Goal: Task Accomplishment & Management: Complete application form

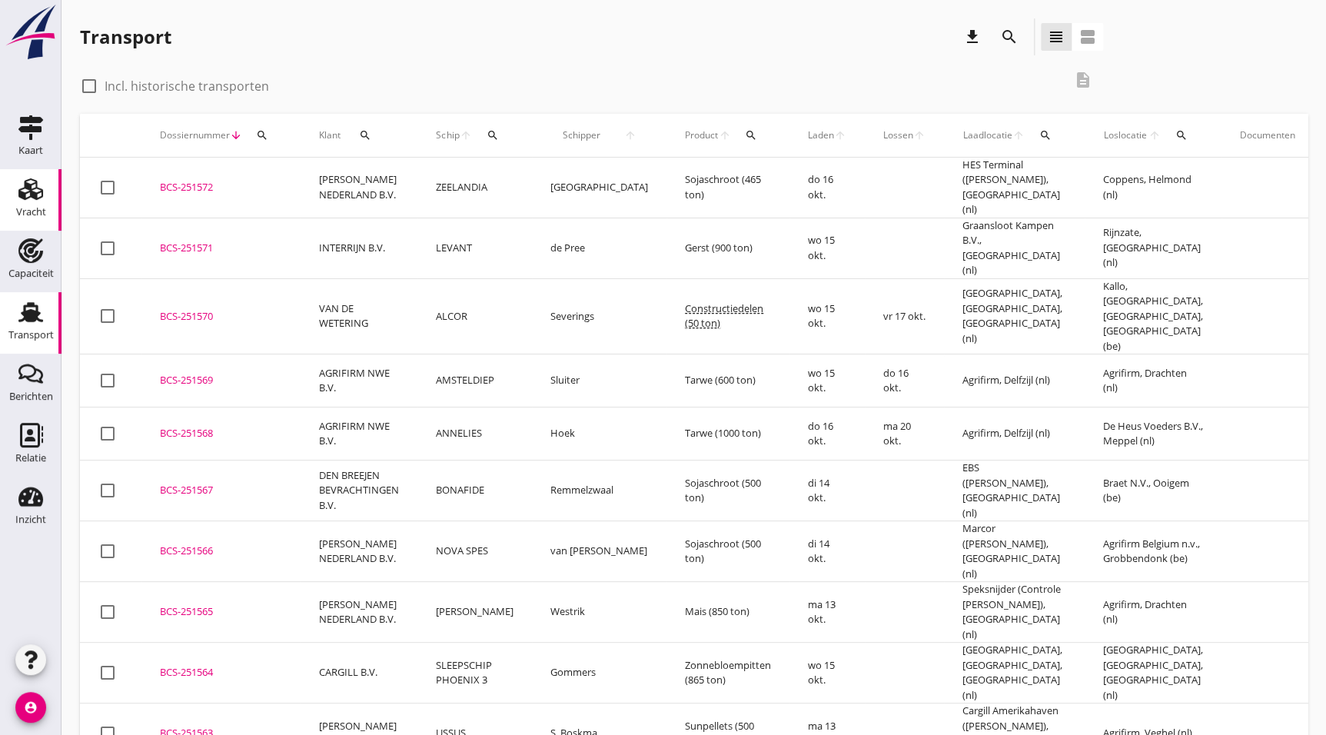
click at [26, 186] on use at bounding box center [30, 189] width 25 height 22
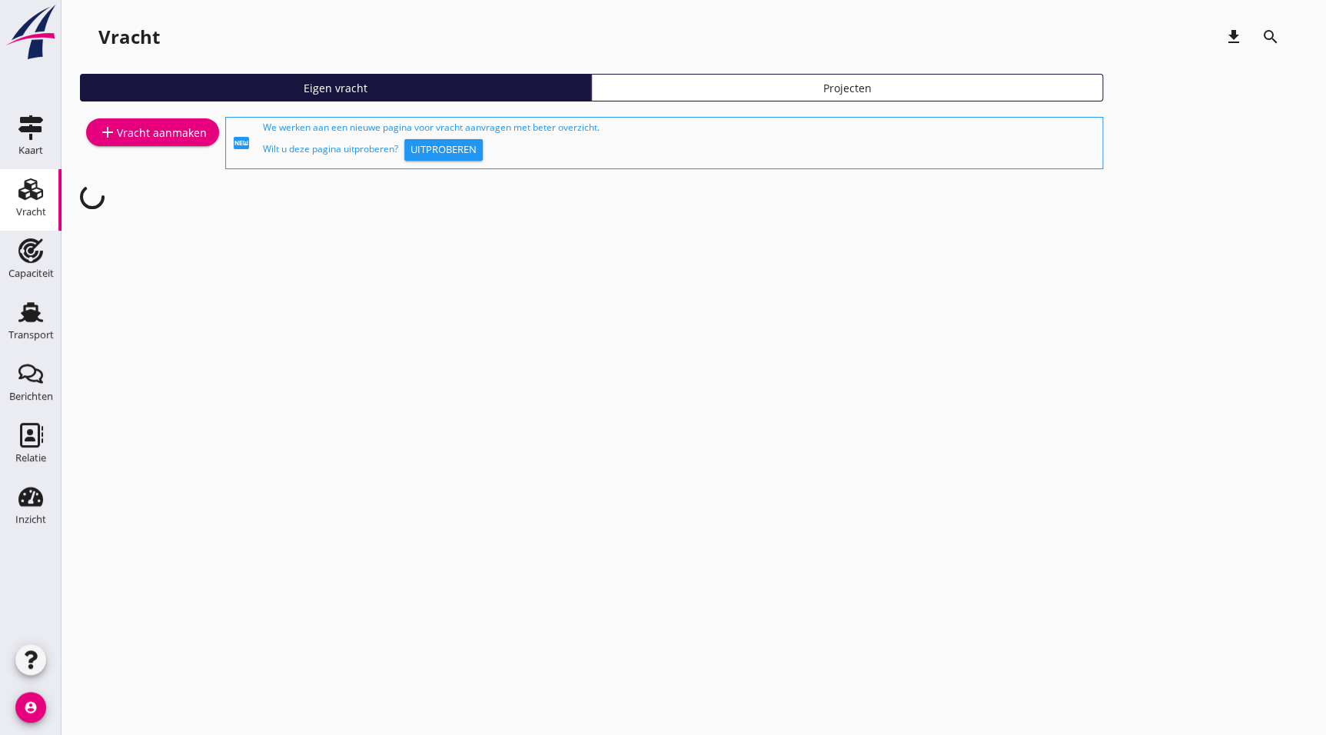
click at [142, 145] on link "add Vracht aanmaken" at bounding box center [152, 132] width 133 height 28
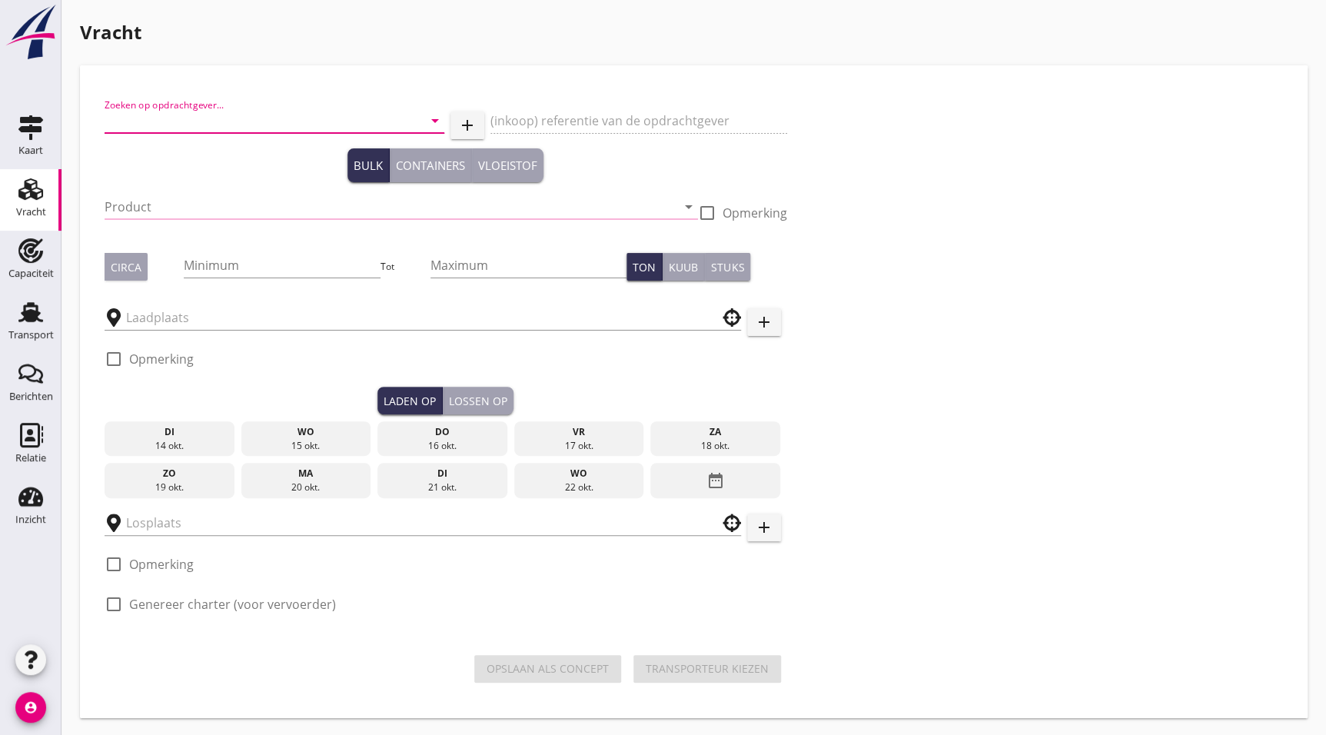
click at [195, 123] on input "Zoeken op opdrachtgever..." at bounding box center [253, 120] width 297 height 25
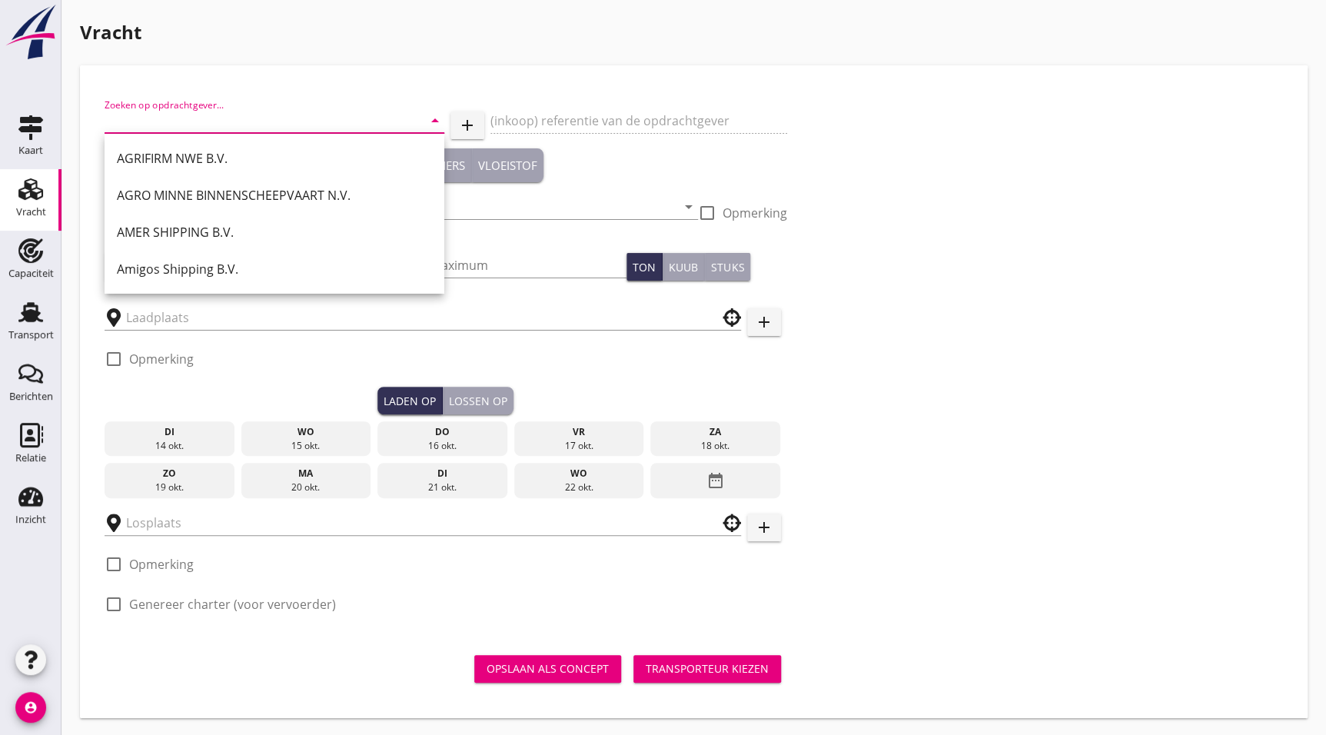
type input "h"
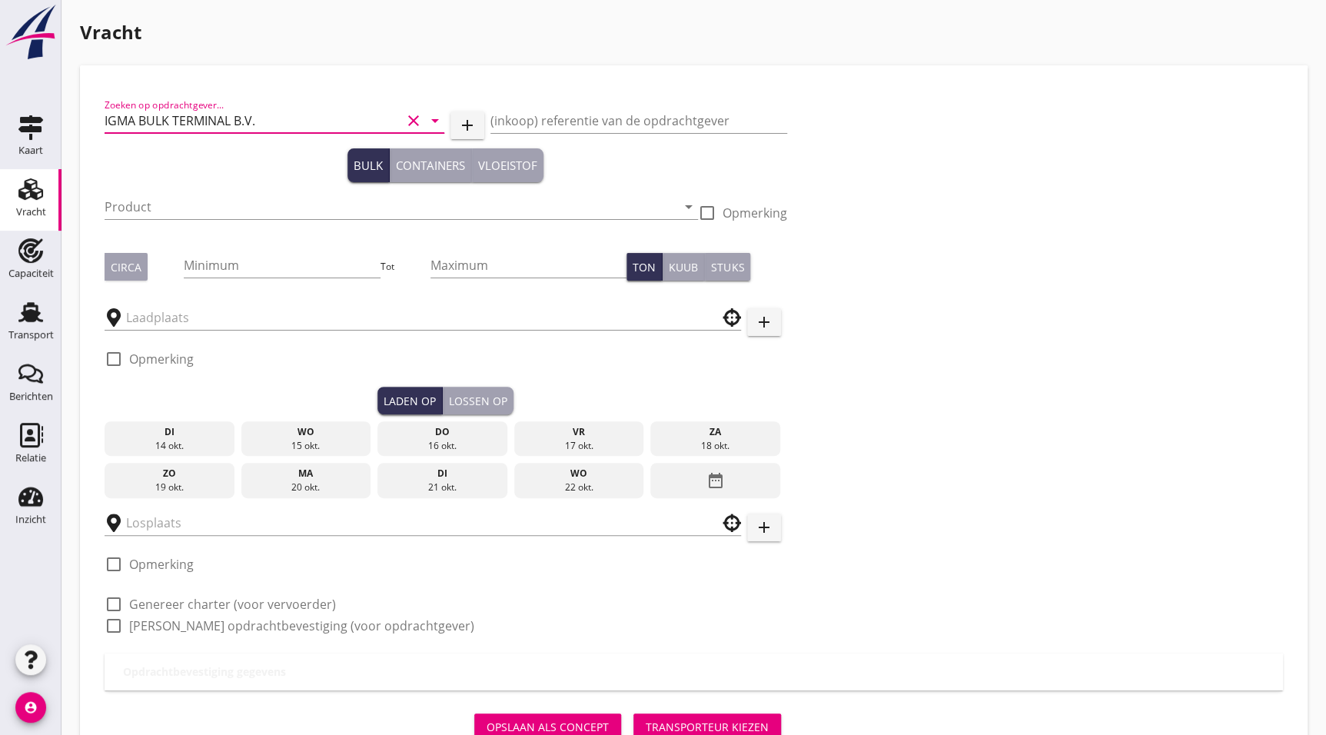
type input "IGMA BULK TERMINAL B.V."
type button "bulk"
type button "containers"
type button "liquid"
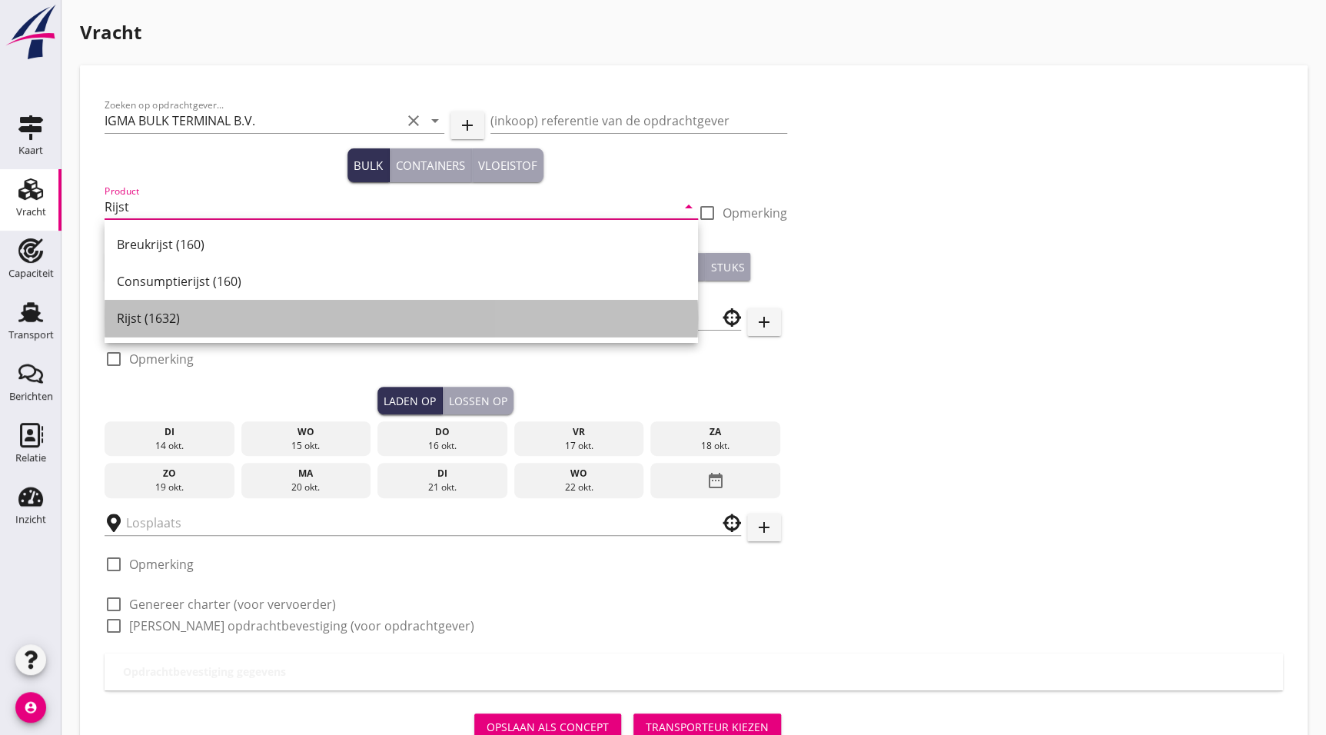
click at [215, 316] on div "Rijst (1632)" at bounding box center [401, 318] width 569 height 18
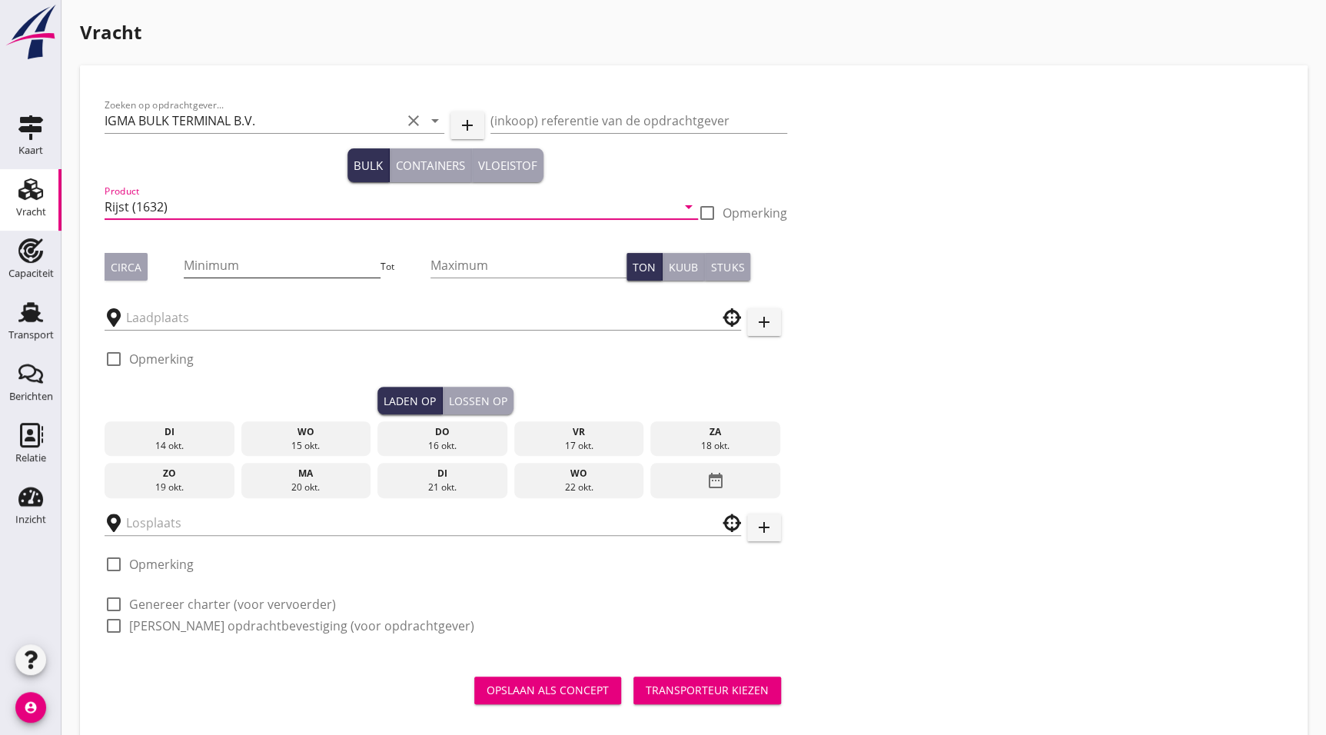
type input "Rijst (1632)"
click at [244, 258] on input "Minimum" at bounding box center [282, 265] width 196 height 25
click at [247, 259] on input "Minimum" at bounding box center [282, 265] width 196 height 25
type input "2856"
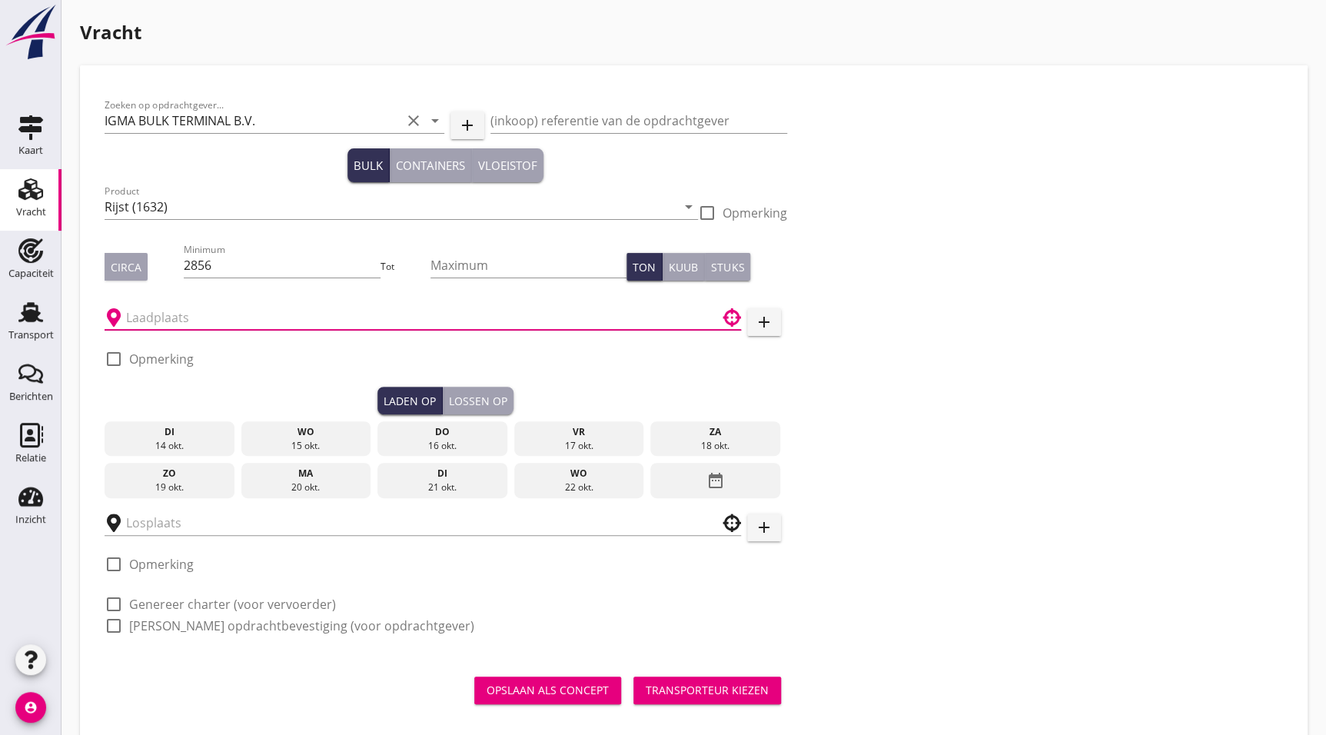
click at [233, 324] on input "text" at bounding box center [412, 317] width 572 height 25
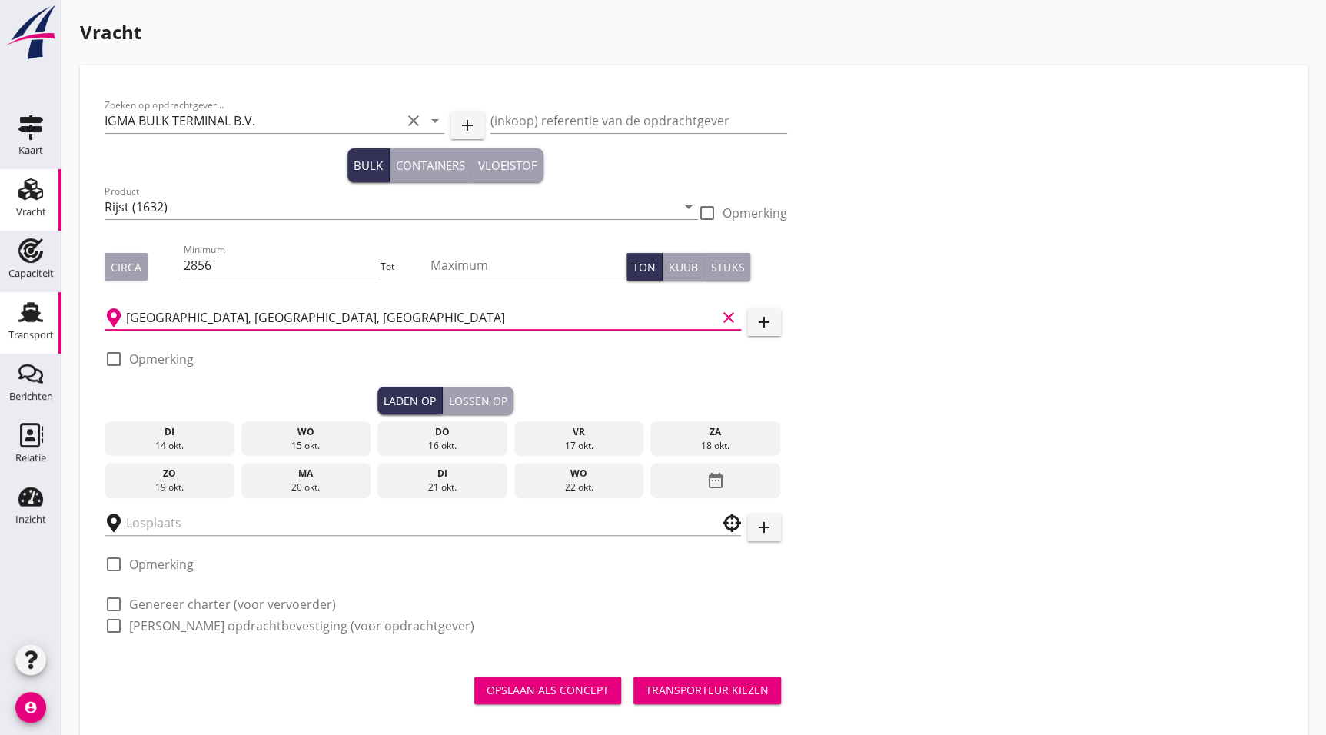
drag, startPoint x: 405, startPoint y: 311, endPoint x: 31, endPoint y: 329, distance: 374.8
click at [48, 335] on div "Kaart Kaart Vracht Vracht Capaciteit Capaciteit Transport Transport Berichten B…" at bounding box center [663, 379] width 1326 height 758
click at [423, 303] on div "[GEOGRAPHIC_DATA], [GEOGRAPHIC_DATA], [GEOGRAPHIC_DATA] clear" at bounding box center [423, 313] width 637 height 34
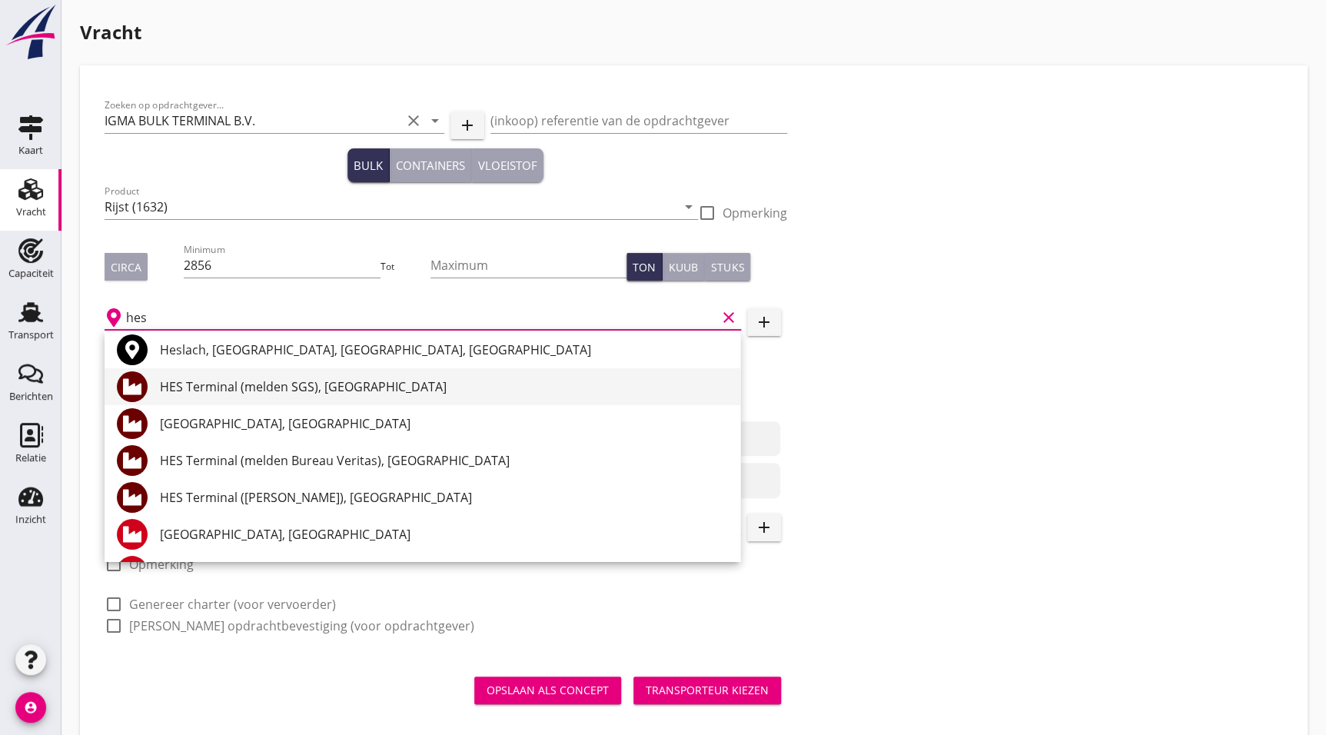
scroll to position [116, 0]
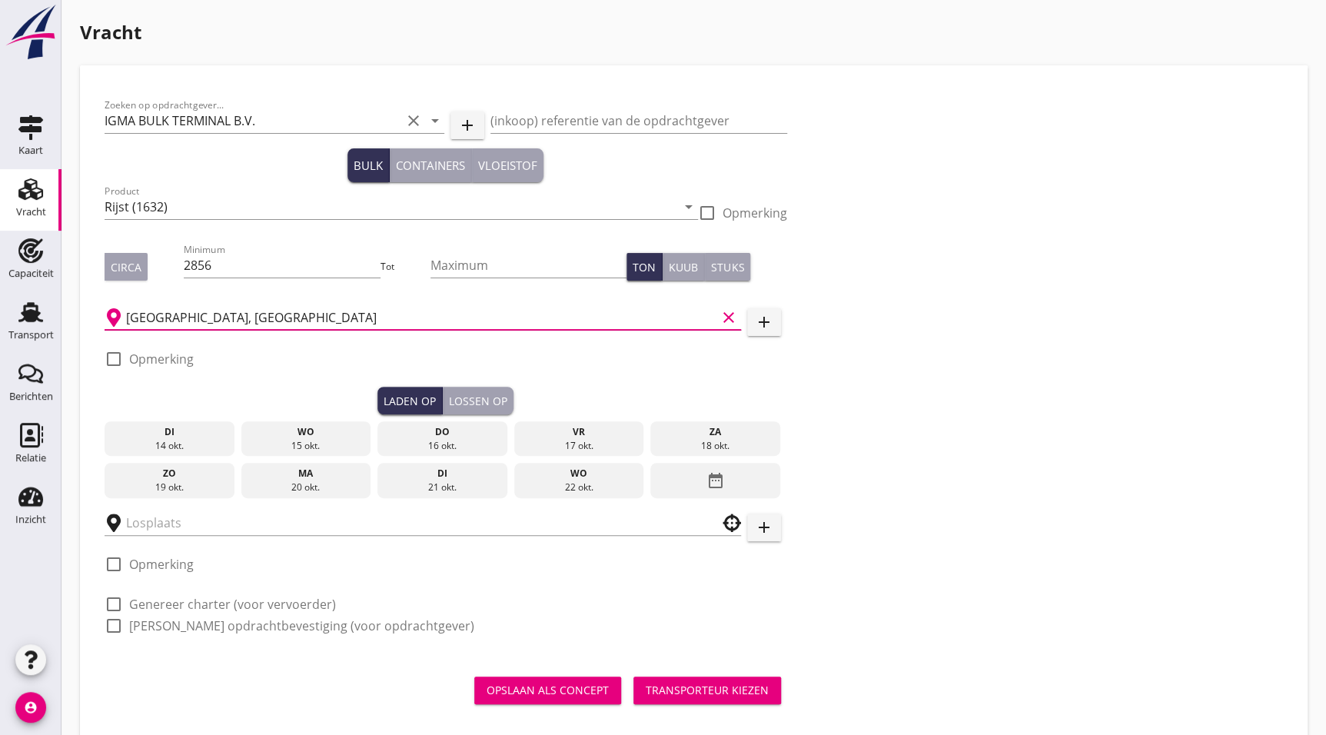
type input "[GEOGRAPHIC_DATA], [GEOGRAPHIC_DATA], [GEOGRAPHIC_DATA]"
click at [314, 440] on div "15 okt." at bounding box center [305, 446] width 122 height 14
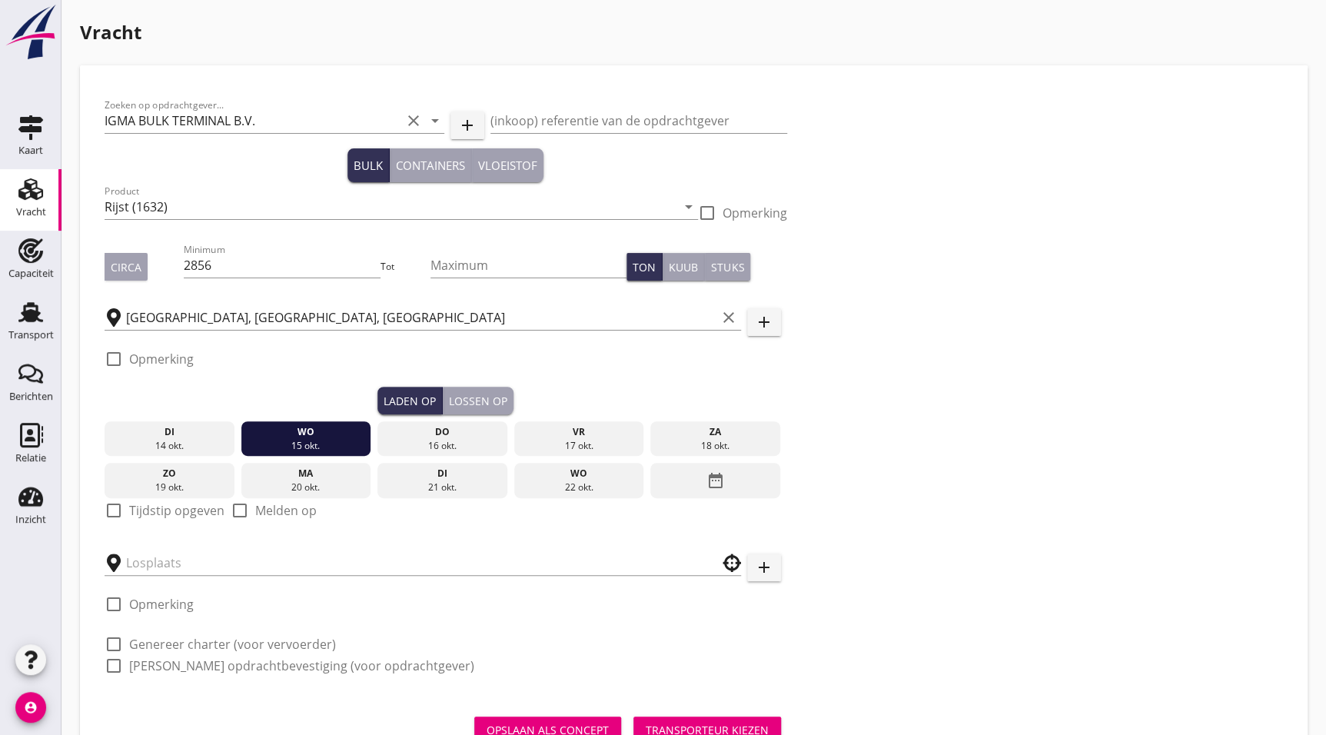
click at [127, 510] on div "check_box_outline_blank Tijdstip opgeven" at bounding box center [165, 510] width 120 height 18
click at [108, 515] on div at bounding box center [114, 510] width 26 height 26
checkbox input "true"
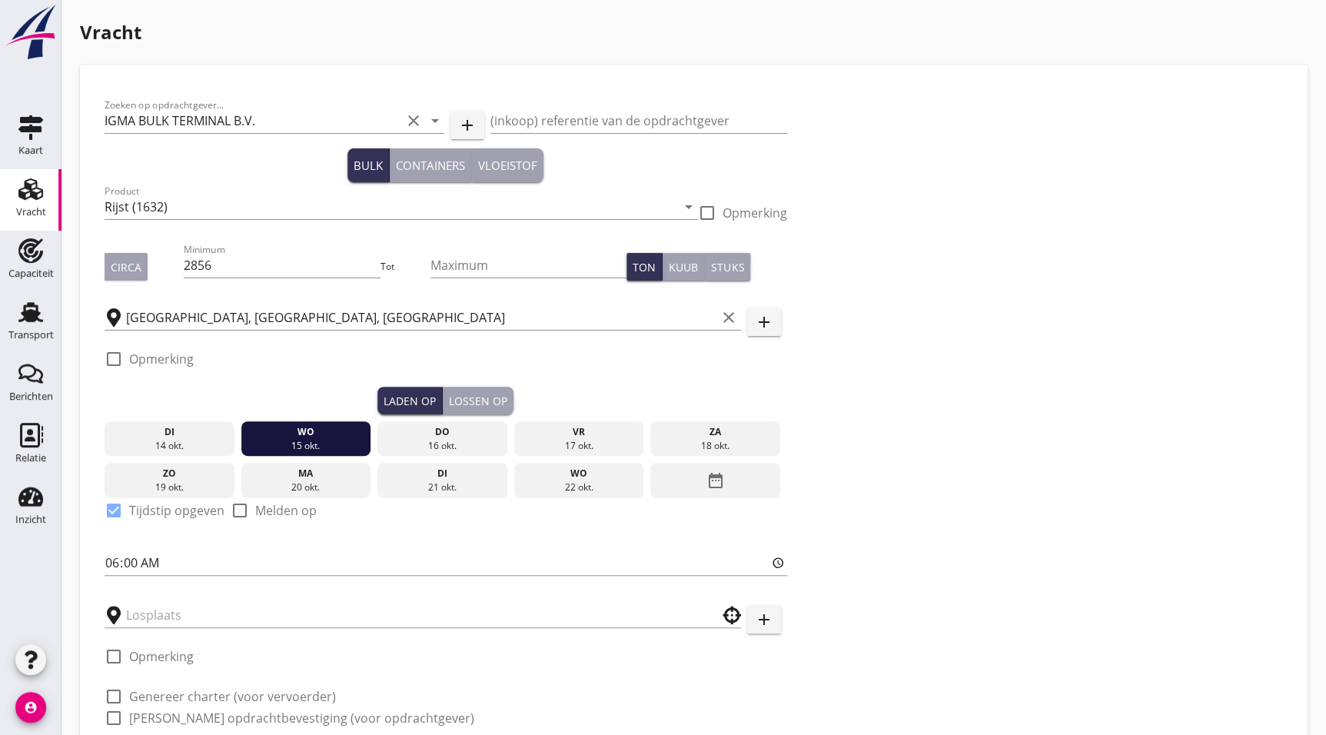
click at [101, 561] on div "Zoeken op opdrachtgever... IGMA BULK TERMINAL B.V. clear arrow_drop_down add (i…" at bounding box center [445, 418] width 695 height 656
click at [109, 561] on input "06:00" at bounding box center [446, 562] width 683 height 25
type input "02:00"
click at [233, 617] on input "text" at bounding box center [412, 615] width 572 height 25
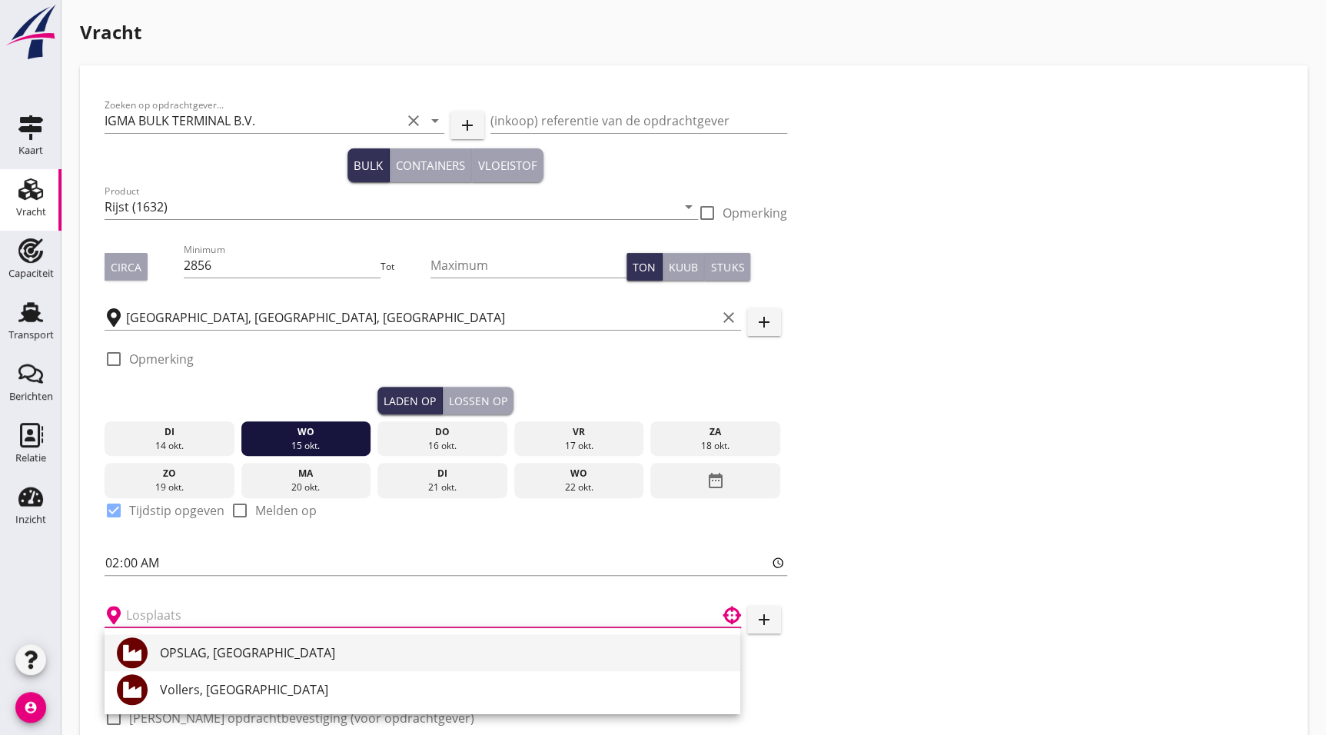
click at [234, 658] on div "OPSLAG, [GEOGRAPHIC_DATA]" at bounding box center [444, 652] width 568 height 18
type input "OPSLAG, [GEOGRAPHIC_DATA]"
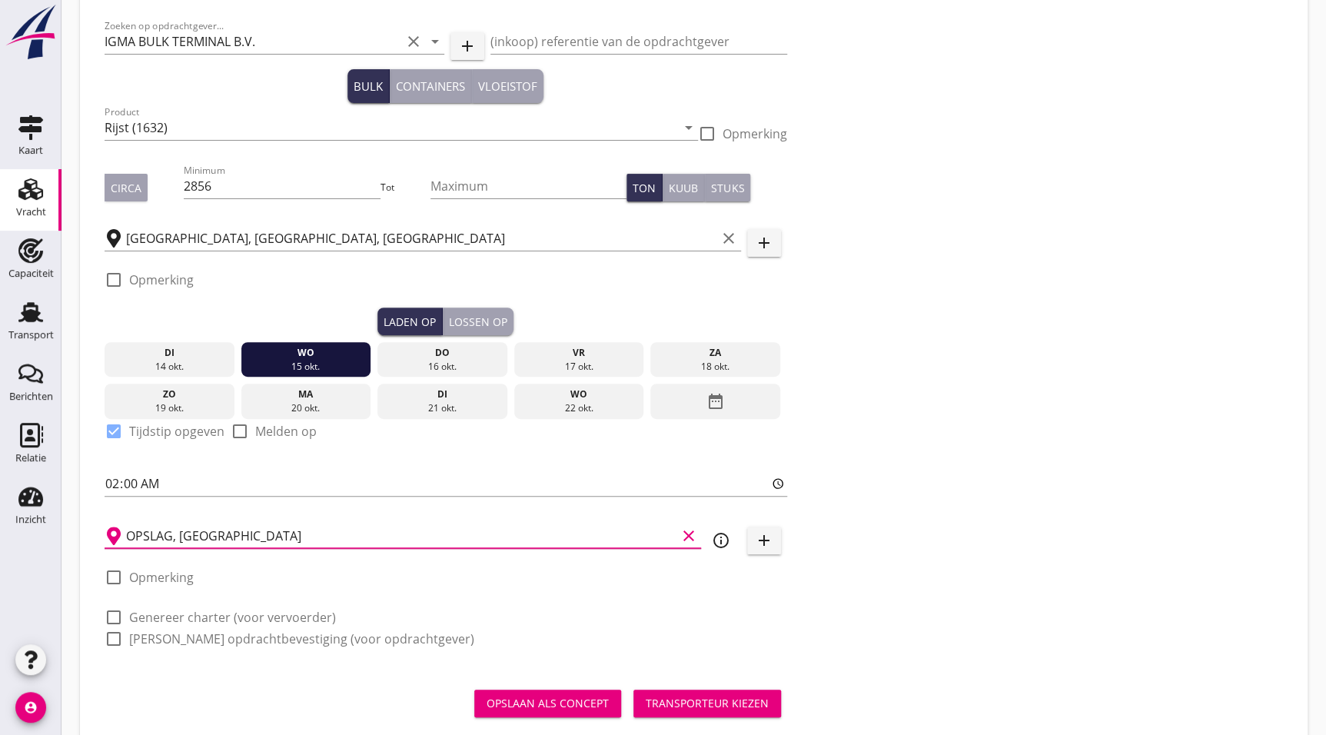
scroll to position [115, 0]
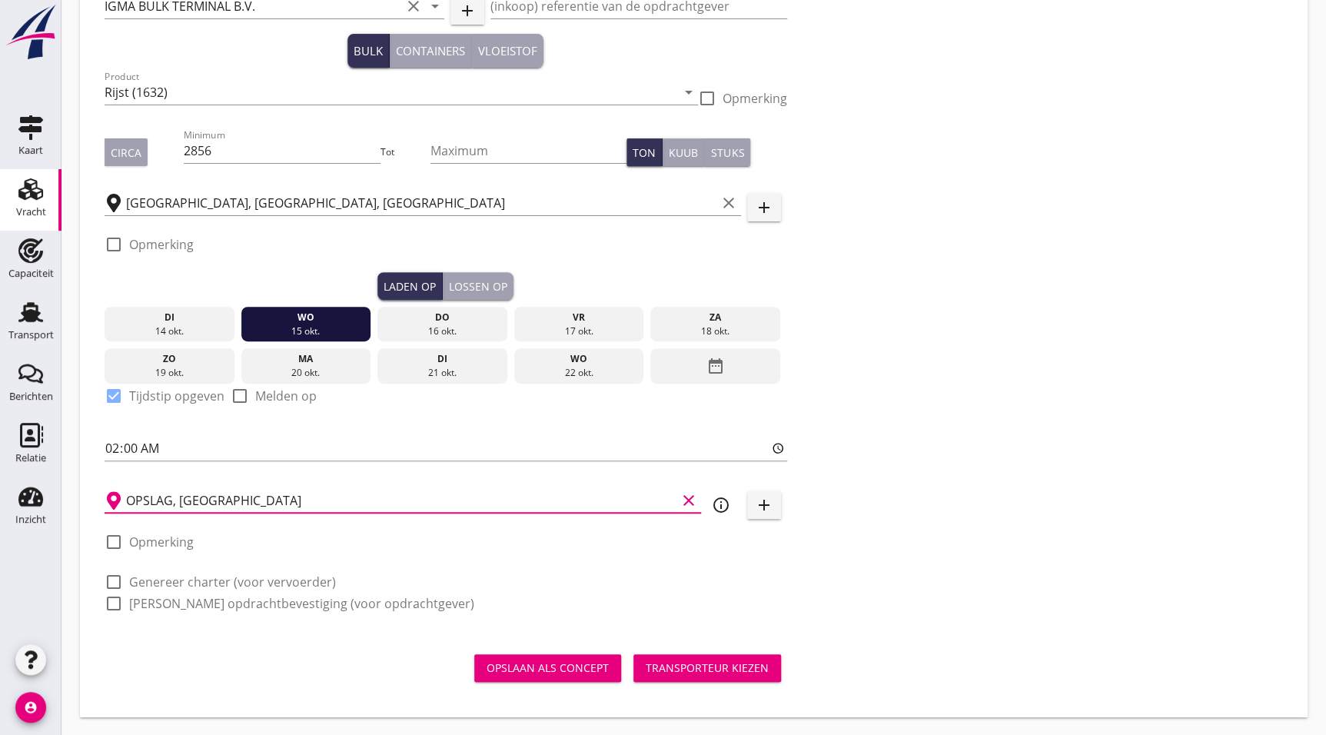
click at [164, 573] on div "check_box_outline_blank Genereer charter (voor vervoerder)" at bounding box center [220, 582] width 231 height 18
click at [167, 580] on label "Genereer charter (voor vervoerder)" at bounding box center [232, 581] width 207 height 15
checkbox input "true"
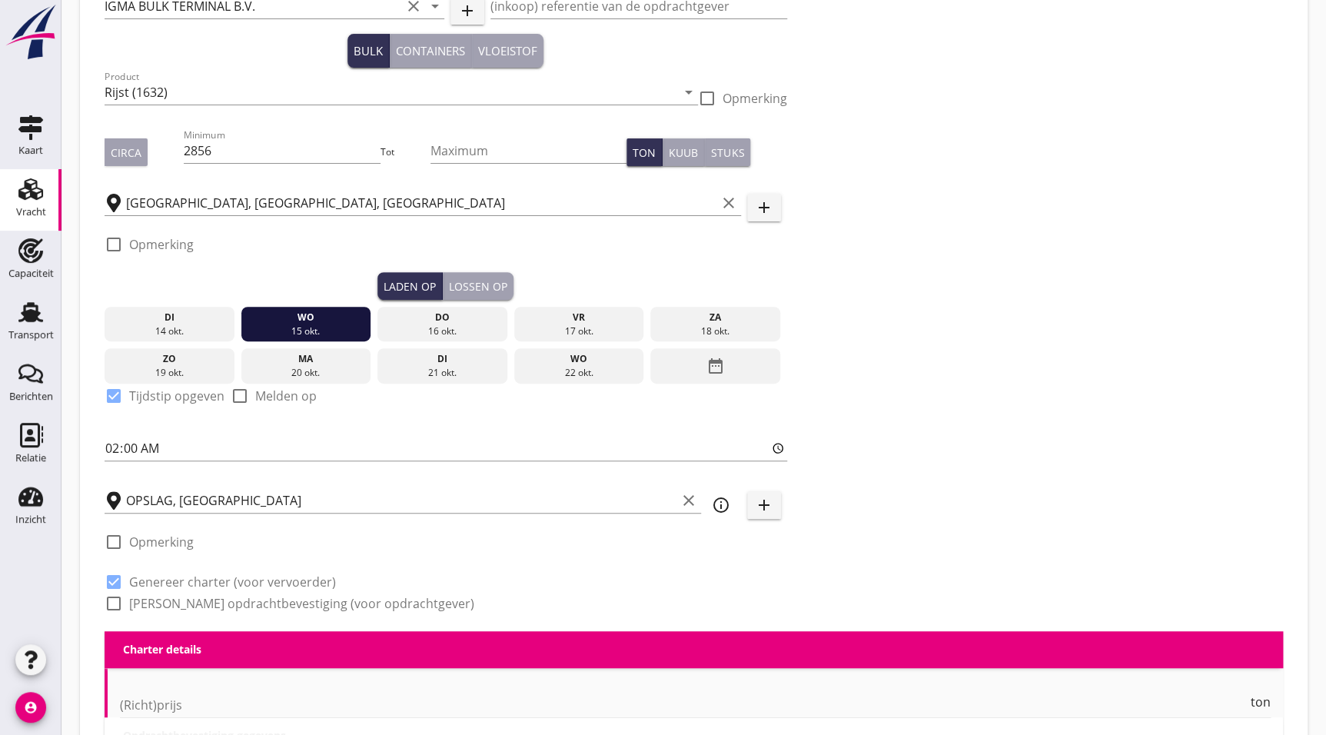
click at [184, 602] on label "[PERSON_NAME] opdrachtbevestiging (voor opdrachtgever)" at bounding box center [301, 603] width 345 height 15
checkbox input "true"
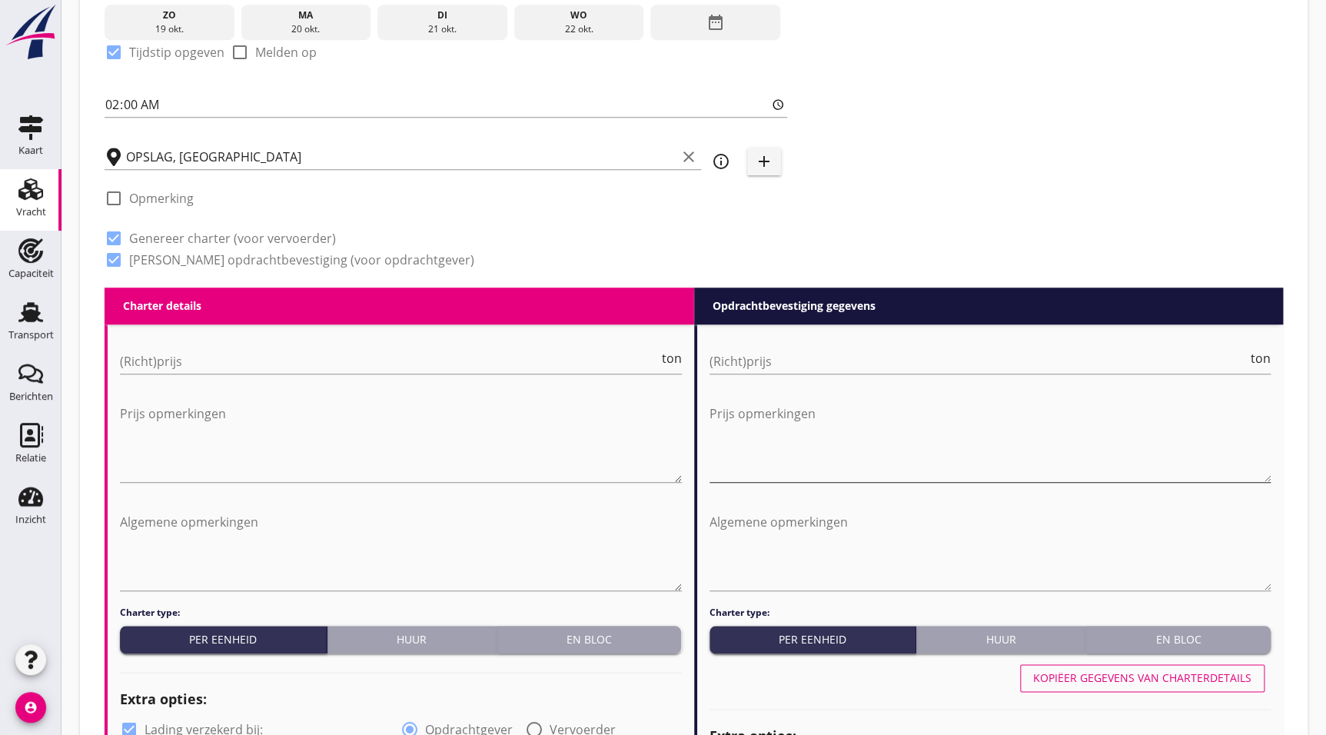
scroll to position [570, 0]
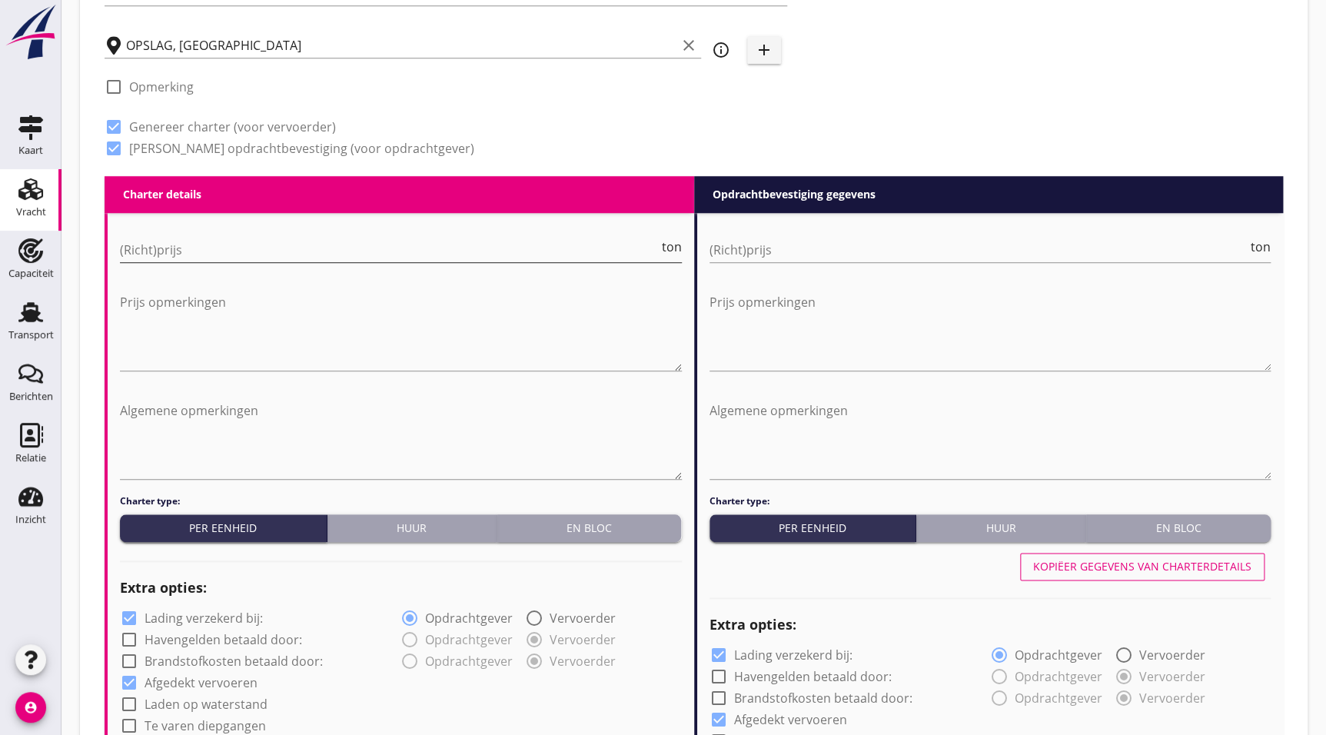
click at [278, 248] on input "(Richt)prijs" at bounding box center [389, 250] width 539 height 25
type input "0"
click at [766, 255] on input "(Richt)prijs" at bounding box center [979, 250] width 539 height 25
type input "0"
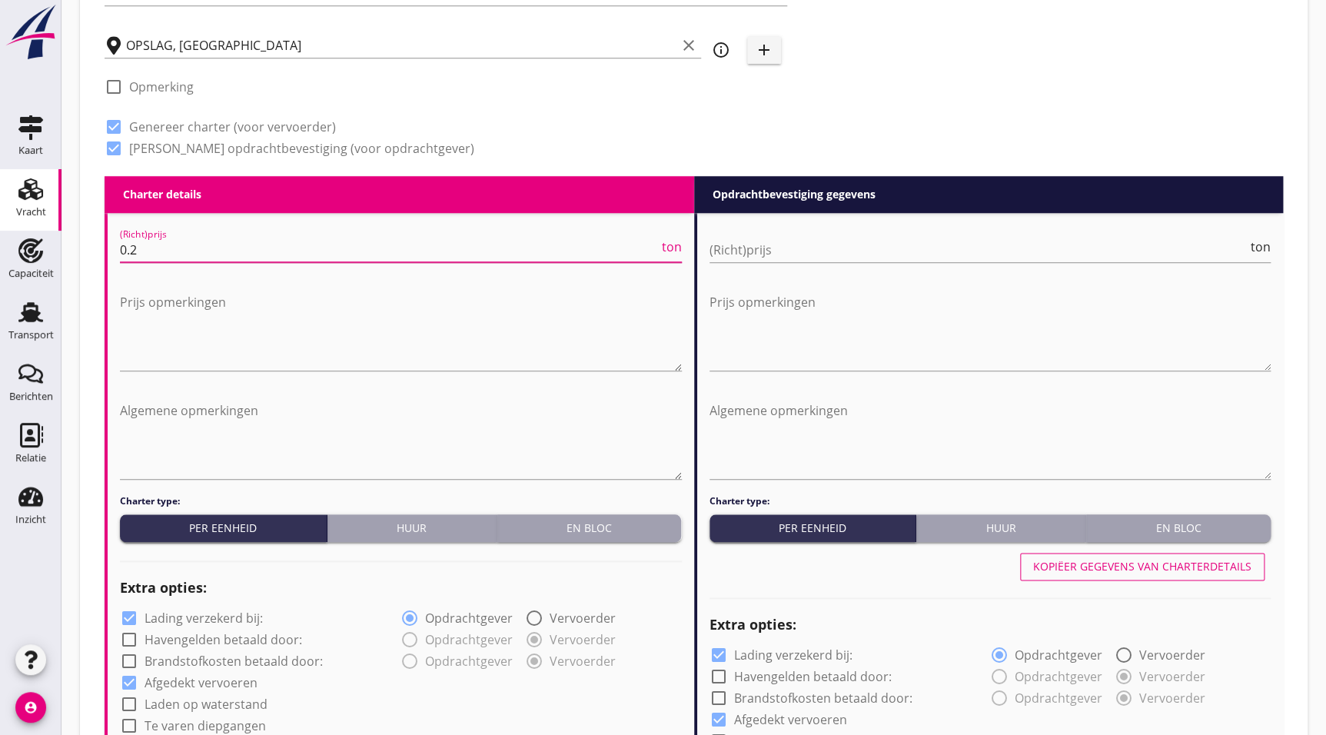
type input "0.25"
click at [765, 254] on input "(Richt)prijs" at bounding box center [979, 250] width 539 height 25
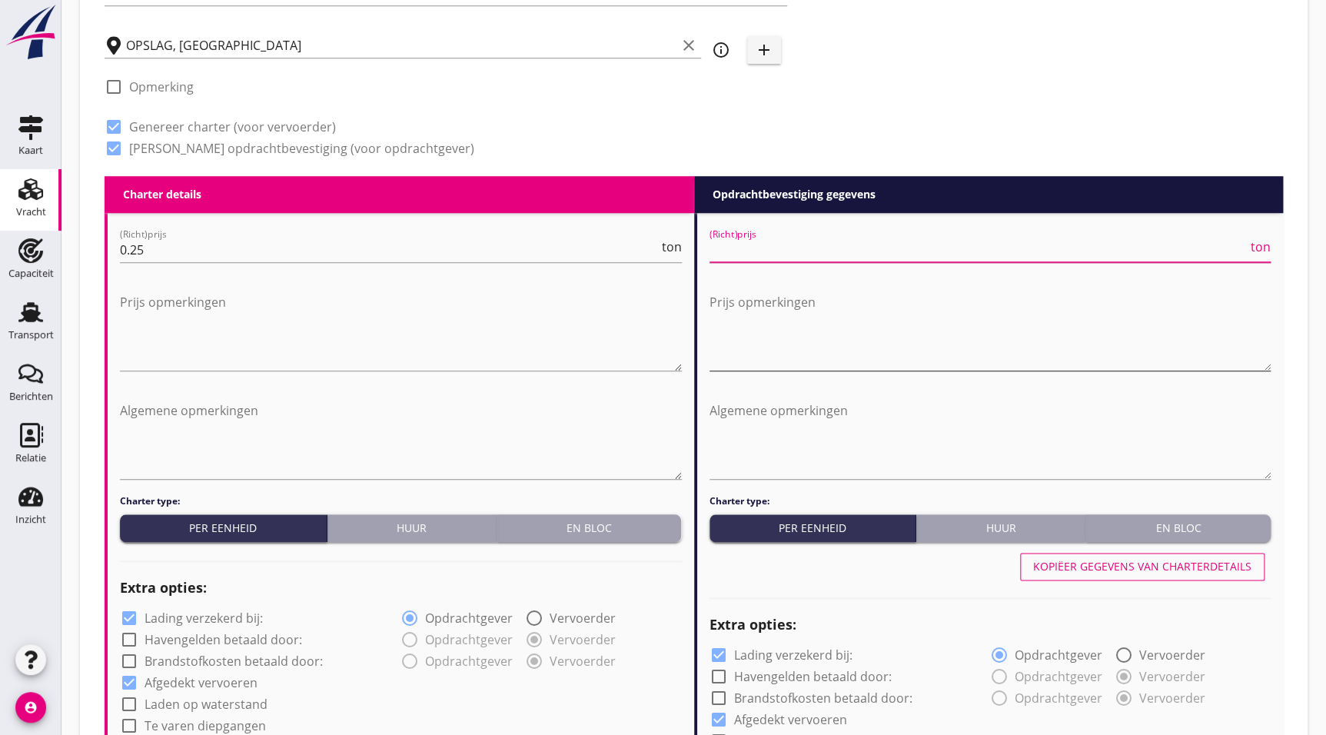
type input "0"
type input "0.26"
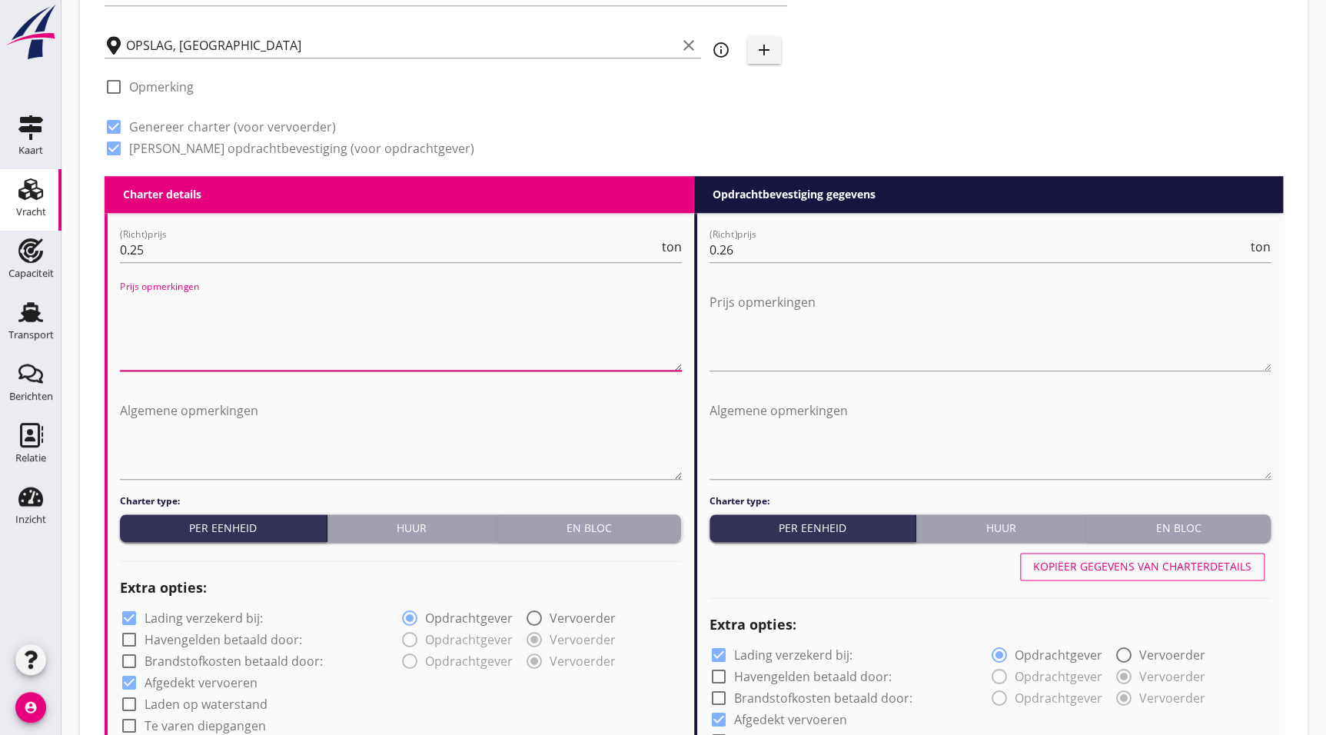
click at [229, 325] on textarea "Prijs opmerkingen" at bounding box center [401, 330] width 562 height 81
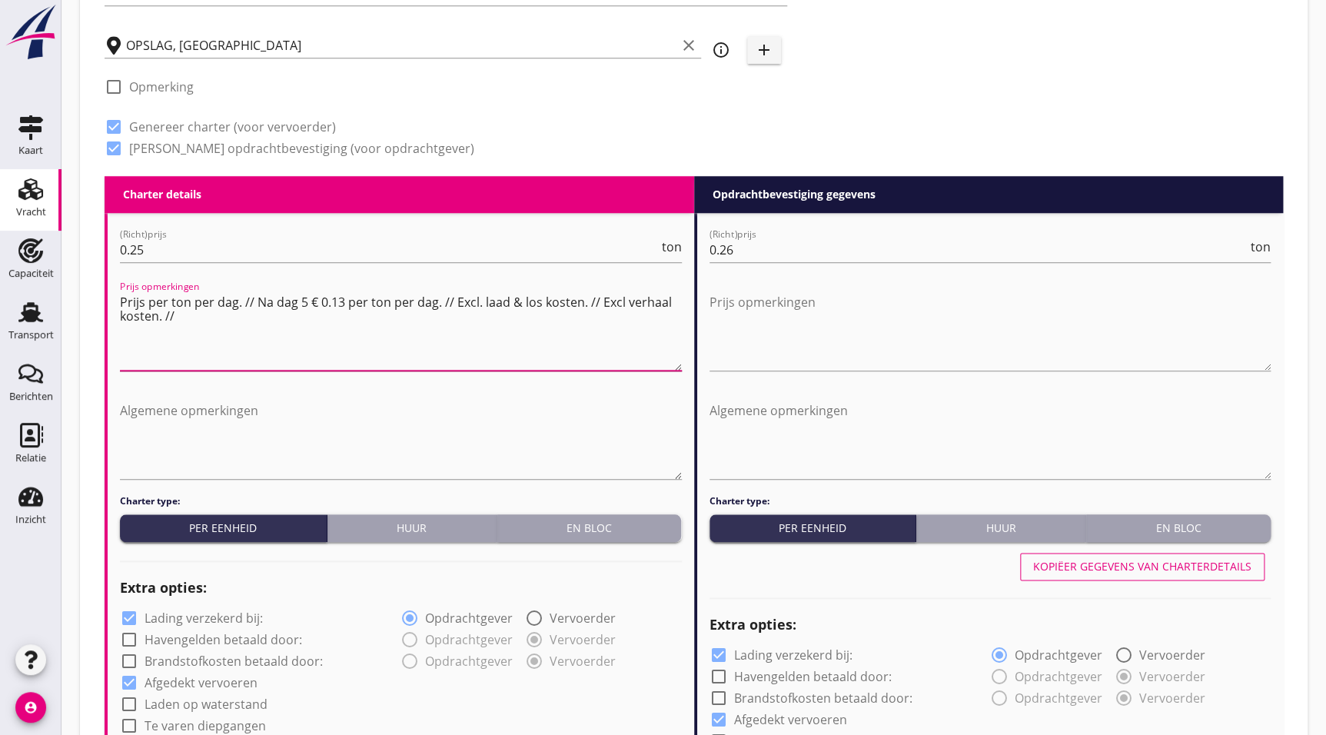
click at [623, 298] on textarea "Prijs per ton per dag. // Na dag 5 € 0.13 per ton per dag. // Excl. laad & los …" at bounding box center [401, 330] width 562 height 81
drag, startPoint x: 668, startPoint y: 318, endPoint x: -107, endPoint y: 224, distance: 780.6
click at [0, 224] on html "a b c d 60er, fein (7232) 60er, gran (7232) A-mout (1620) A/S (7243) Aardappels…" at bounding box center [663, 709] width 1326 height 2559
type textarea "Prijs per ton per dag. // Na dag 5 € 0.13 per ton per dag. // Excl. laad & los …"
click at [232, 407] on textarea "Algemene opmerkingen" at bounding box center [401, 438] width 562 height 81
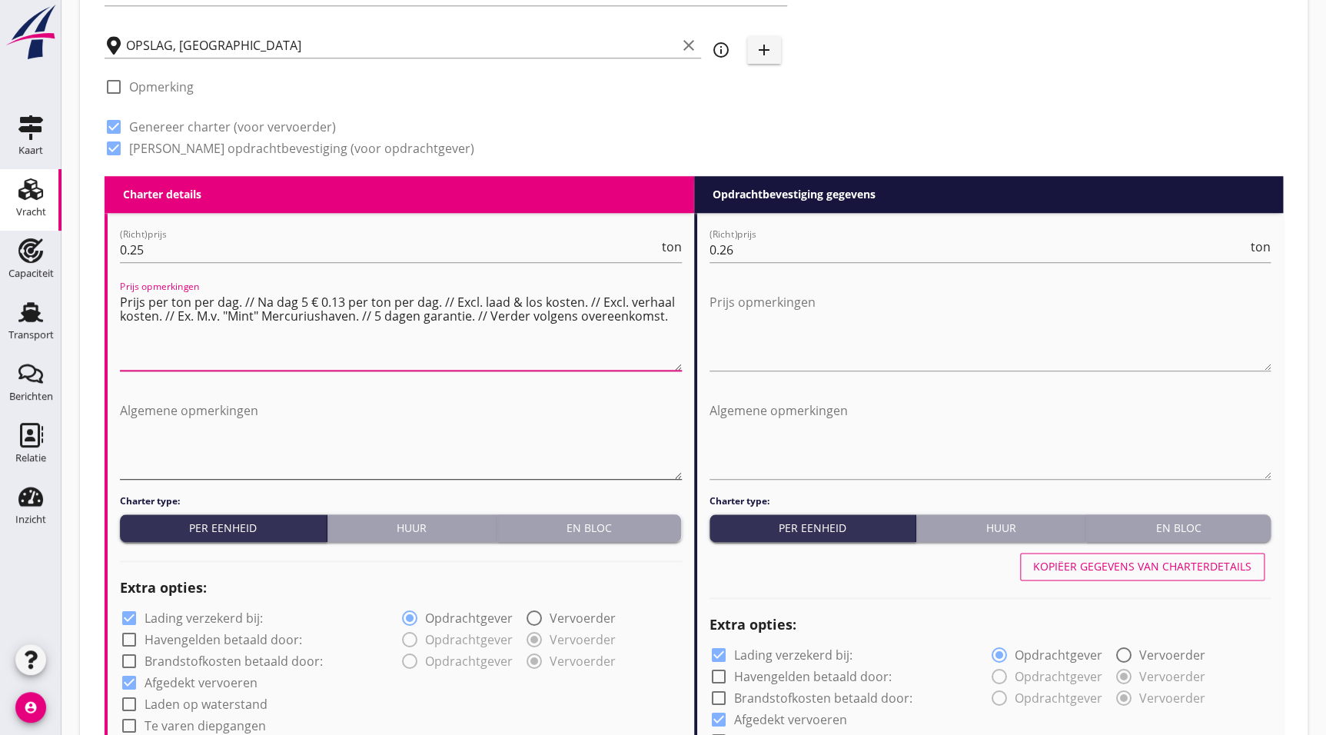
paste textarea "Prijs per ton per dag. // Na dag 5 € 0.13 per ton per dag. // Excl. laad & los …"
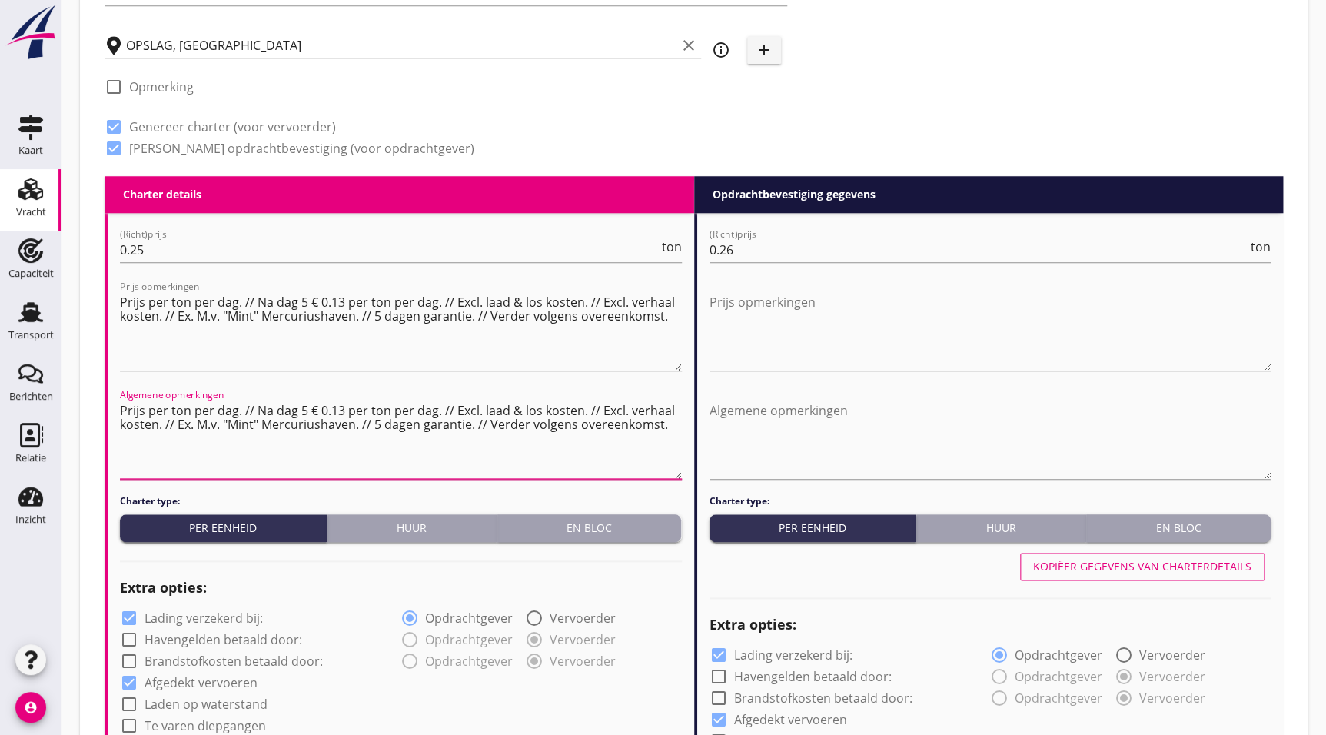
type textarea "Prijs per ton per dag. // Na dag 5 € 0.13 per ton per dag. // Excl. laad & los …"
click at [421, 527] on div "Huur" at bounding box center [412, 528] width 157 height 16
radio input "true"
radio input "false"
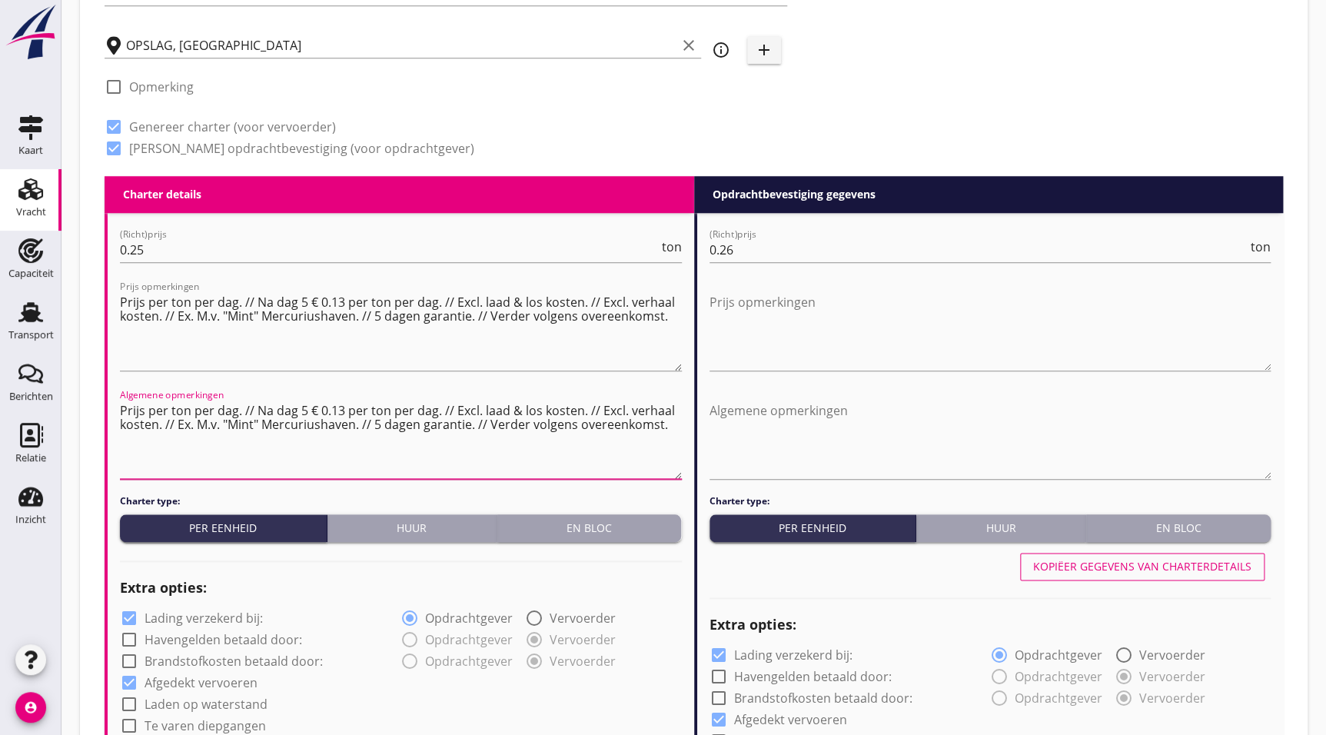
radio input "true"
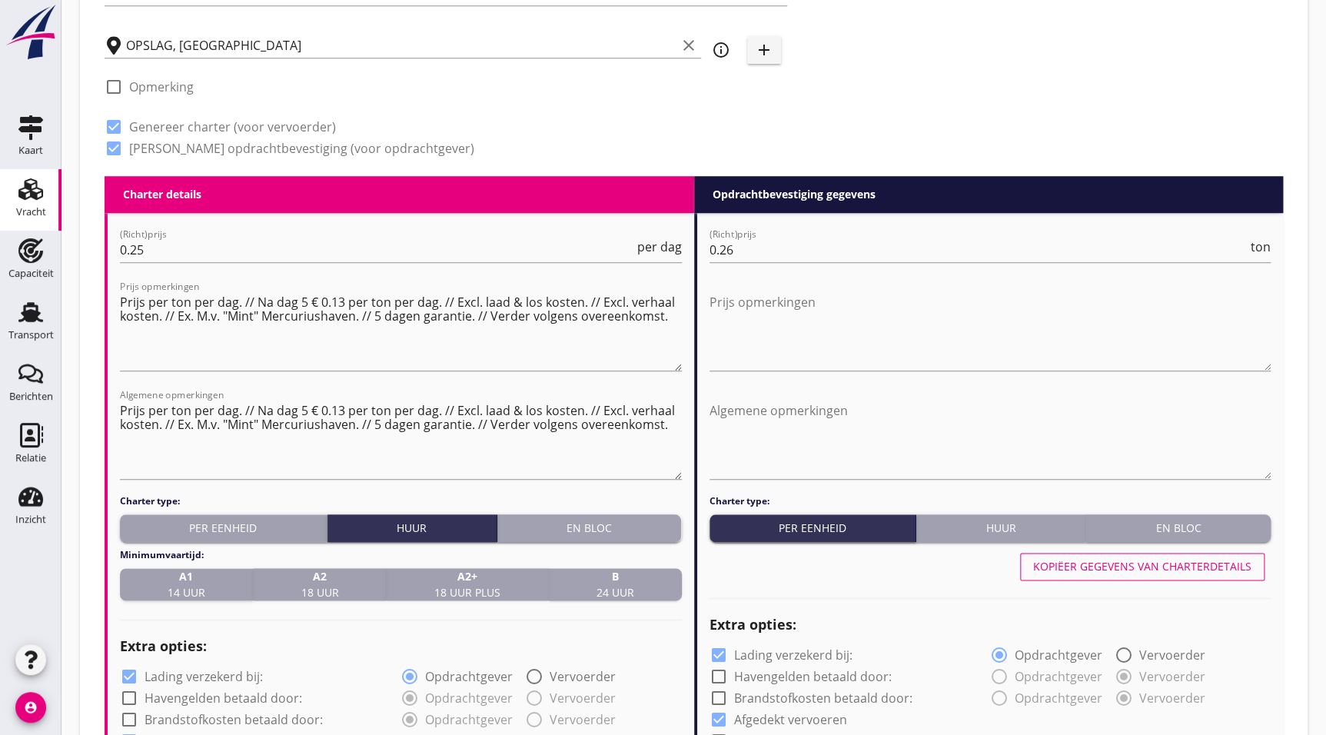
click at [620, 580] on strong "B" at bounding box center [616, 576] width 38 height 16
click at [739, 326] on textarea "Prijs opmerkingen" at bounding box center [991, 330] width 562 height 81
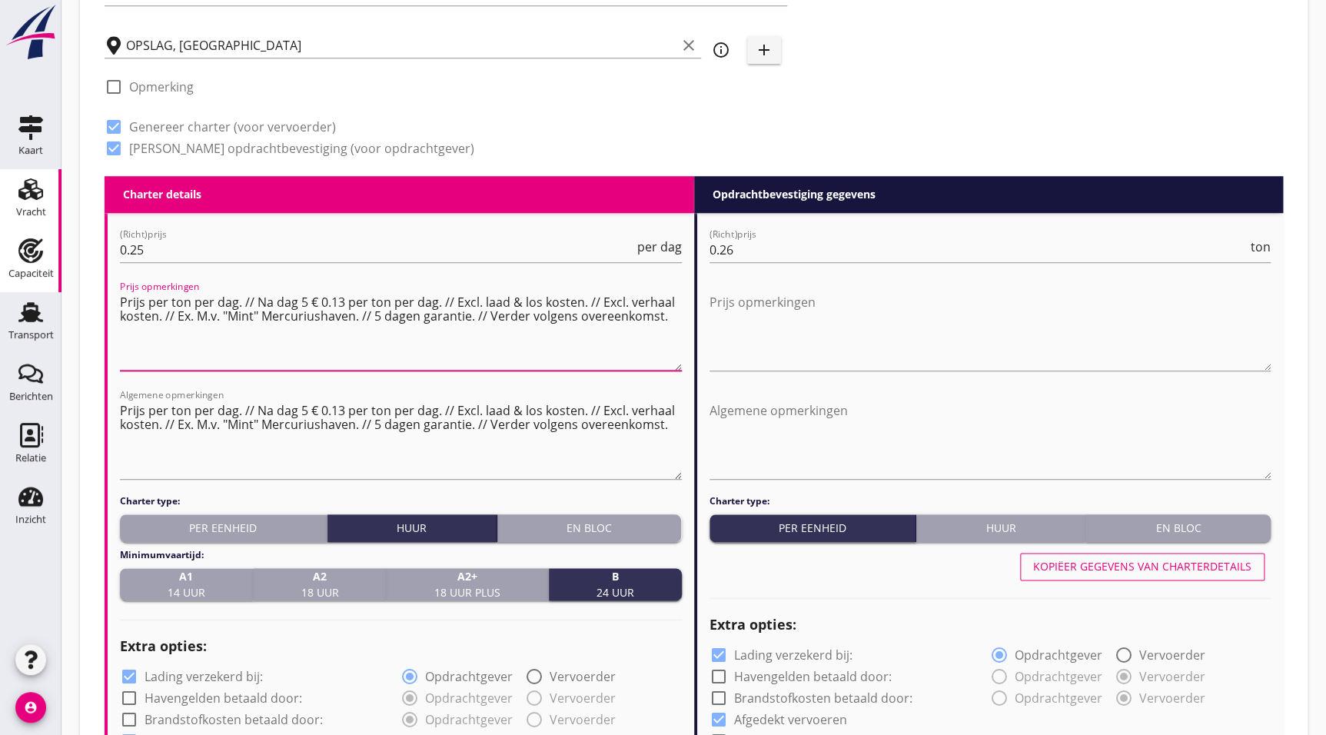
drag, startPoint x: 655, startPoint y: 315, endPoint x: 8, endPoint y: 261, distance: 649.6
click at [6, 259] on div "Kaart Kaart Vracht Vracht Capaciteit Capaciteit Transport Transport Berichten B…" at bounding box center [663, 709] width 1326 height 2559
click at [760, 330] on textarea "Prijs opmerkingen" at bounding box center [991, 330] width 562 height 81
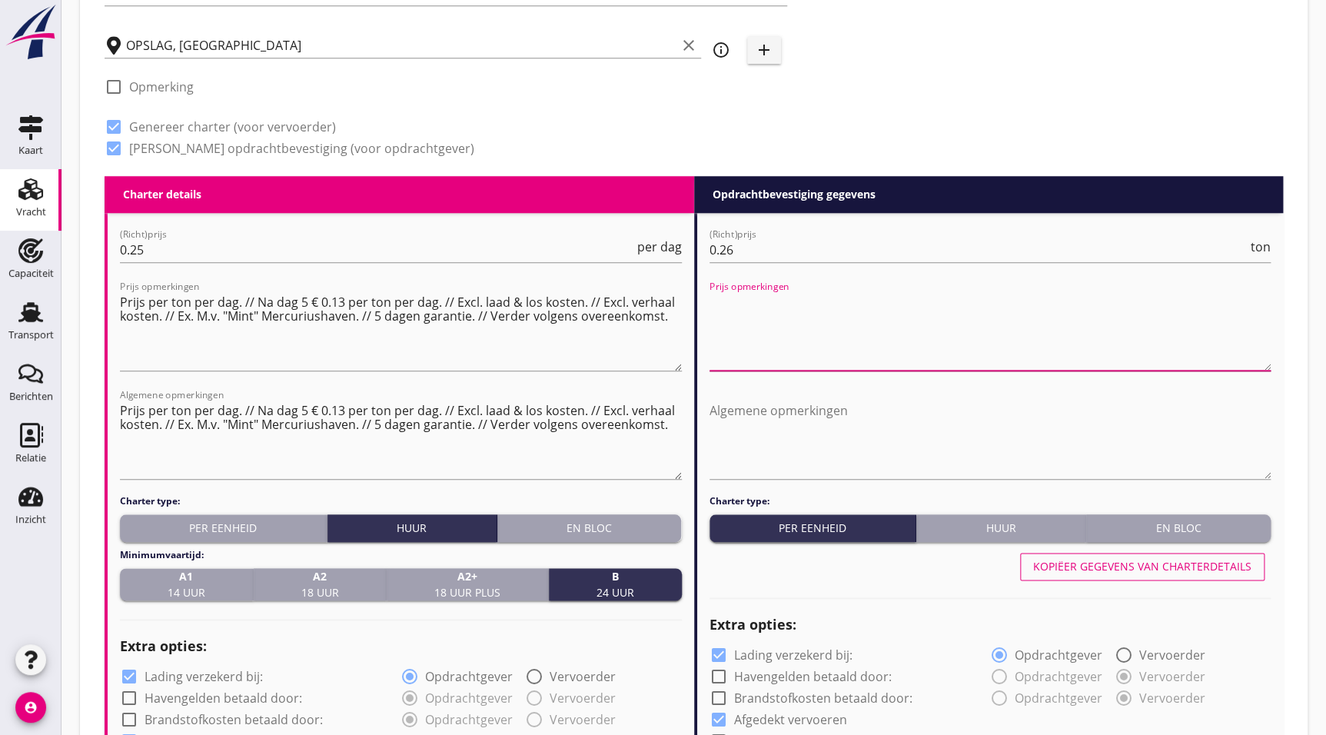
paste textarea "Prijs per ton per dag. // Na dag 5 € 0.13 per ton per dag. // Excl. laad & los …"
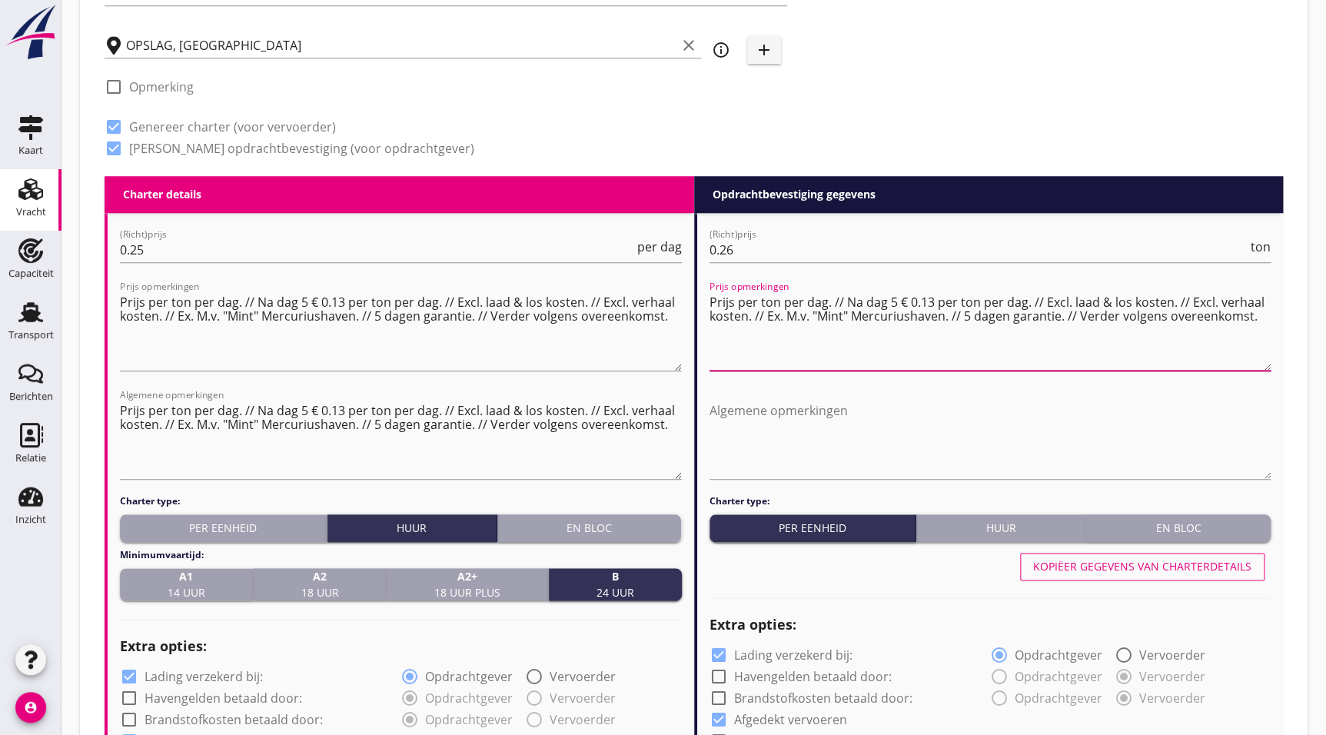
click at [931, 299] on textarea "Prijs per ton per dag. // Na dag 5 € 0.13 per ton per dag. // Excl. laad & los …" at bounding box center [991, 330] width 562 height 81
click at [1185, 335] on textarea "Prijs per ton per dag. // Na dag 5 € 0.14 per ton per dag. // Excl. laad & los …" at bounding box center [991, 330] width 562 height 81
drag, startPoint x: 1258, startPoint y: 317, endPoint x: 653, endPoint y: 276, distance: 606.4
type textarea "Prijs per ton per dag. // Na dag 5 € 0.14 per ton per dag. // Excl. laad & los …"
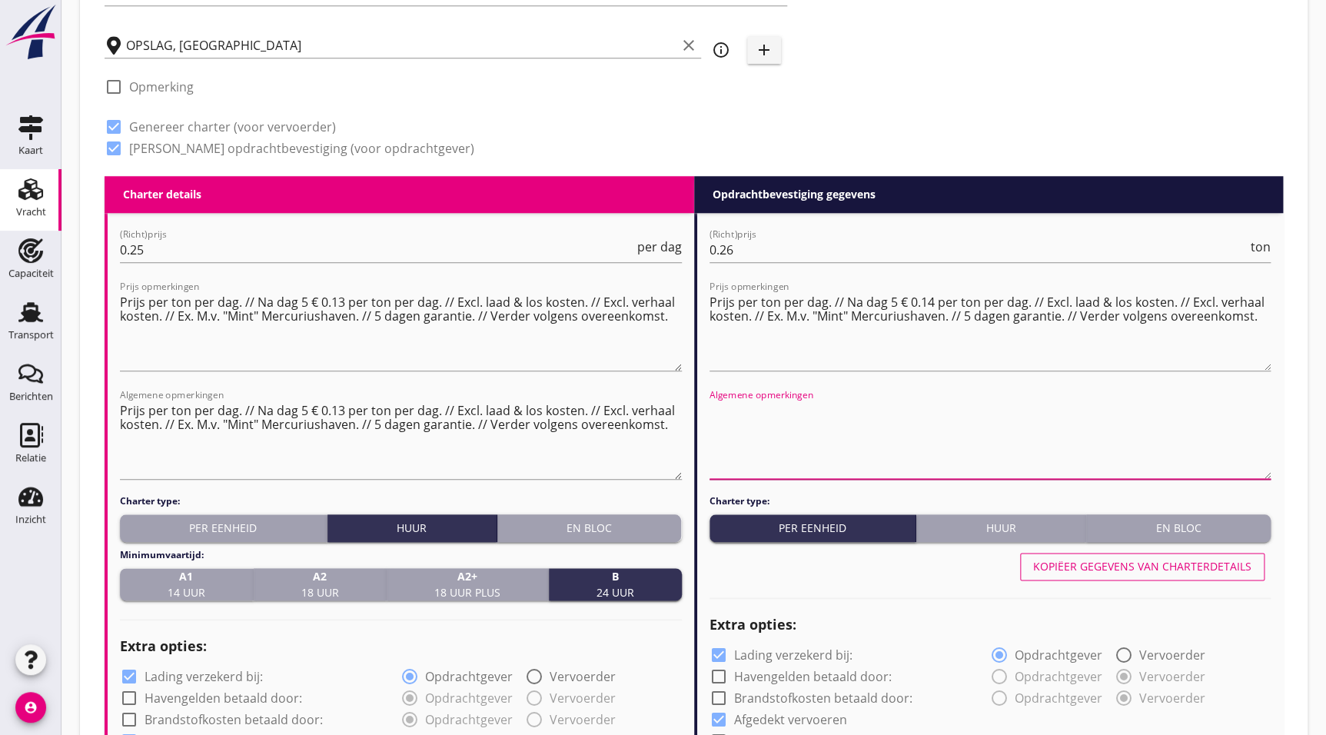
click at [821, 417] on textarea "Algemene opmerkingen" at bounding box center [991, 438] width 562 height 81
paste textarea "Prijs per ton per dag. // Na dag 5 € 0.14 per ton per dag. // Excl. laad & los …"
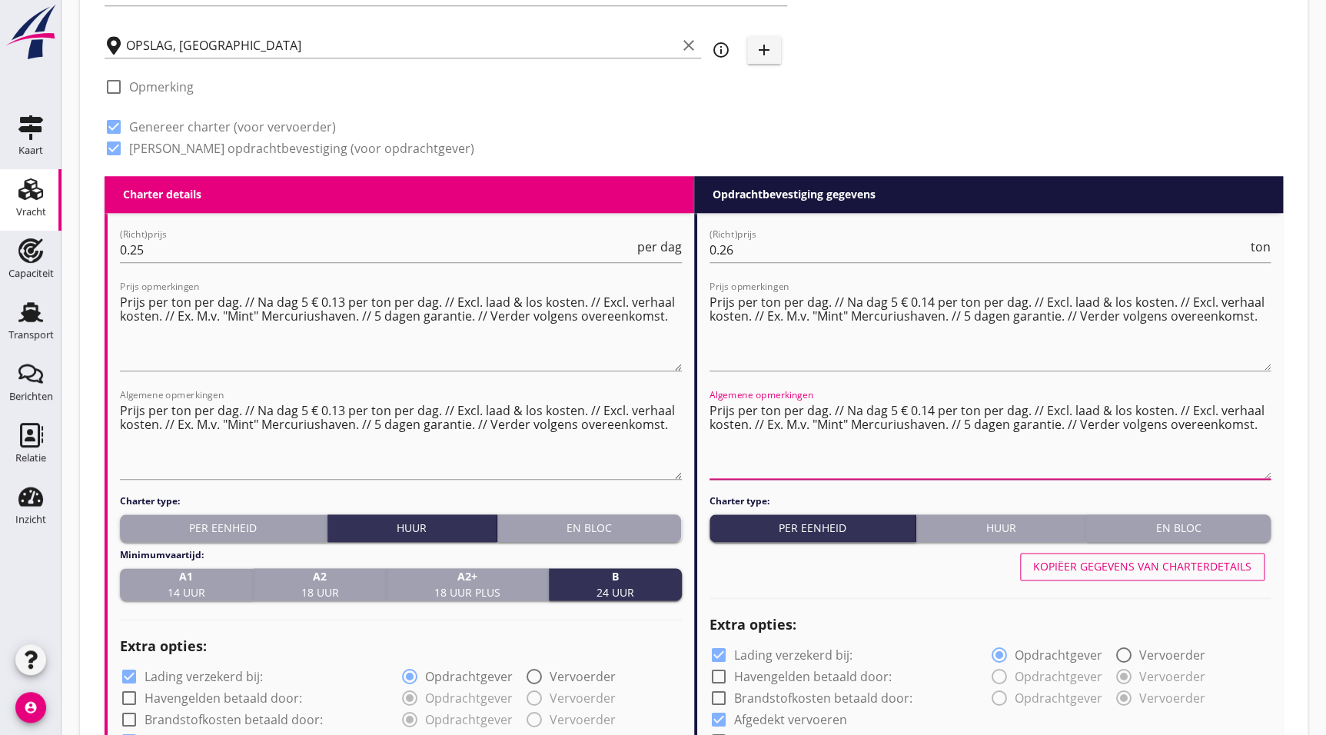
click at [953, 452] on textarea "Prijs per ton per dag. // Na dag 5 € 0.14 per ton per dag. // Excl. laad & los …" at bounding box center [991, 438] width 562 height 81
type textarea "Prijs per ton per dag. // Na dag 5 € 0.14 per ton per dag. // Excl. laad & los …"
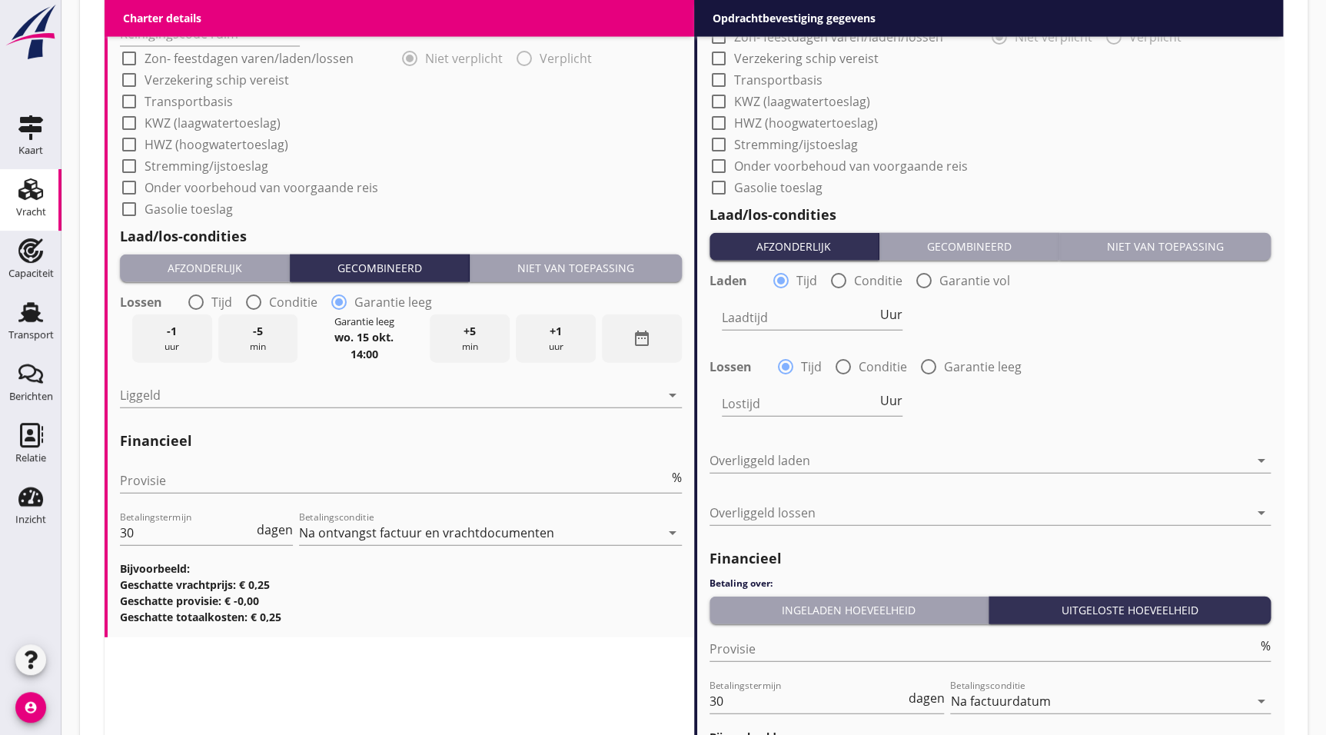
scroll to position [1665, 0]
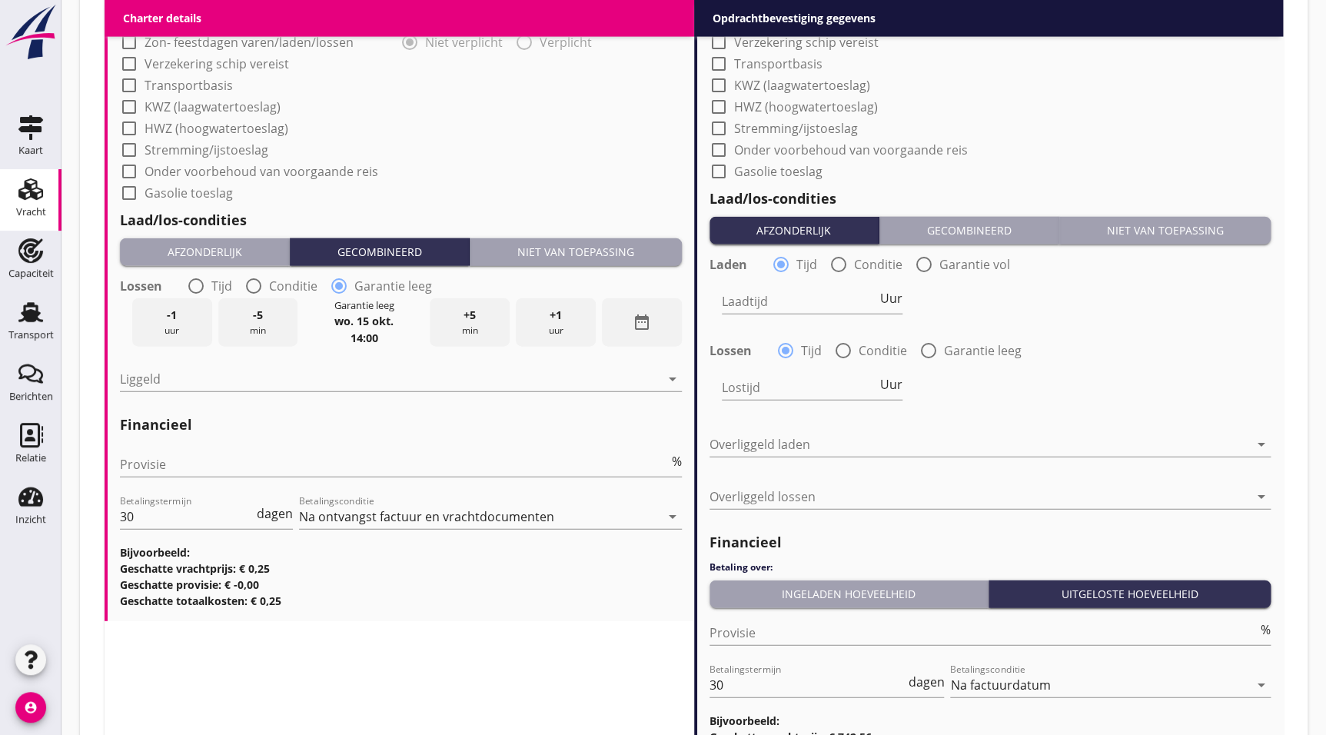
click at [627, 248] on div "Niet van toepassing" at bounding box center [575, 252] width 199 height 16
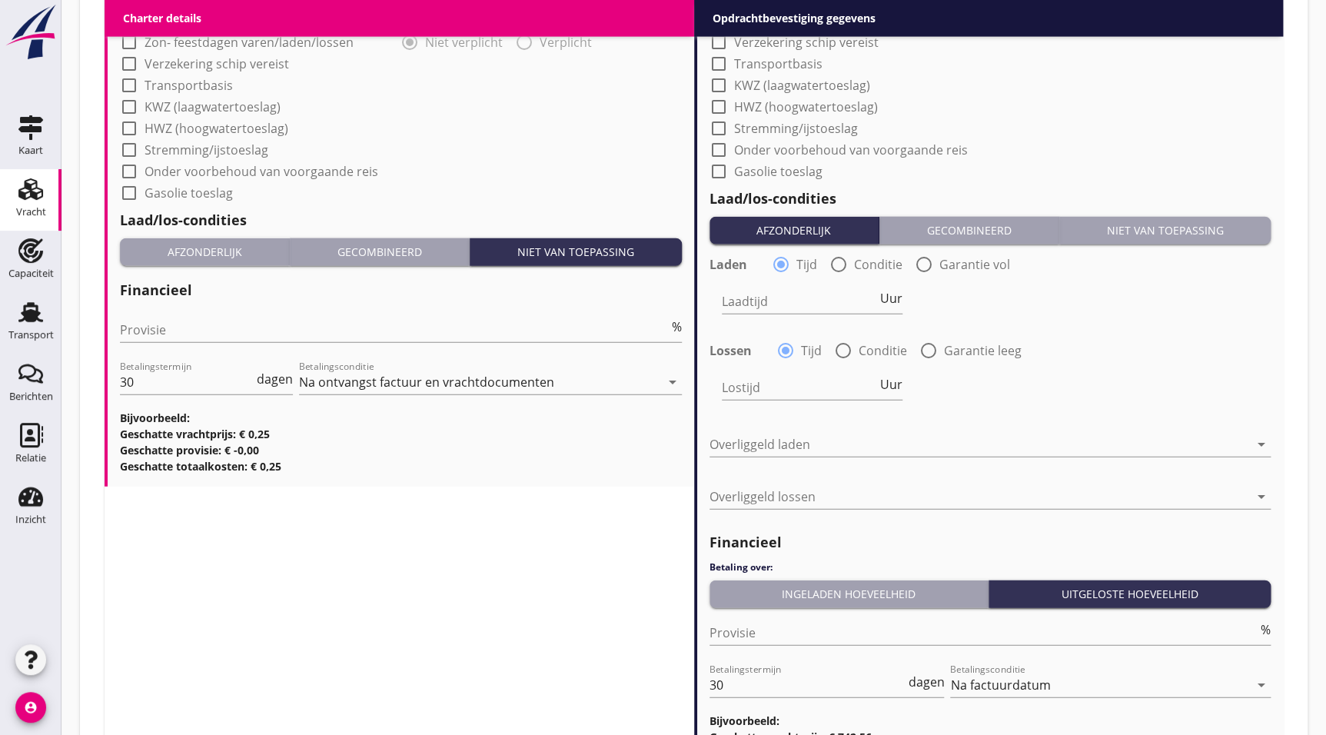
click at [1124, 231] on div "Niet van toepassing" at bounding box center [1164, 230] width 199 height 16
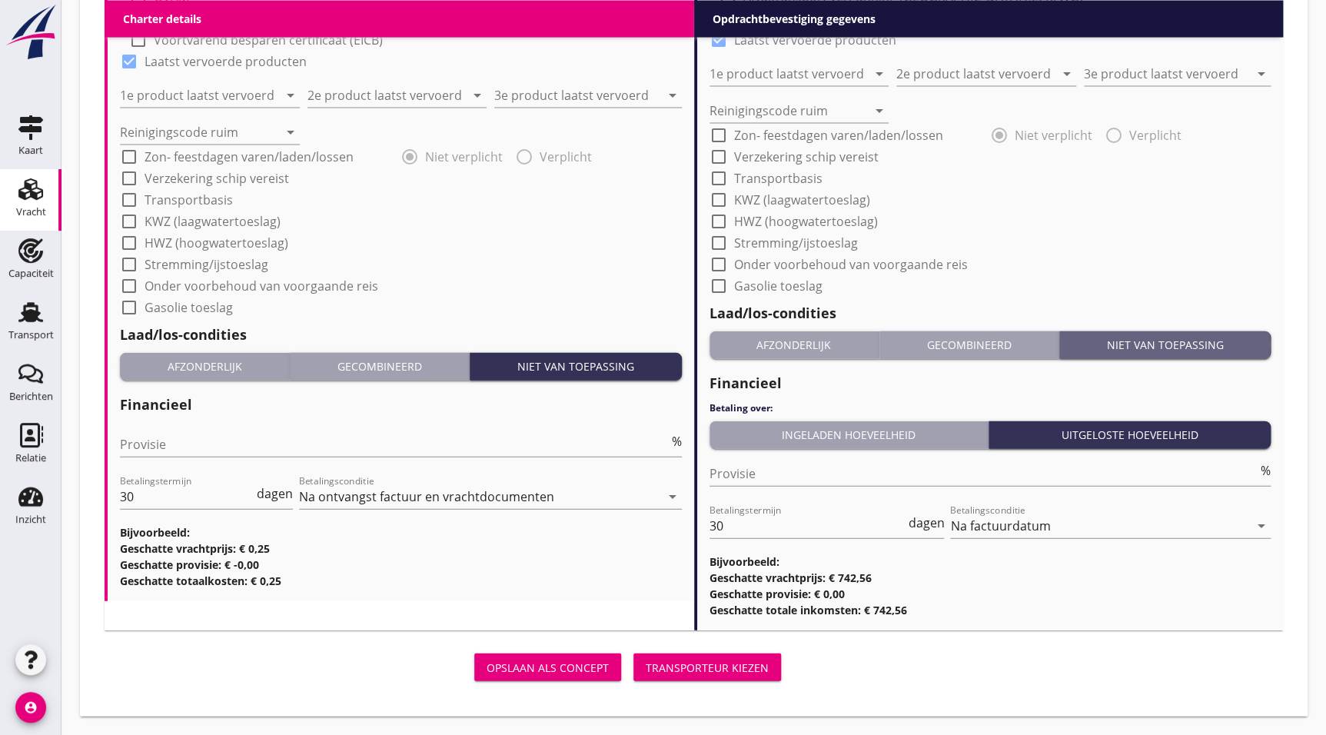
scroll to position [1549, 0]
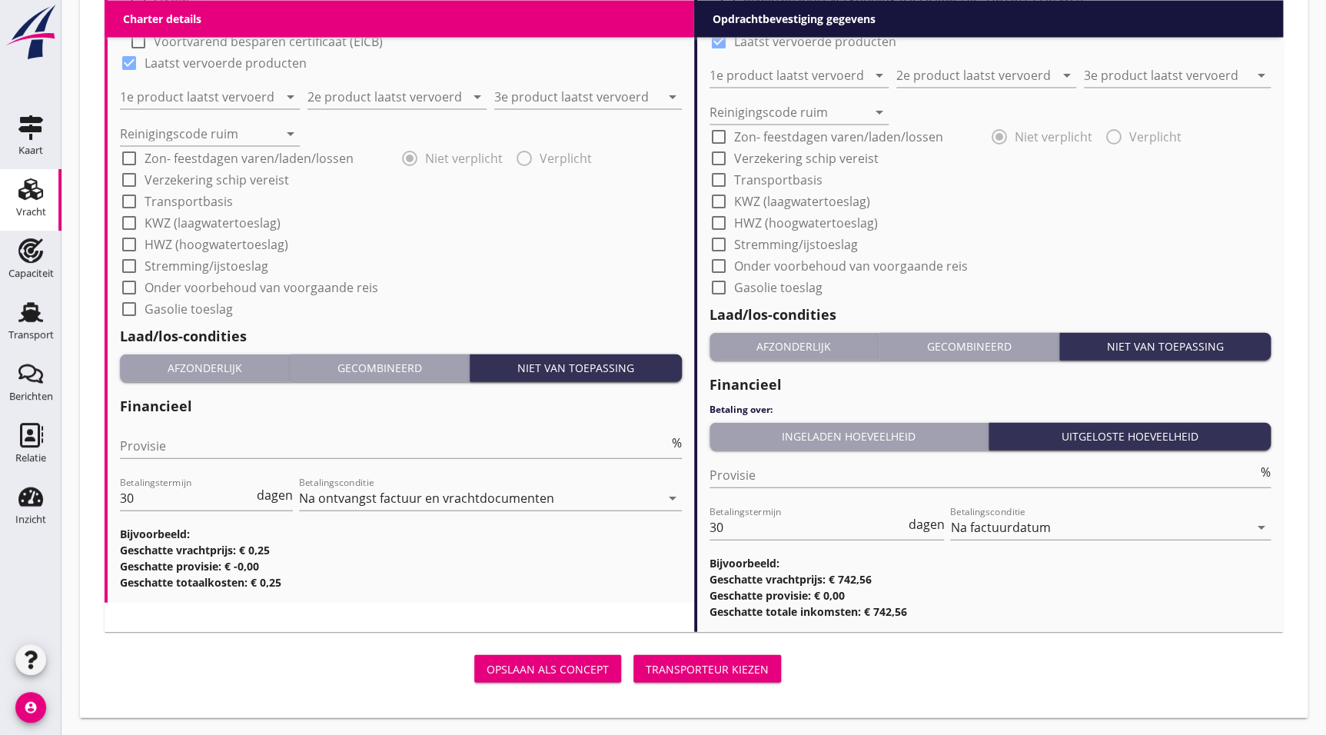
drag, startPoint x: 601, startPoint y: 275, endPoint x: 598, endPoint y: 268, distance: 8.3
click at [361, 135] on div "Reinigingscode ruim arrow_drop_down" at bounding box center [401, 127] width 562 height 37
click at [276, 135] on input "Reinigingscode ruim" at bounding box center [199, 133] width 158 height 25
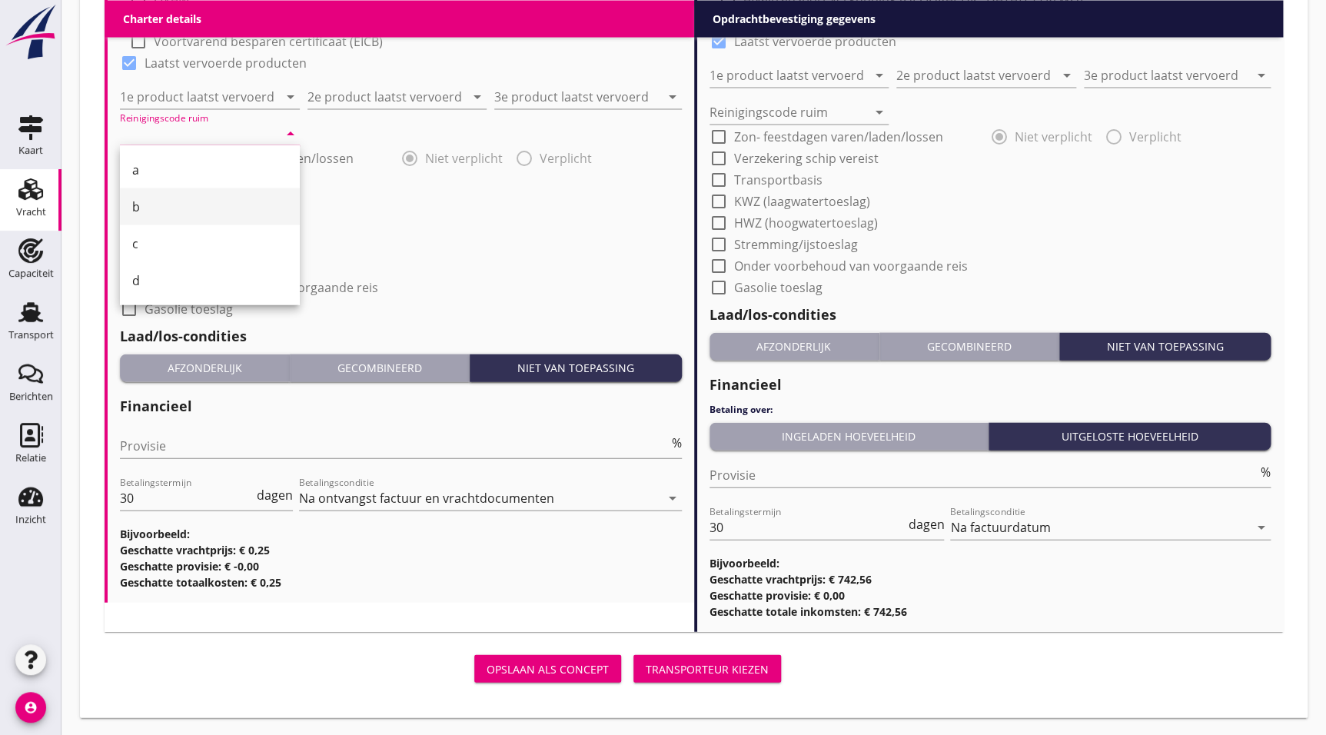
click at [169, 200] on div "b" at bounding box center [209, 207] width 155 height 18
type input "b"
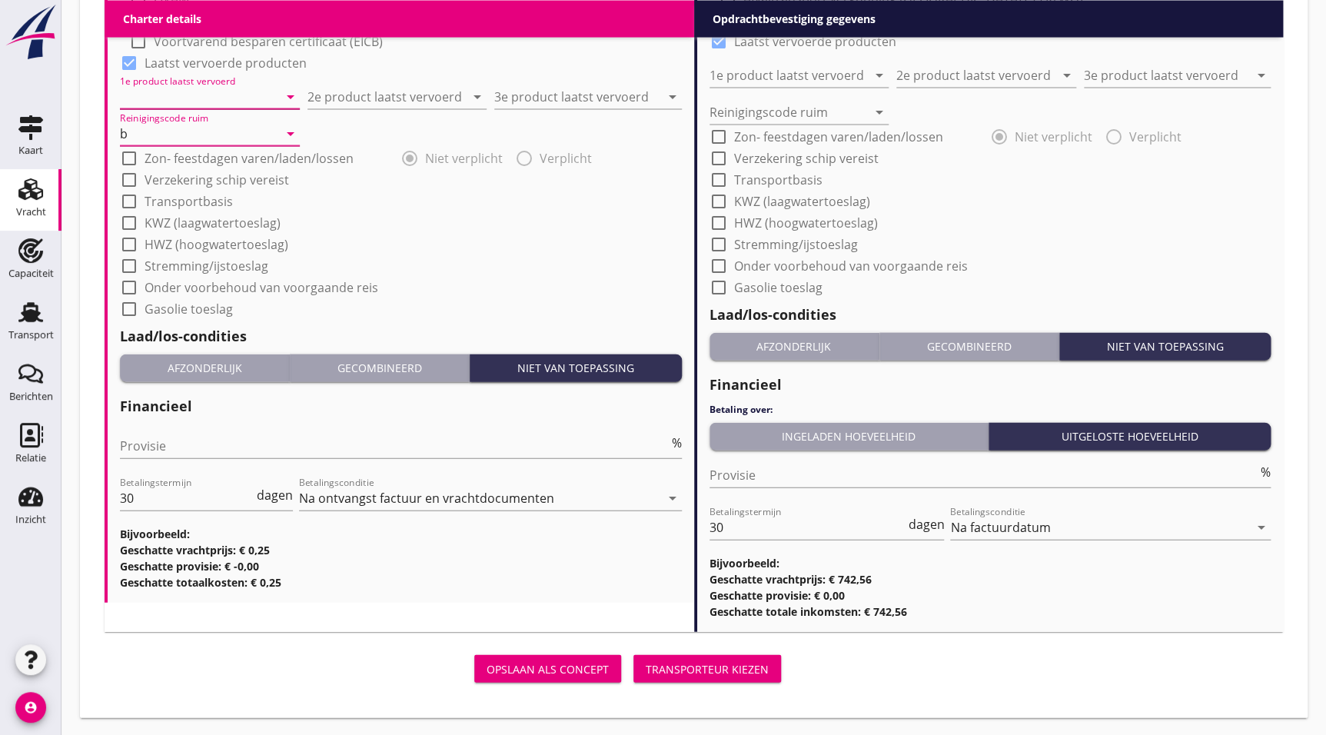
click at [222, 95] on input "1e product laatst vervoerd" at bounding box center [199, 97] width 158 height 25
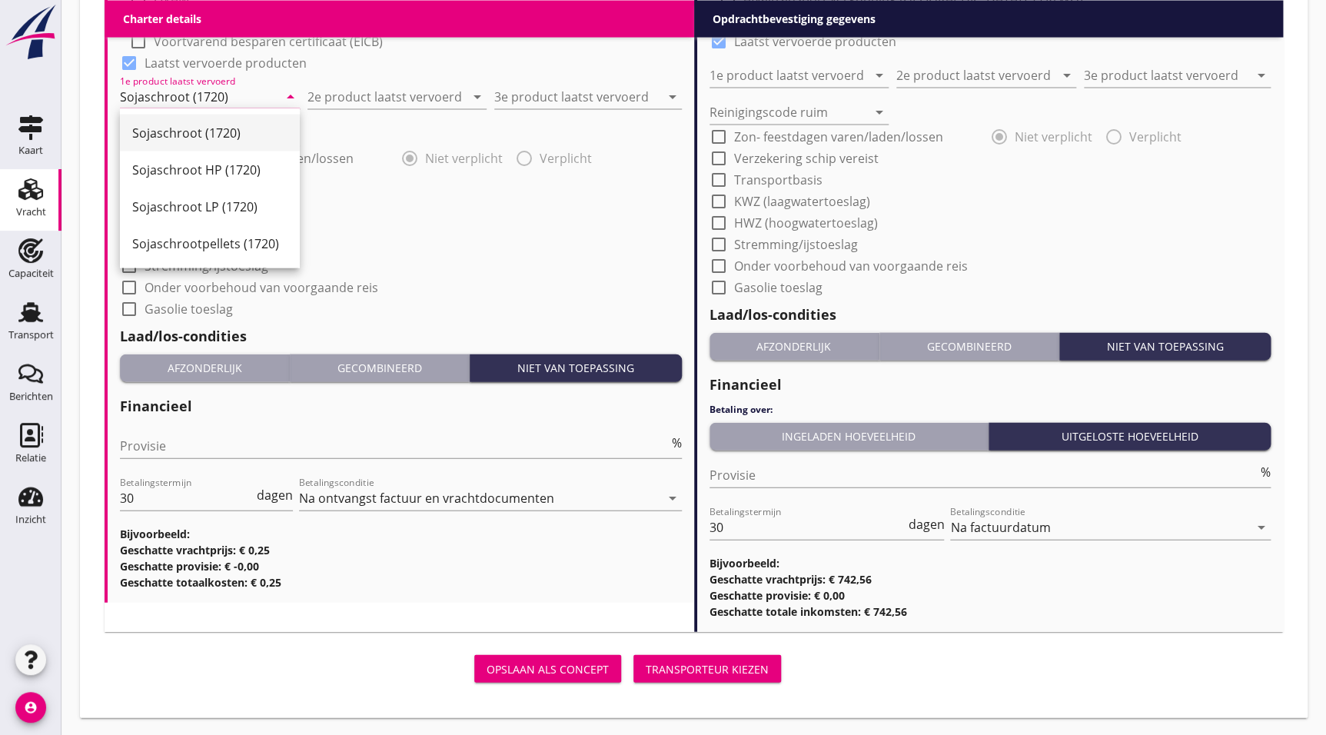
type input "Sojaschroot (1720)"
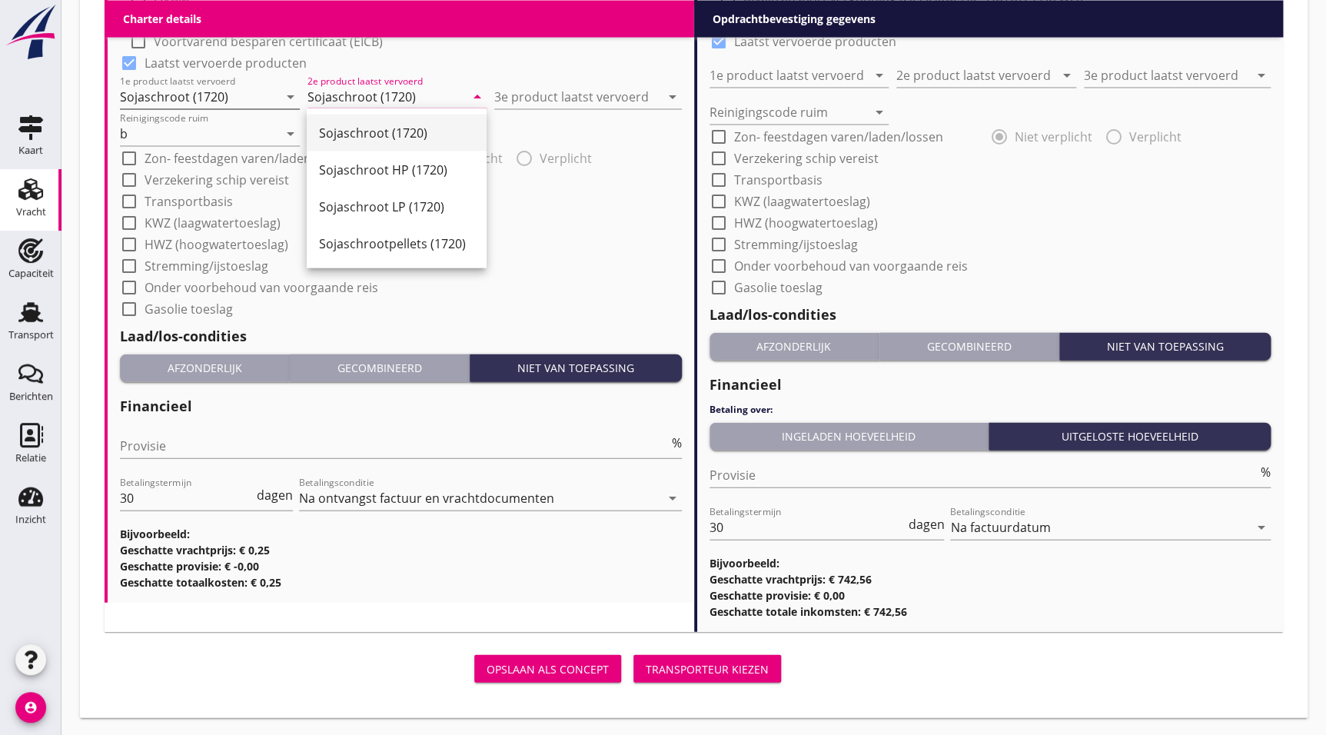
type input "Sojaschroot (1720)"
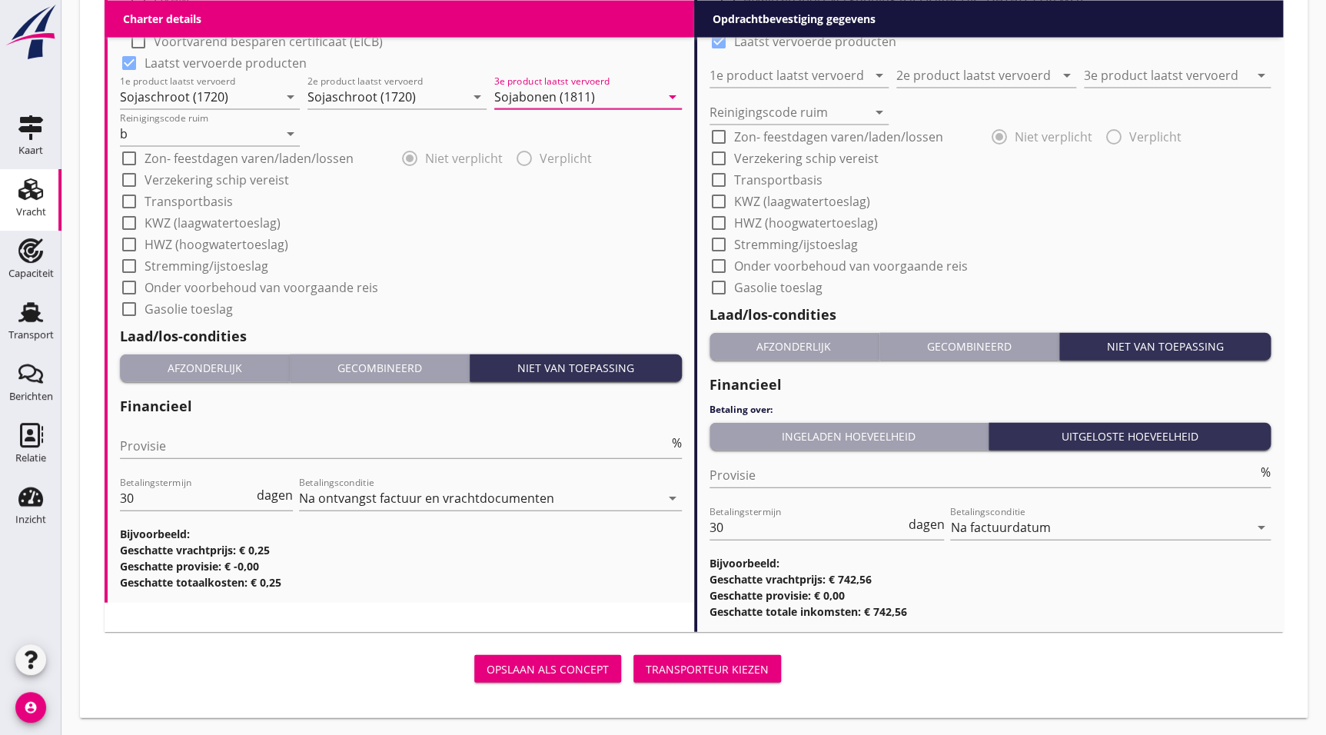
type input "Sojabonen (1811)"
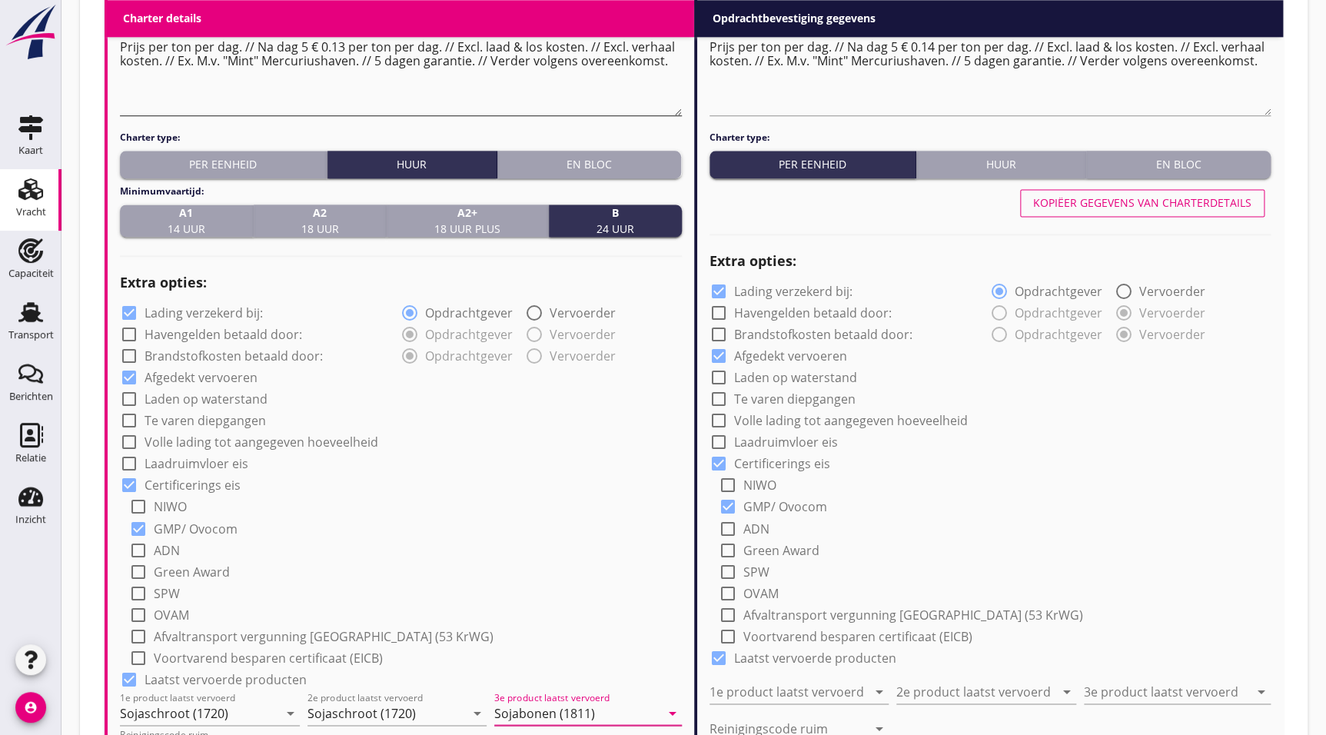
scroll to position [865, 0]
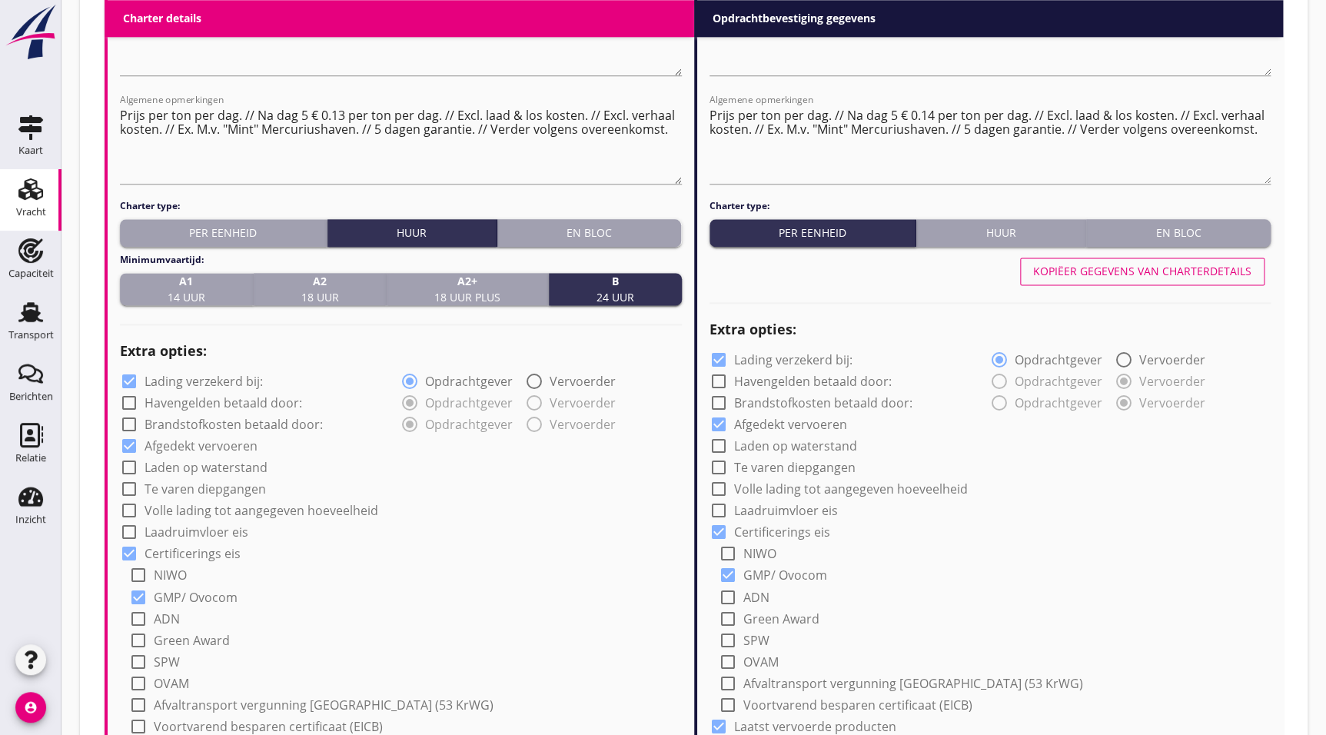
click at [1210, 271] on div "Kopiëer gegevens van charterdetails" at bounding box center [1142, 271] width 218 height 16
radio input "true"
type input "Sojaschroot (1720)"
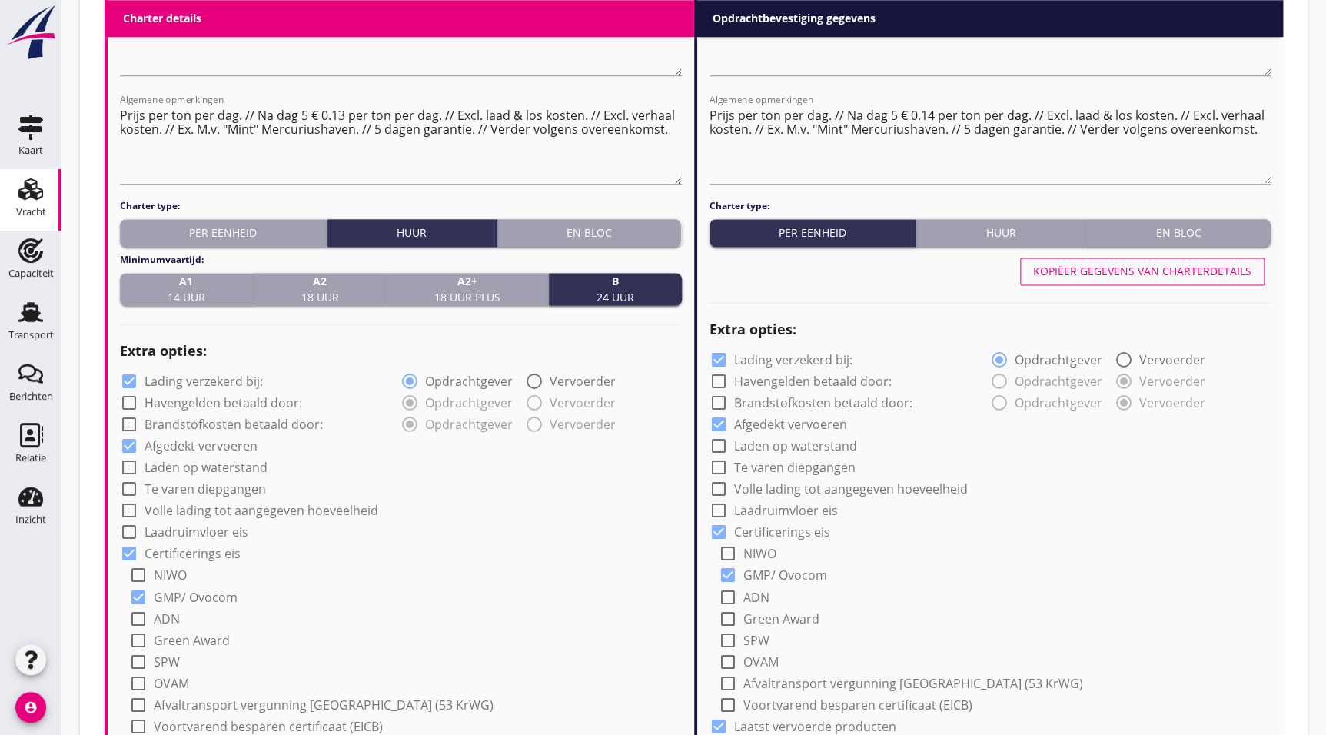
type input "Sojabonen (1811)"
type input "b"
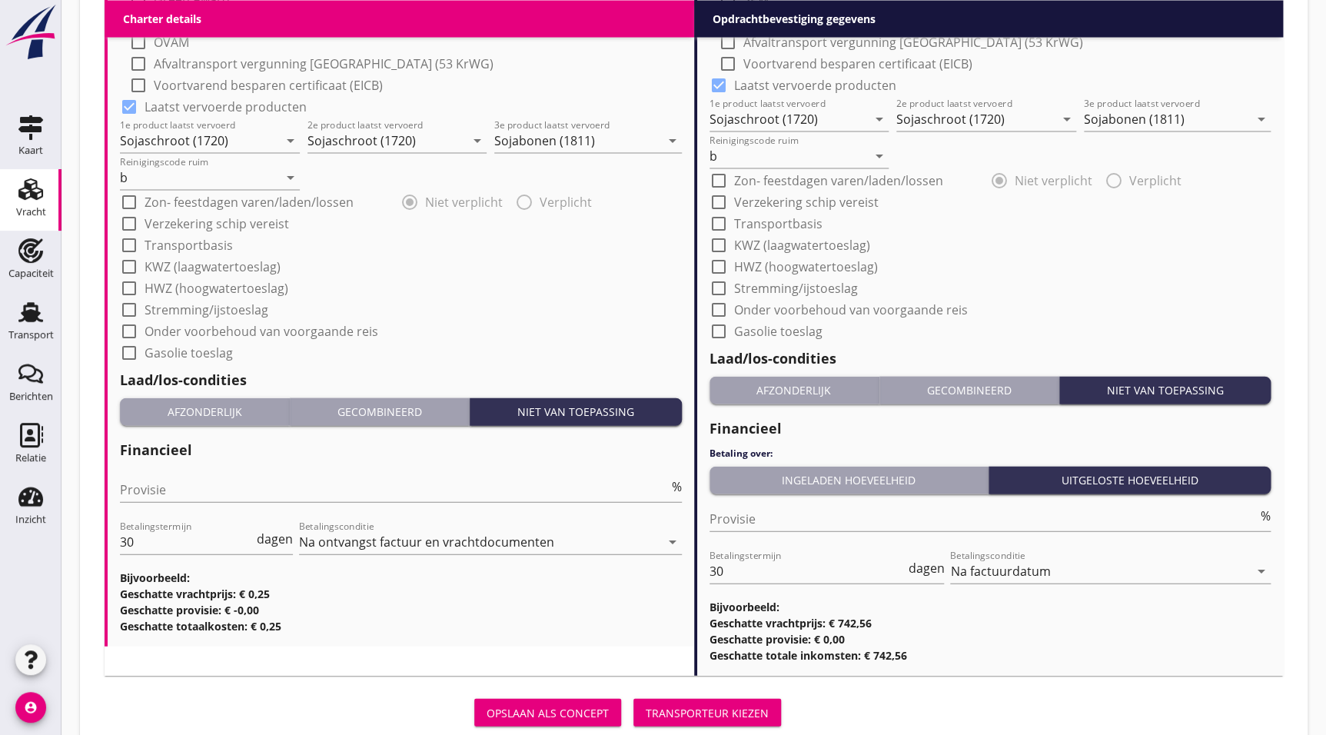
scroll to position [1549, 0]
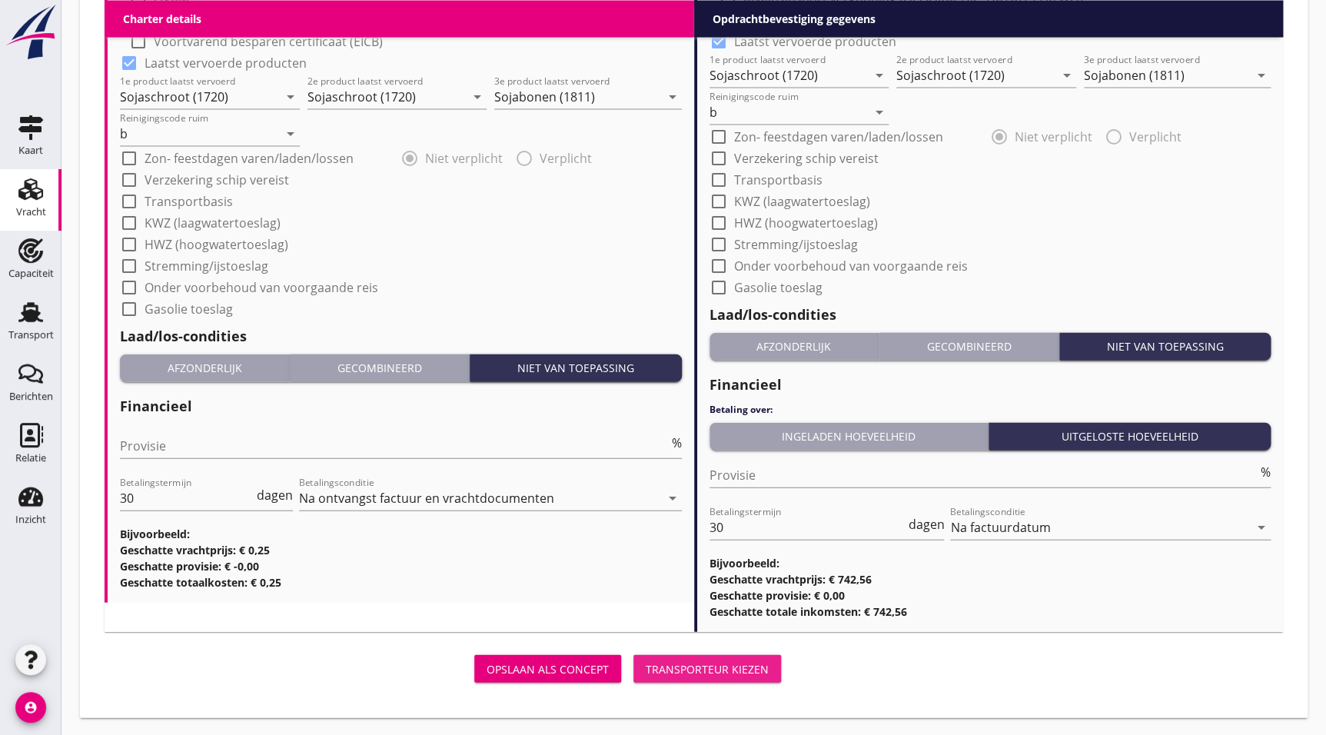
click at [716, 661] on div "Transporteur kiezen" at bounding box center [707, 669] width 123 height 16
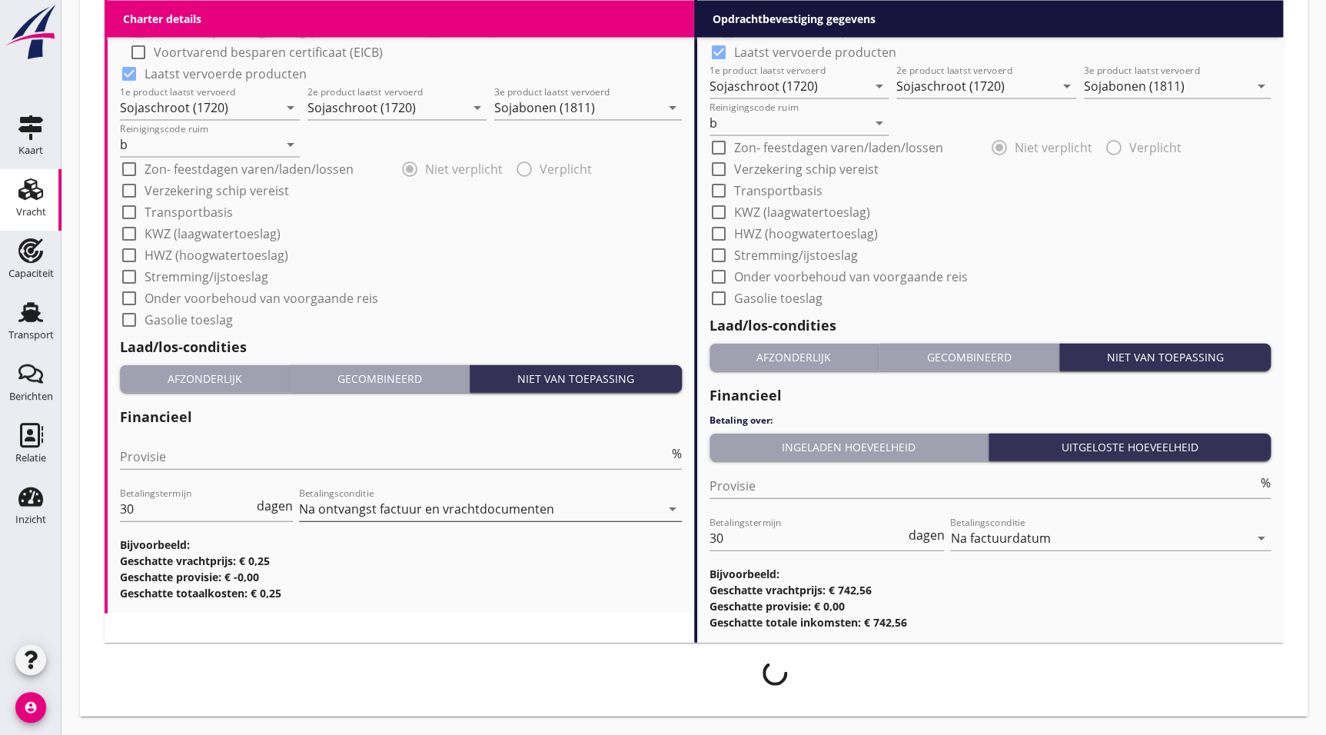
scroll to position [1537, 0]
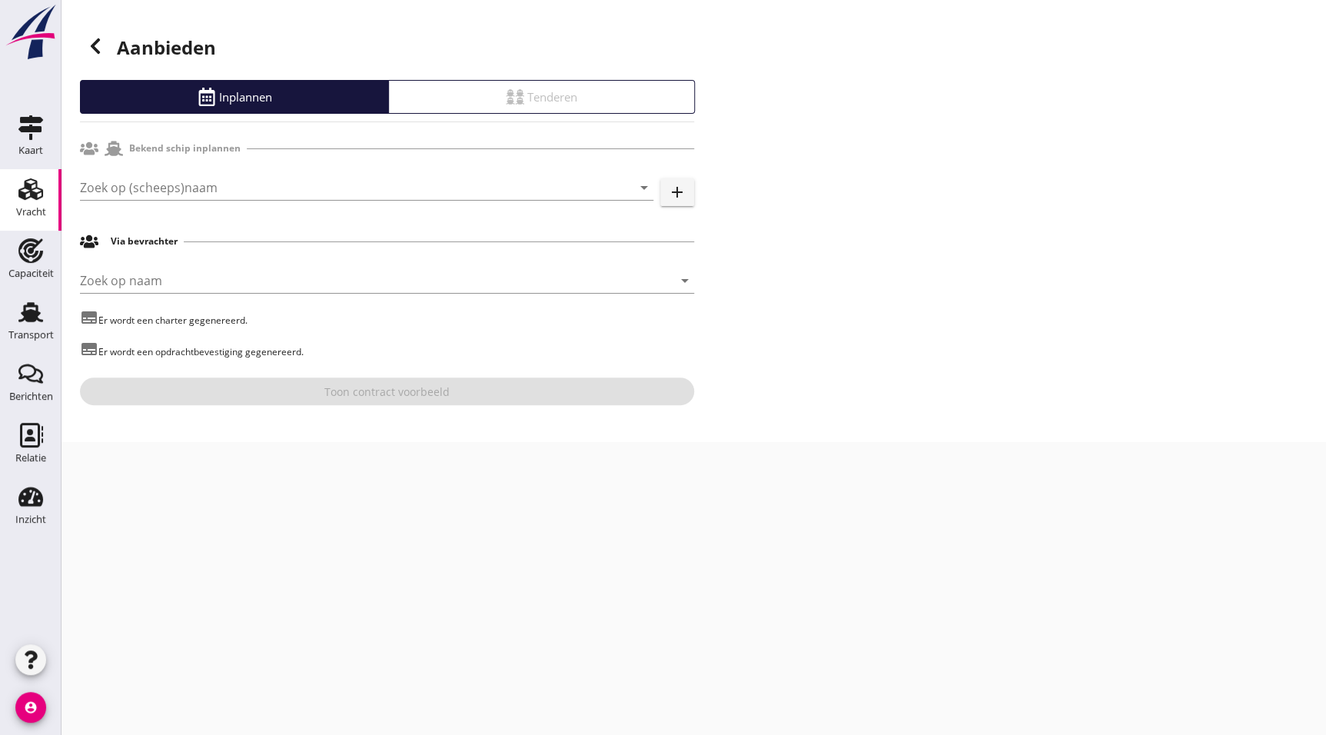
click at [230, 169] on div "Zoek op (scheeps)naam arrow_drop_down add" at bounding box center [387, 190] width 614 height 49
click at [242, 181] on input "Zoek op (scheeps)naam" at bounding box center [345, 187] width 530 height 25
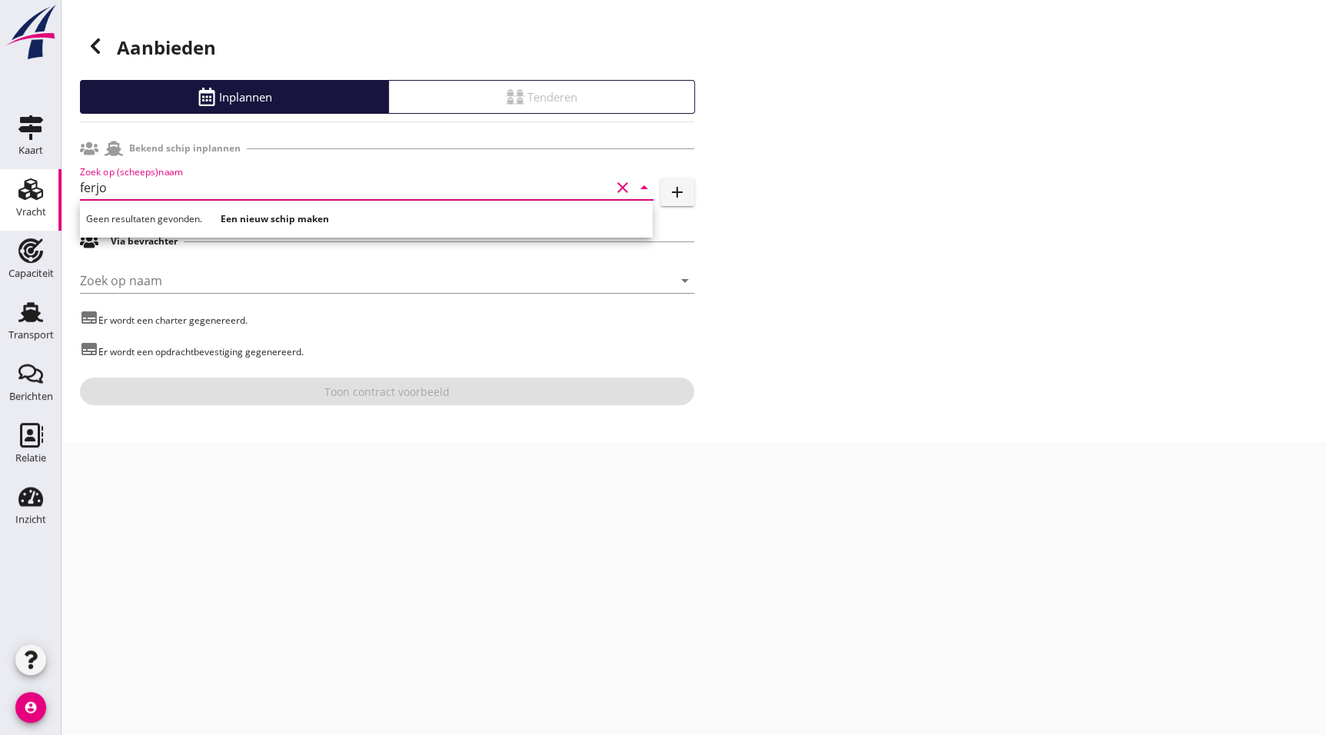
type input "ferjo 1"
drag, startPoint x: 244, startPoint y: 188, endPoint x: 327, endPoint y: 205, distance: 84.9
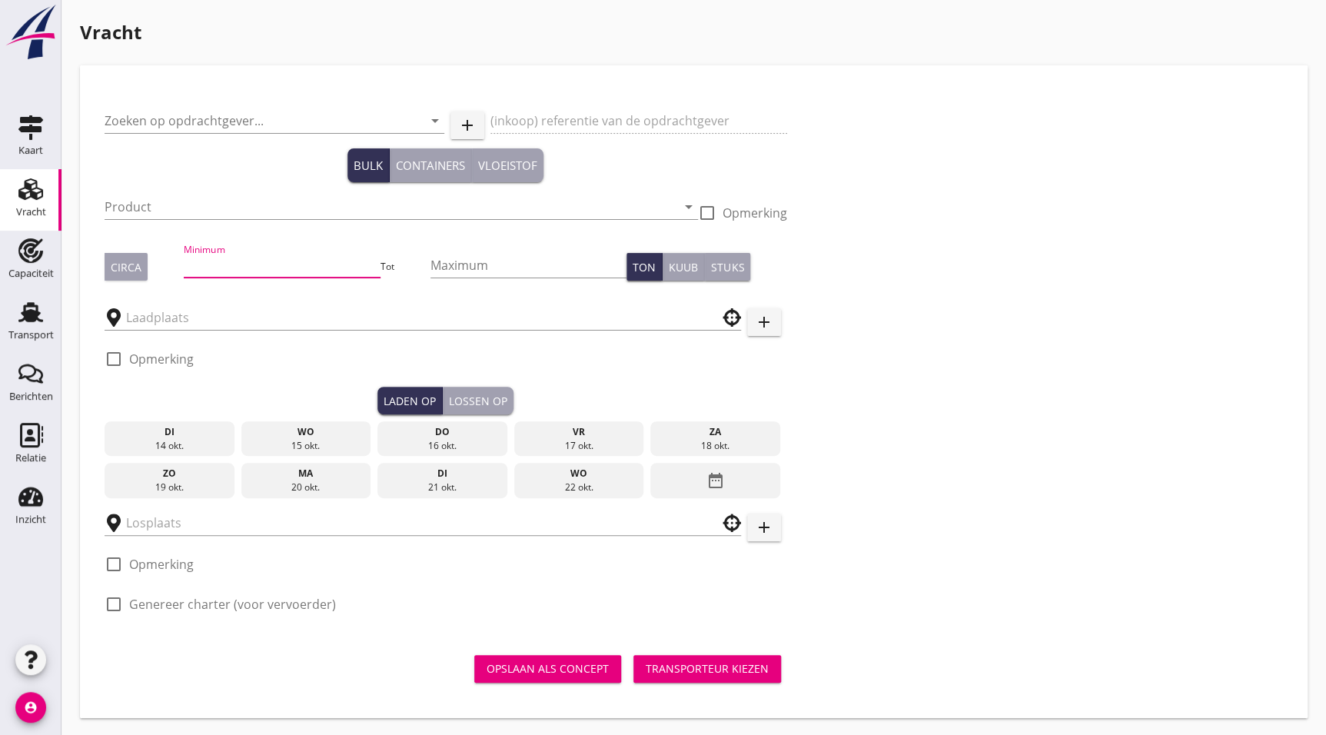
drag, startPoint x: 304, startPoint y: 265, endPoint x: 785, endPoint y: 63, distance: 522.0
click at [997, 287] on div "Zoeken op opdrachtgever... arrow_drop_down add (inkoop) referentie van de opdra…" at bounding box center [693, 361] width 1191 height 542
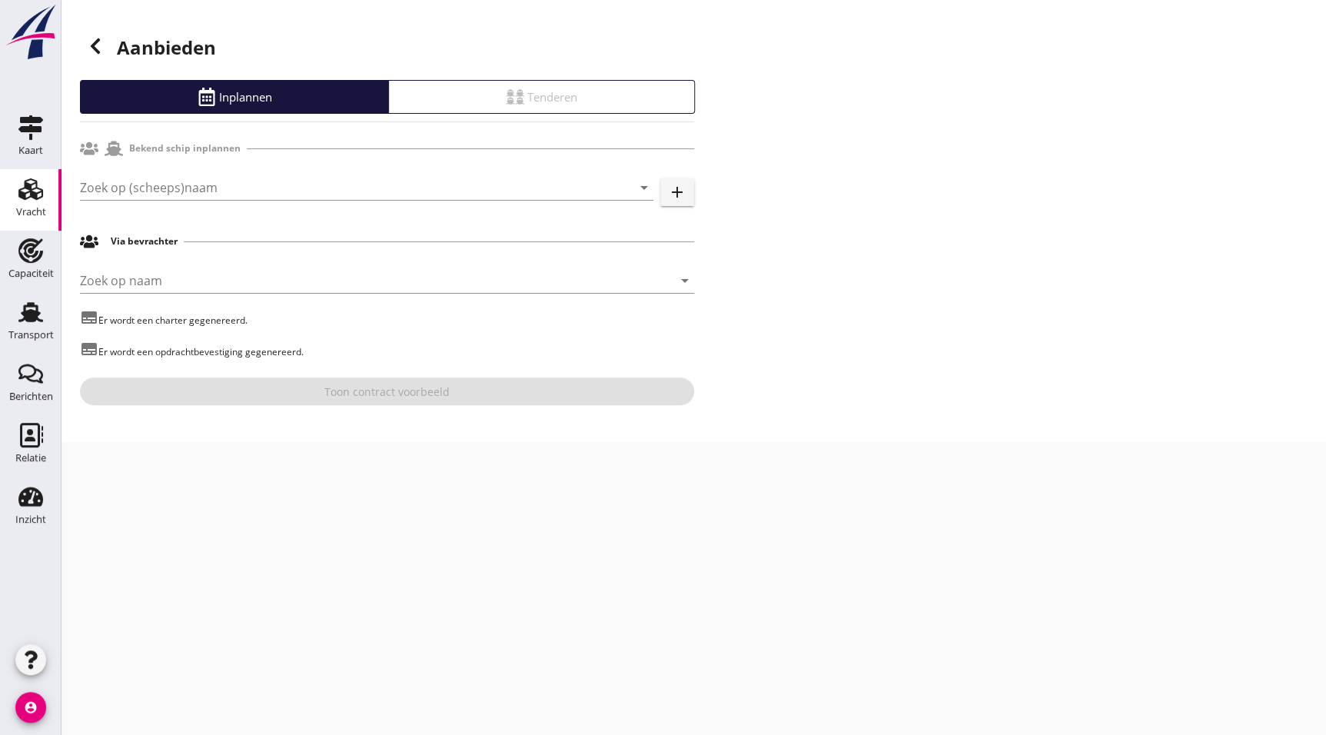
click at [146, 172] on div "Zoek op (scheeps)naam arrow_drop_down add" at bounding box center [387, 190] width 614 height 49
click at [147, 180] on input "Zoek op (scheeps)naam" at bounding box center [345, 187] width 530 height 25
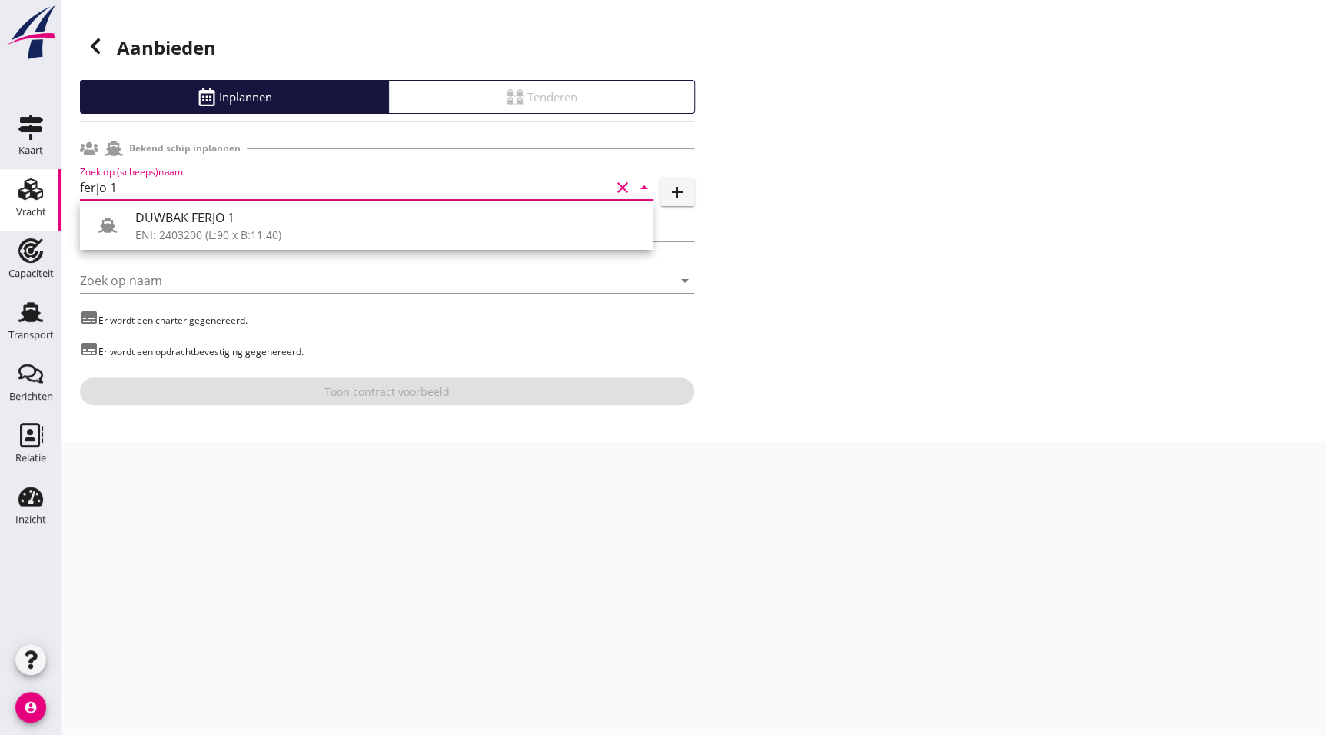
click at [175, 237] on div "ENI: 2403200 (L:90 x B:11.40)" at bounding box center [387, 235] width 505 height 16
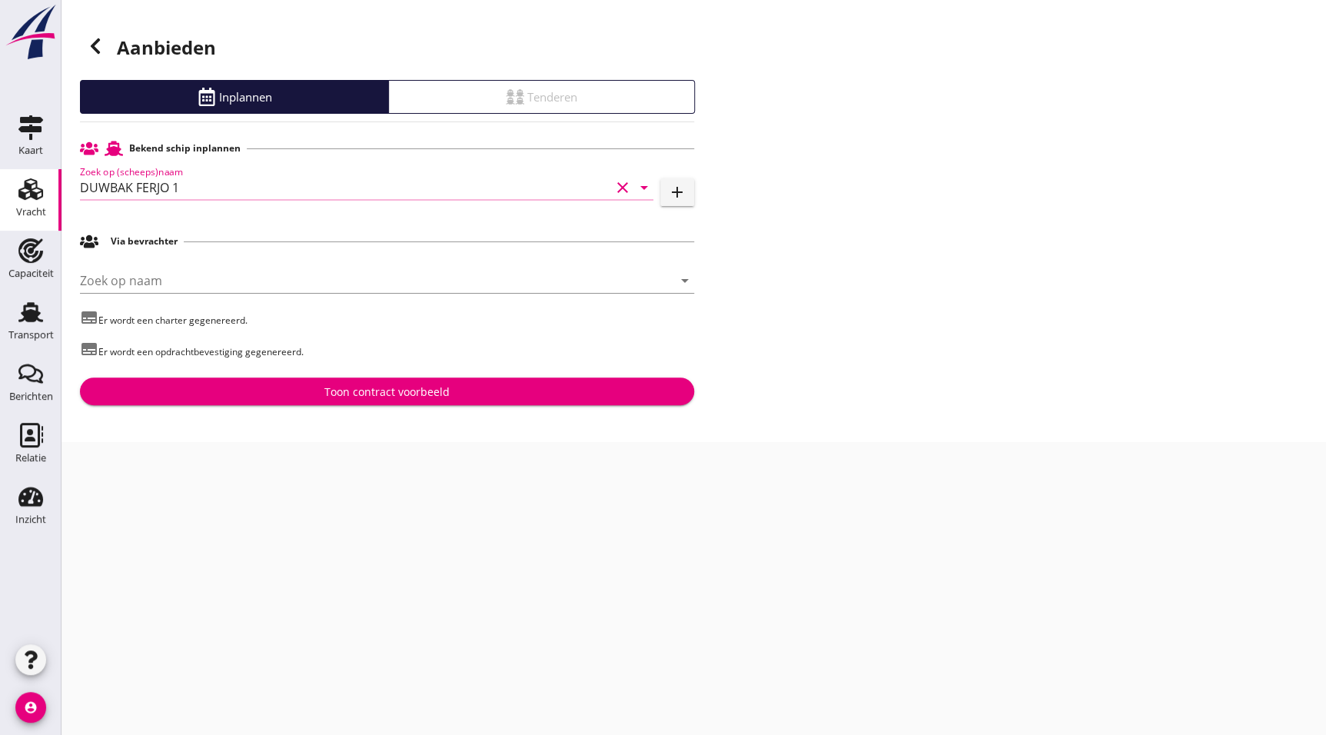
type input "DUWBAK FERJO 1"
click at [370, 390] on div "Toon contract voorbeeld" at bounding box center [386, 392] width 125 height 16
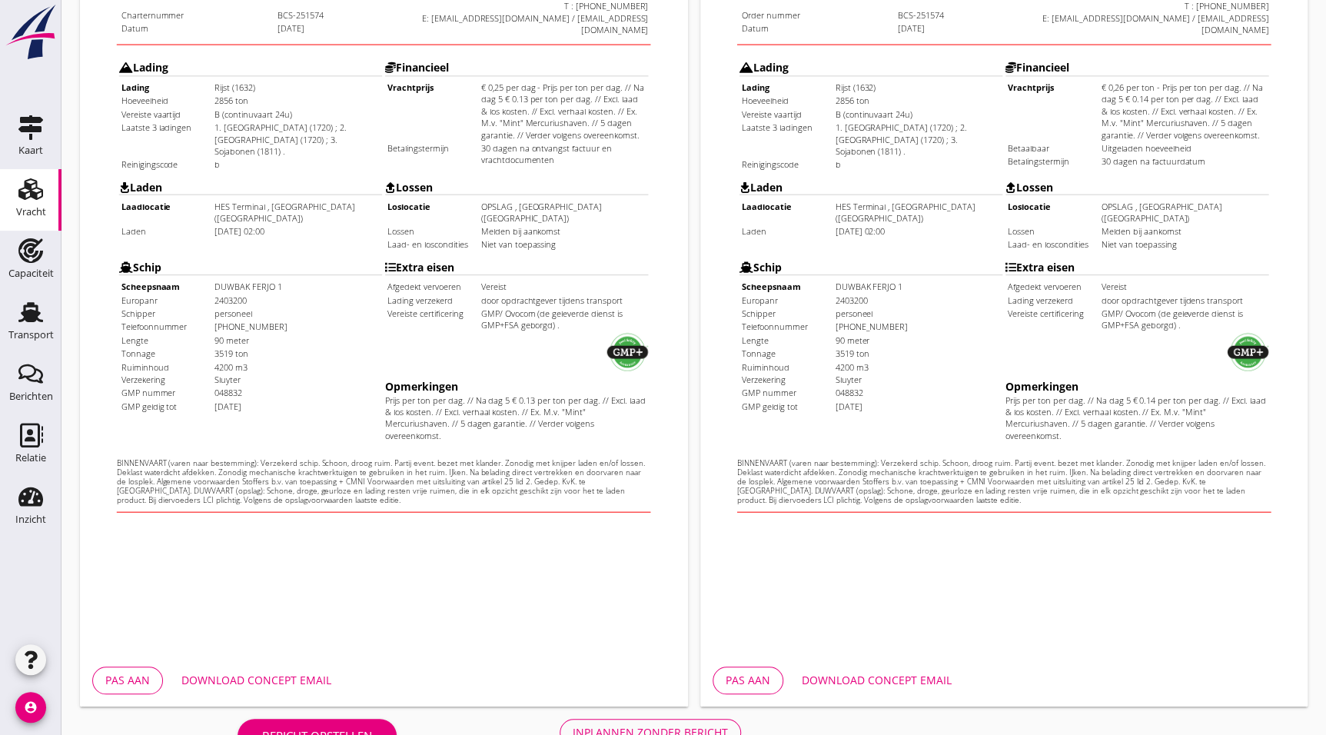
scroll to position [399, 0]
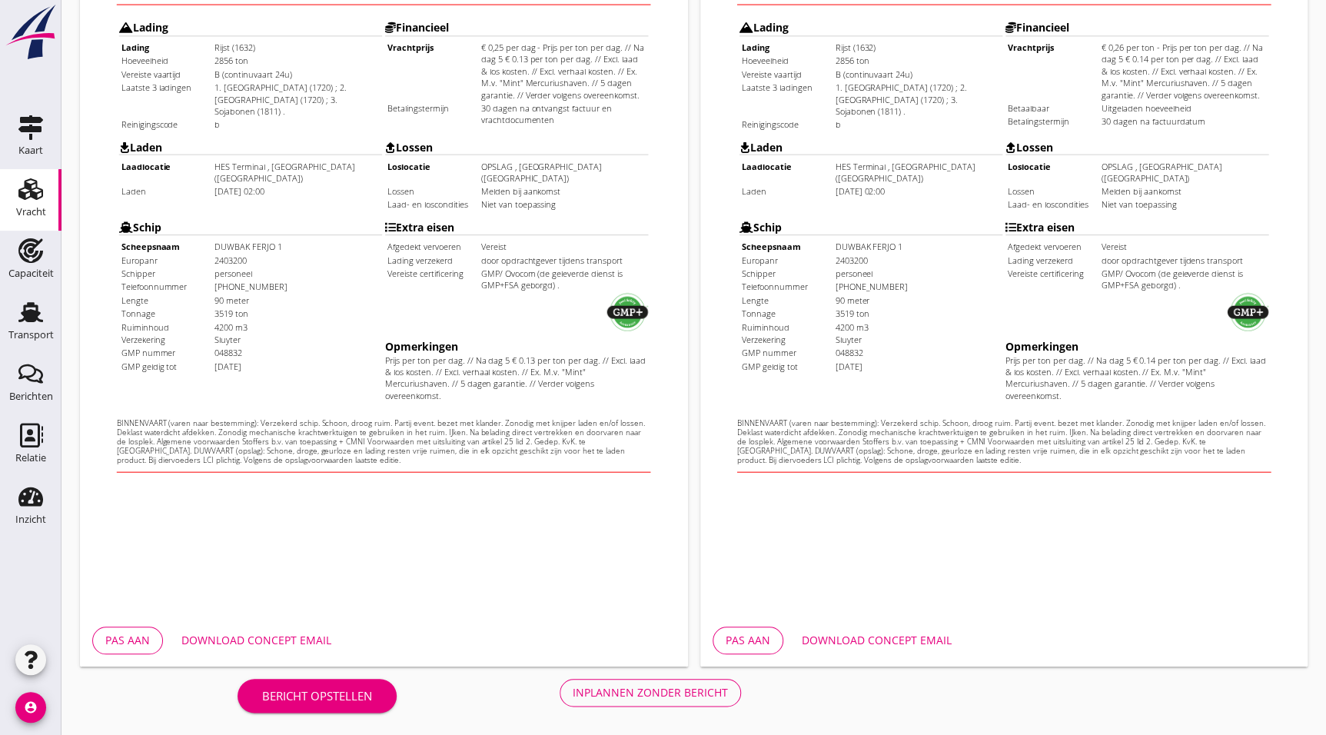
click at [694, 699] on div "Inplannen zonder bericht" at bounding box center [650, 692] width 155 height 16
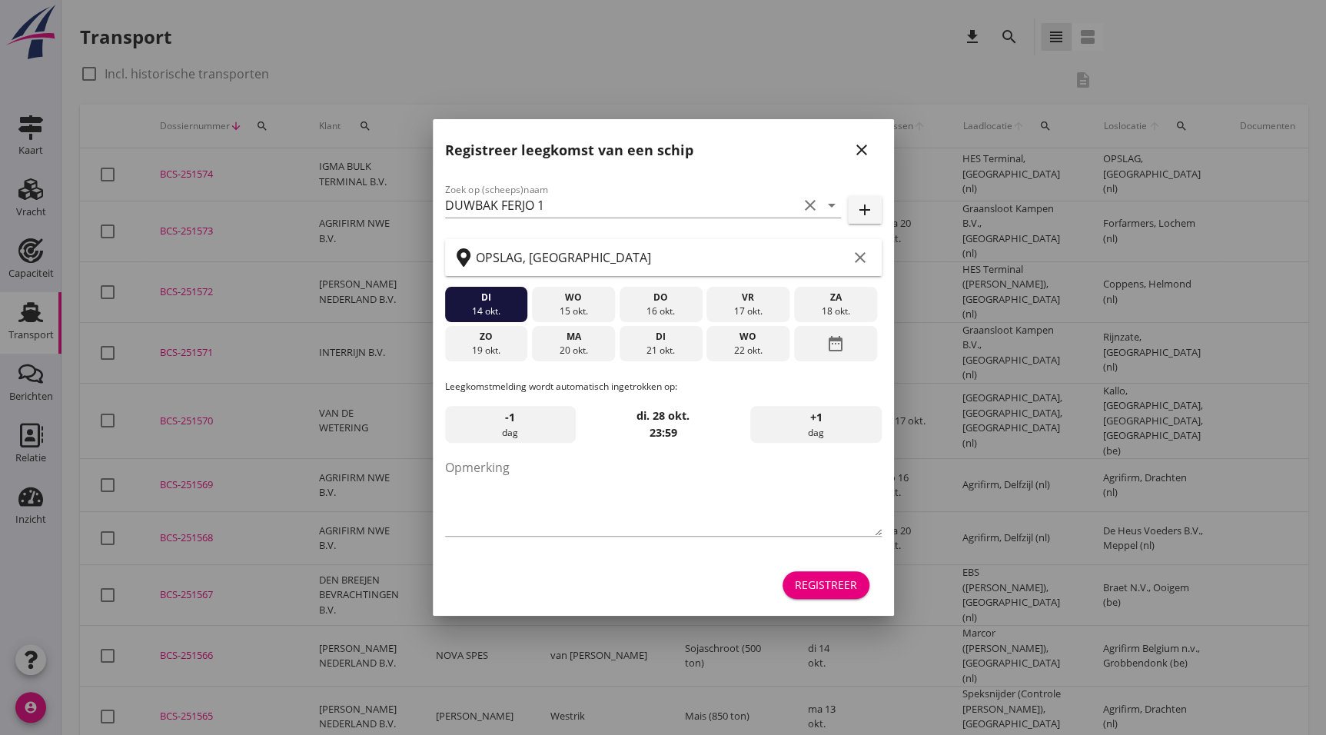
click at [861, 153] on icon "close" at bounding box center [862, 150] width 18 height 18
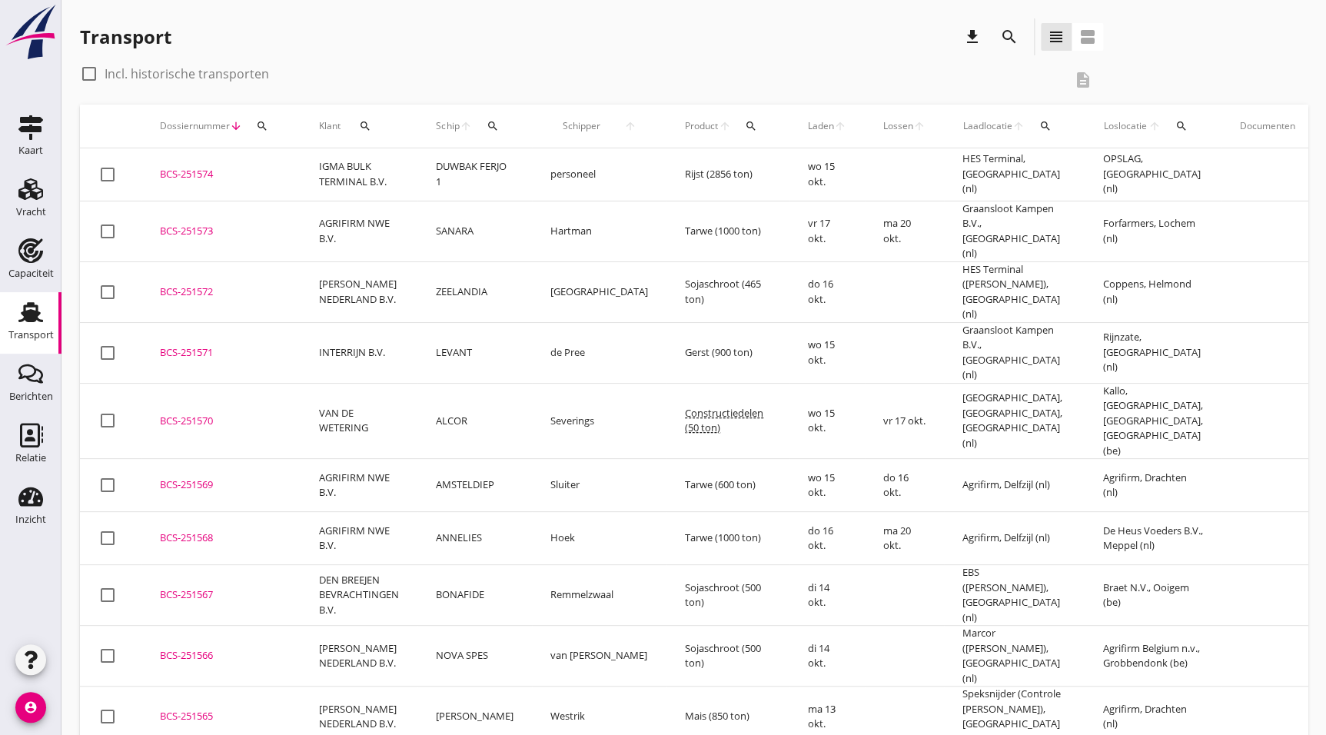
drag, startPoint x: 198, startPoint y: 174, endPoint x: 222, endPoint y: 193, distance: 31.2
click at [198, 174] on div "BCS-251574" at bounding box center [221, 174] width 122 height 15
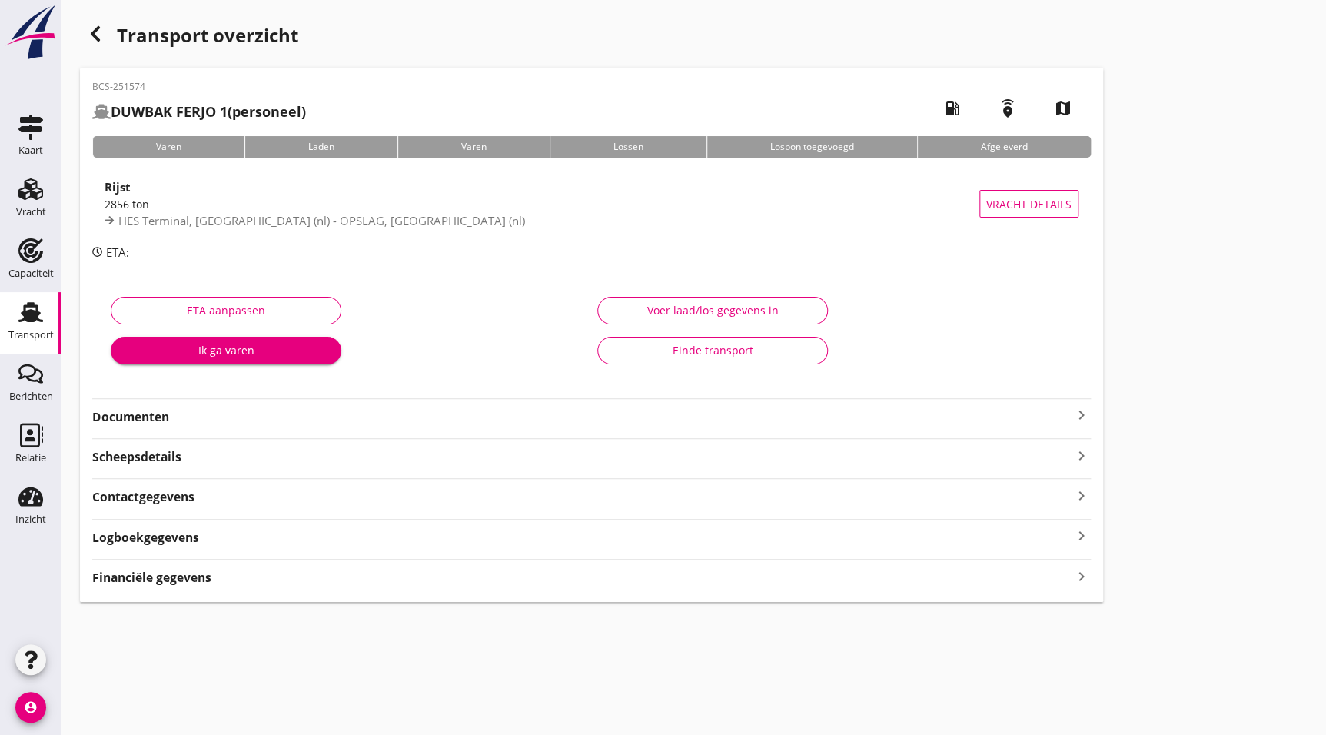
click at [191, 417] on strong "Documenten" at bounding box center [582, 417] width 980 height 18
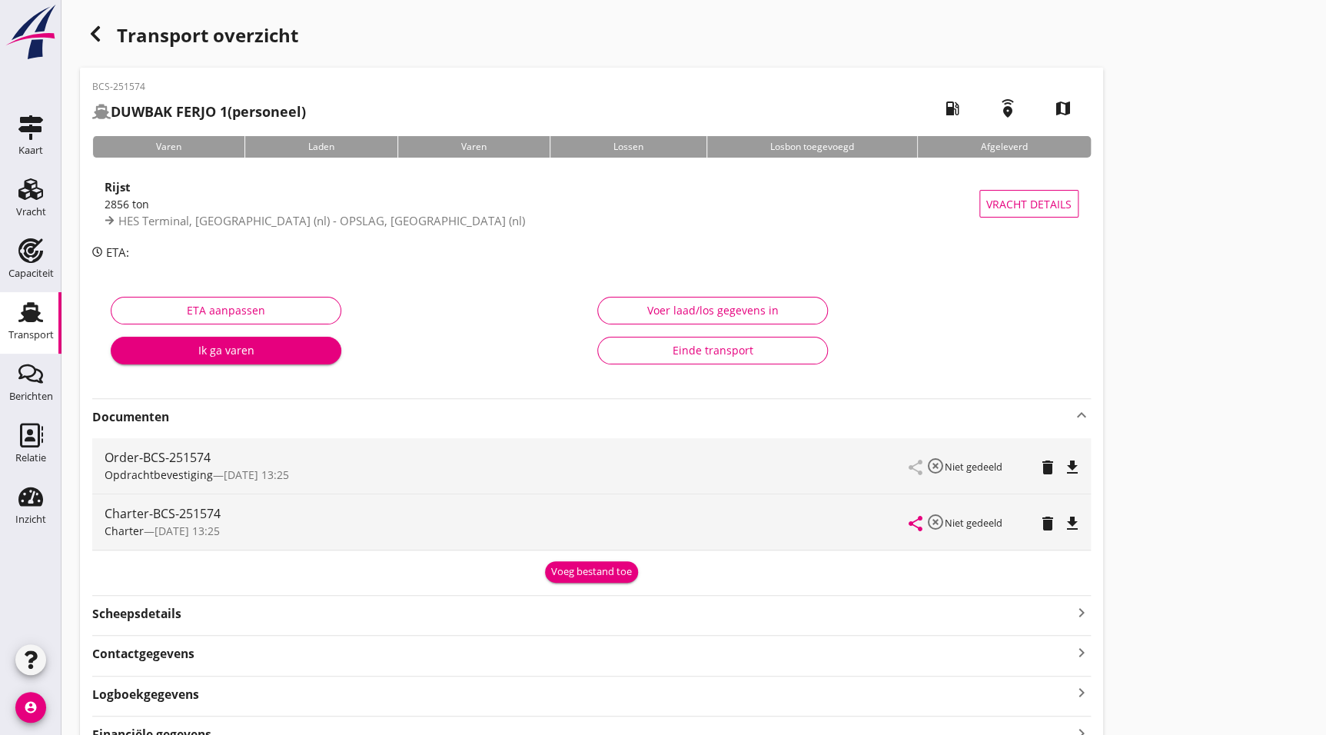
click at [1075, 466] on icon "file_download" at bounding box center [1072, 467] width 18 height 18
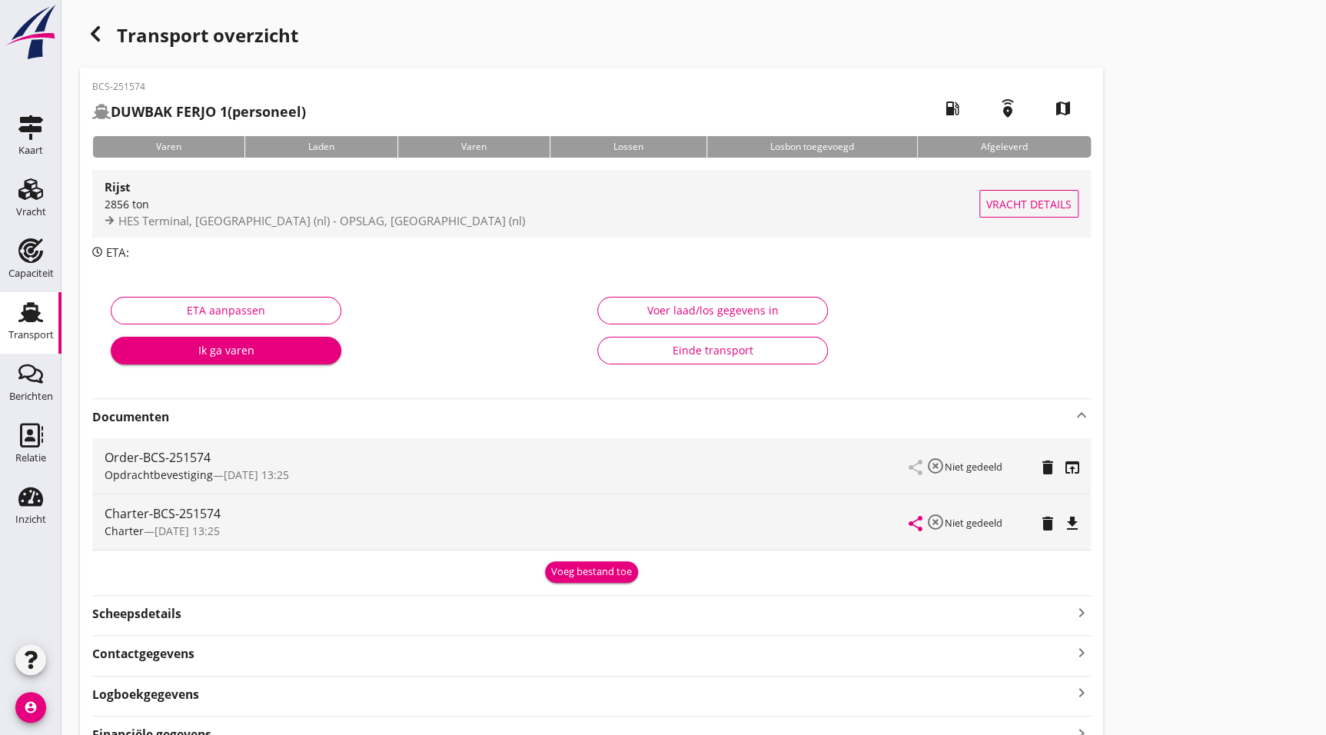
click at [300, 187] on div "Rijst" at bounding box center [542, 187] width 875 height 18
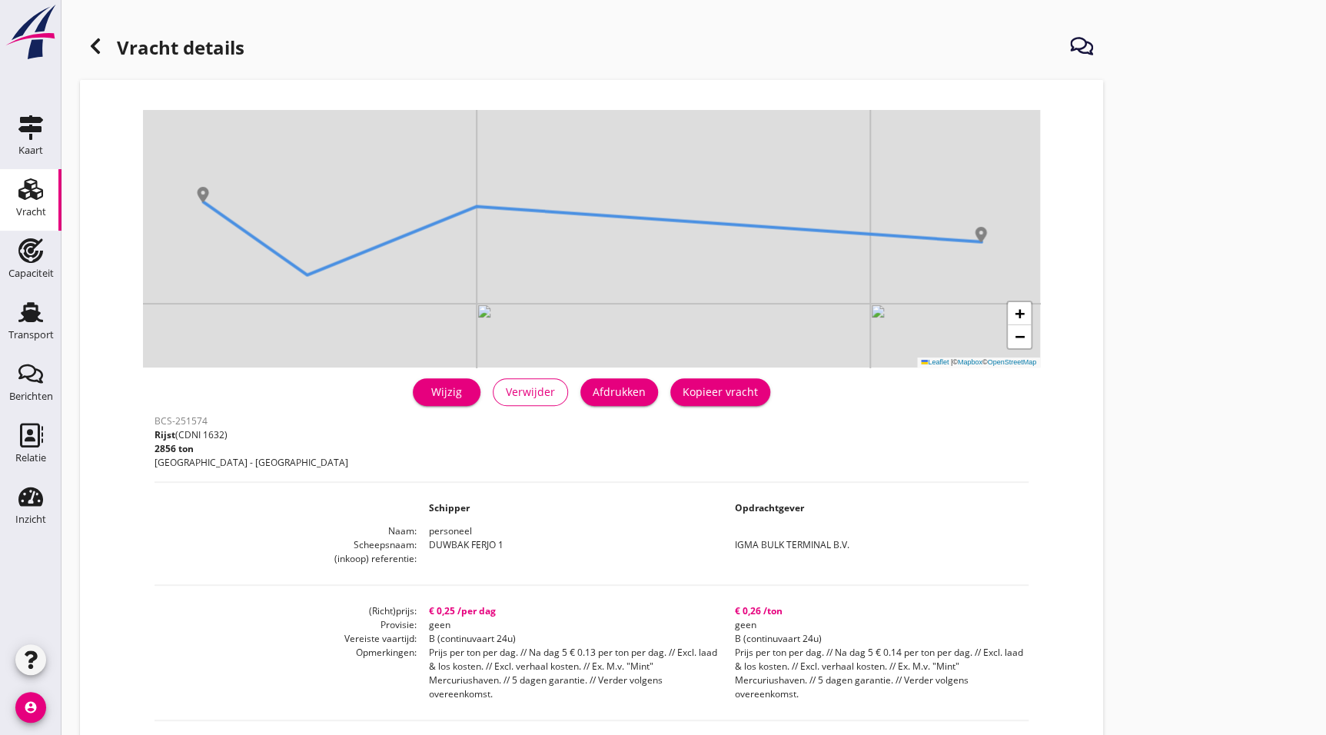
click at [462, 391] on div "Wijzig" at bounding box center [446, 392] width 43 height 16
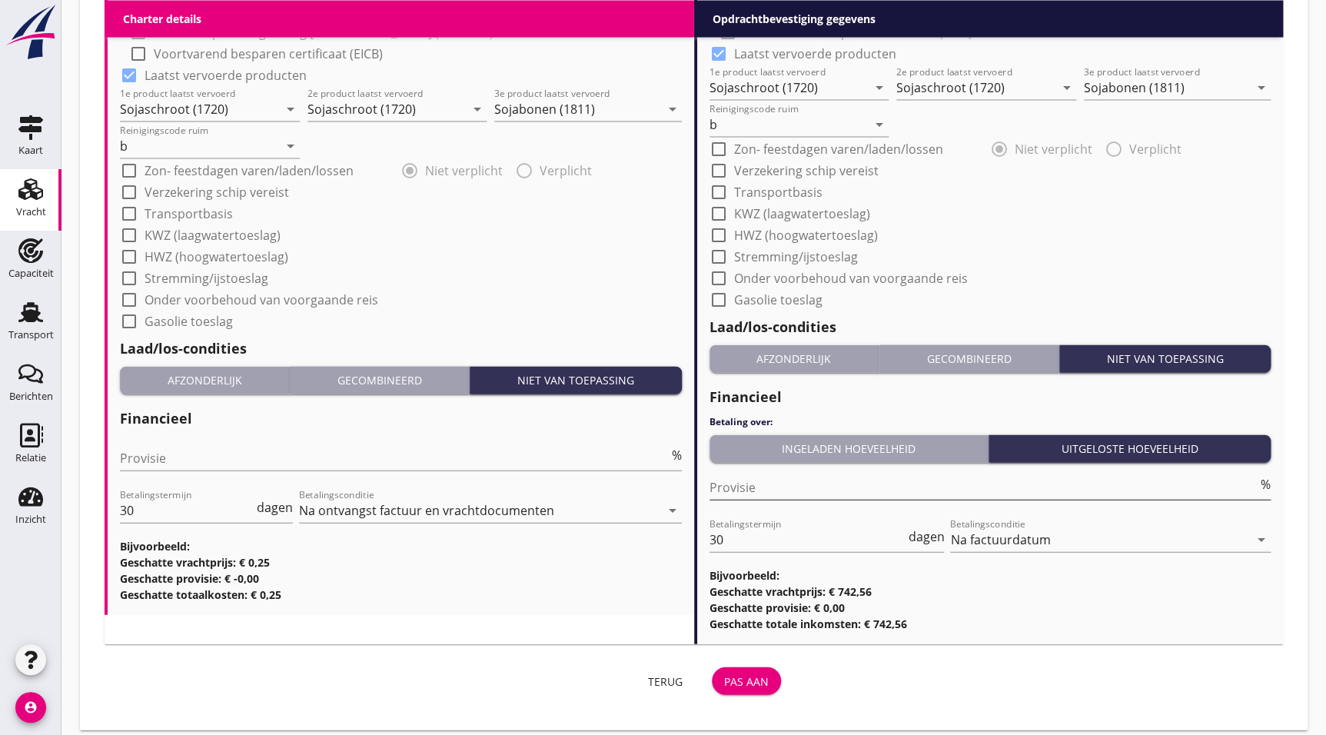
scroll to position [1502, 0]
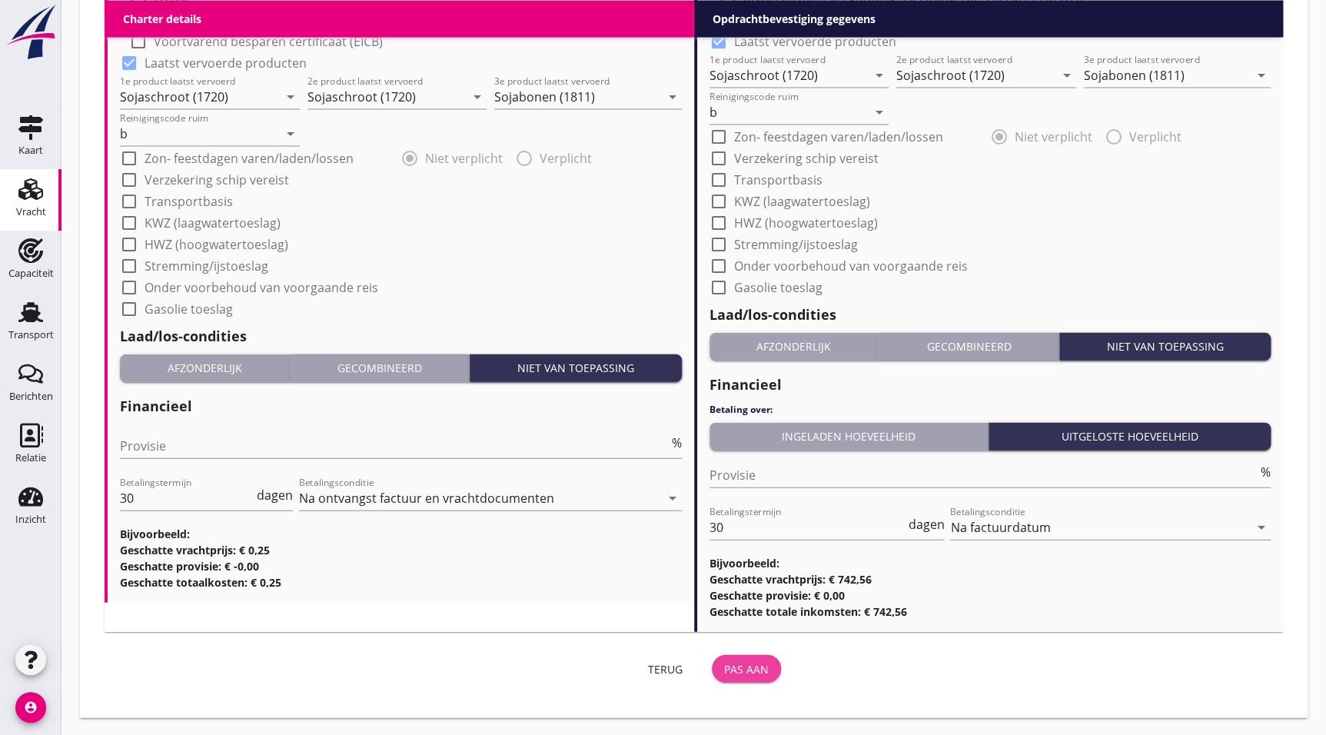
click at [754, 673] on div "Pas aan" at bounding box center [746, 669] width 45 height 16
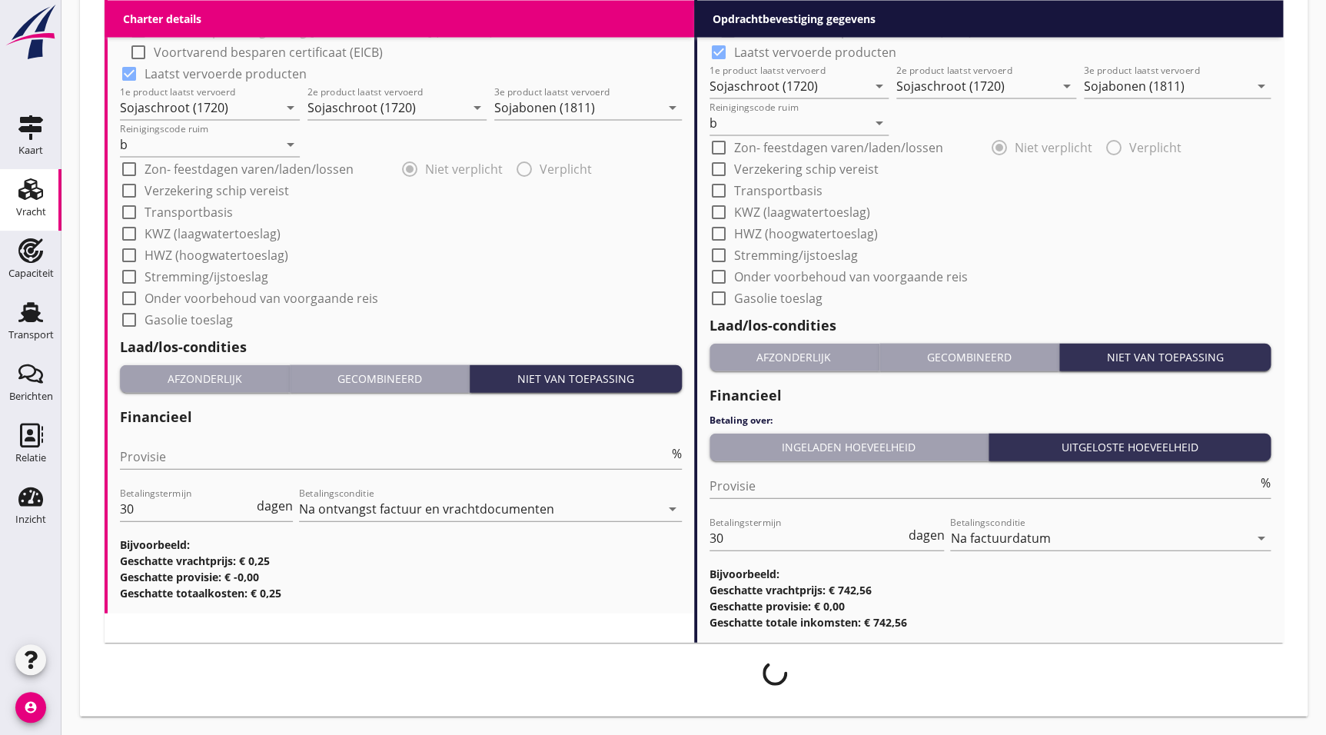
scroll to position [1490, 0]
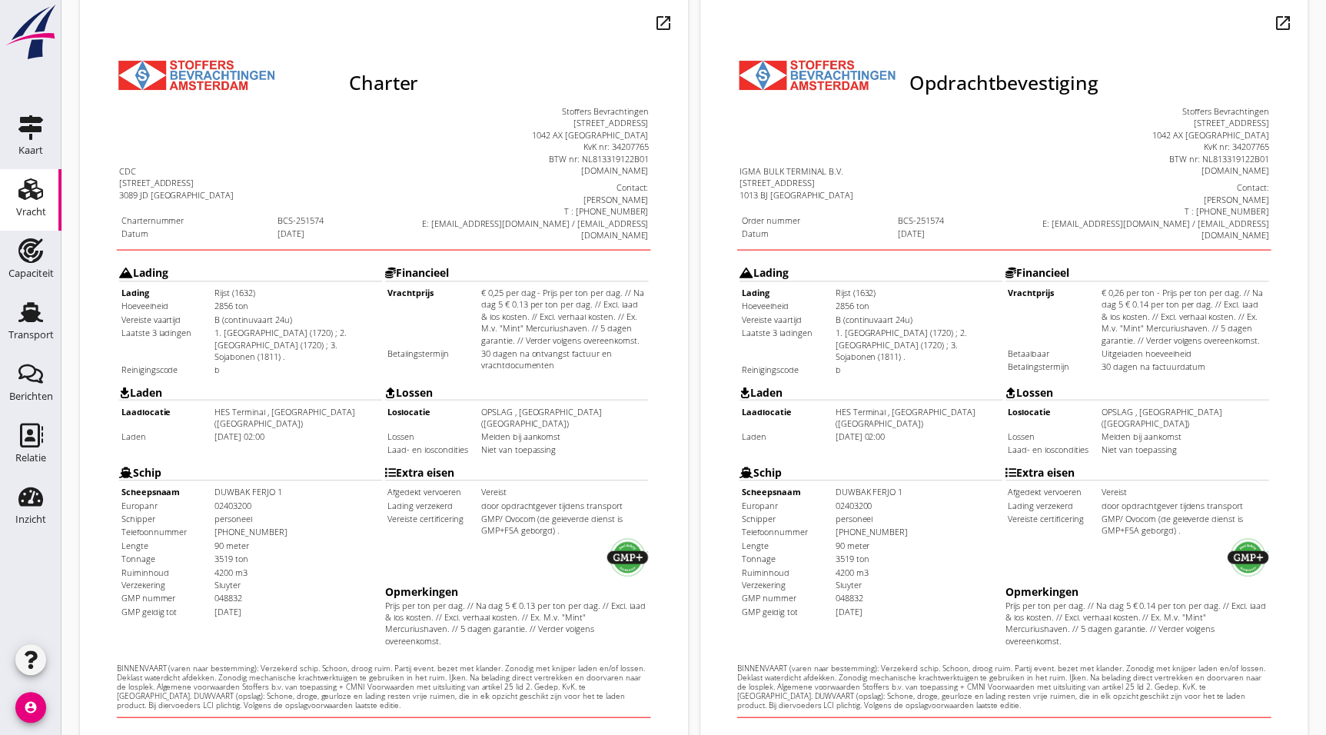
scroll to position [157, 0]
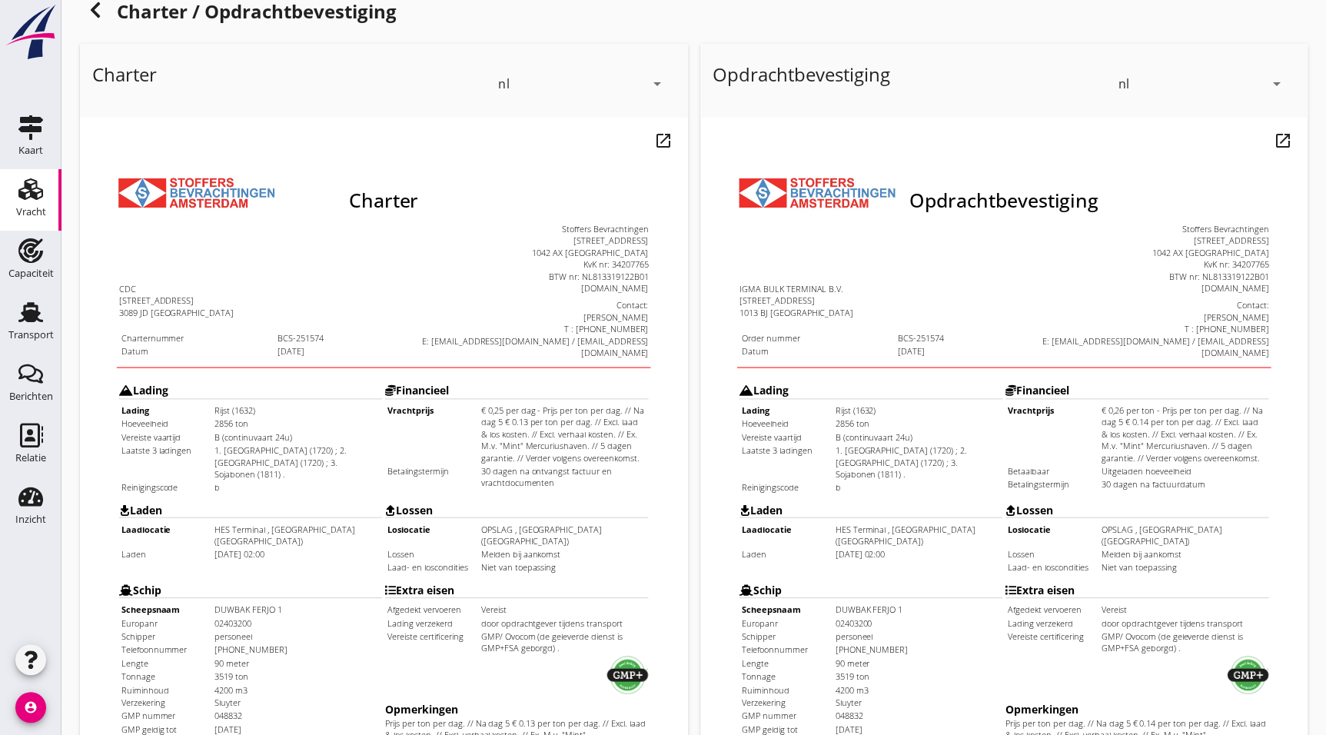
drag, startPoint x: 327, startPoint y: 715, endPoint x: 331, endPoint y: 591, distance: 123.8
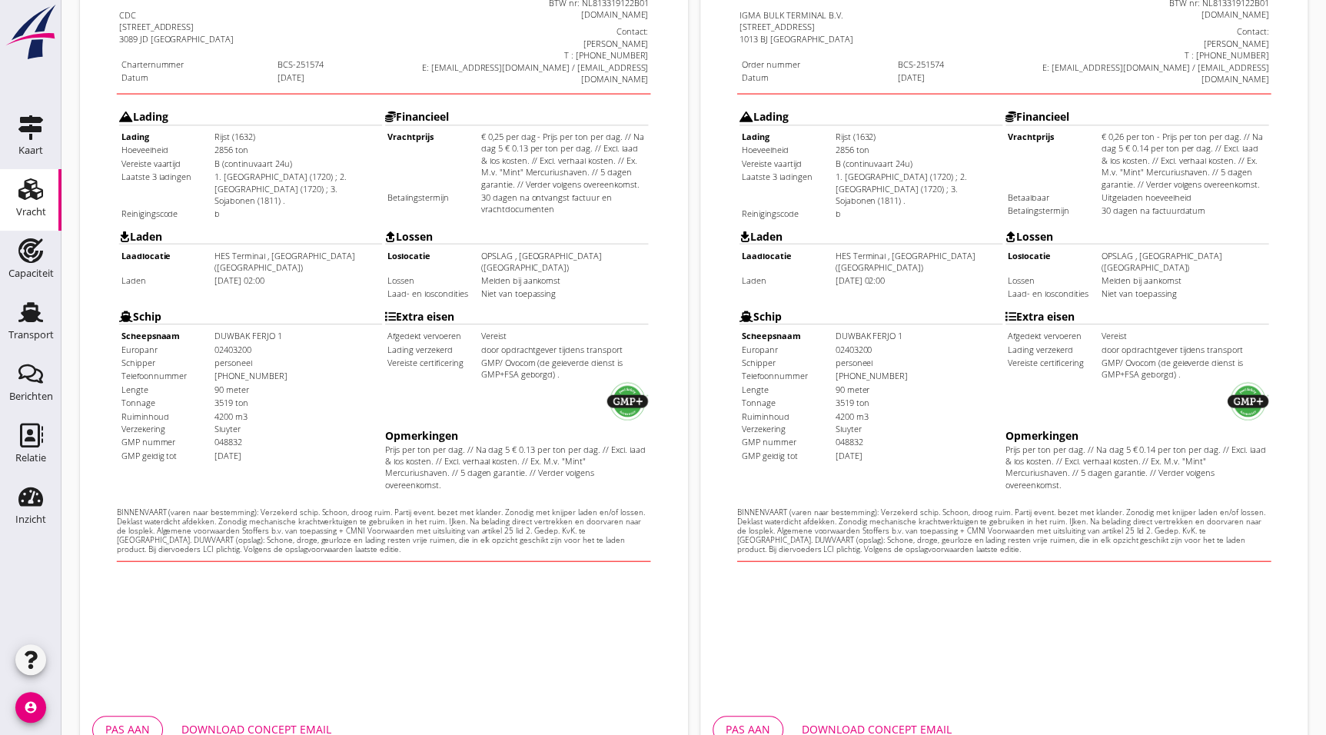
scroll to position [399, 0]
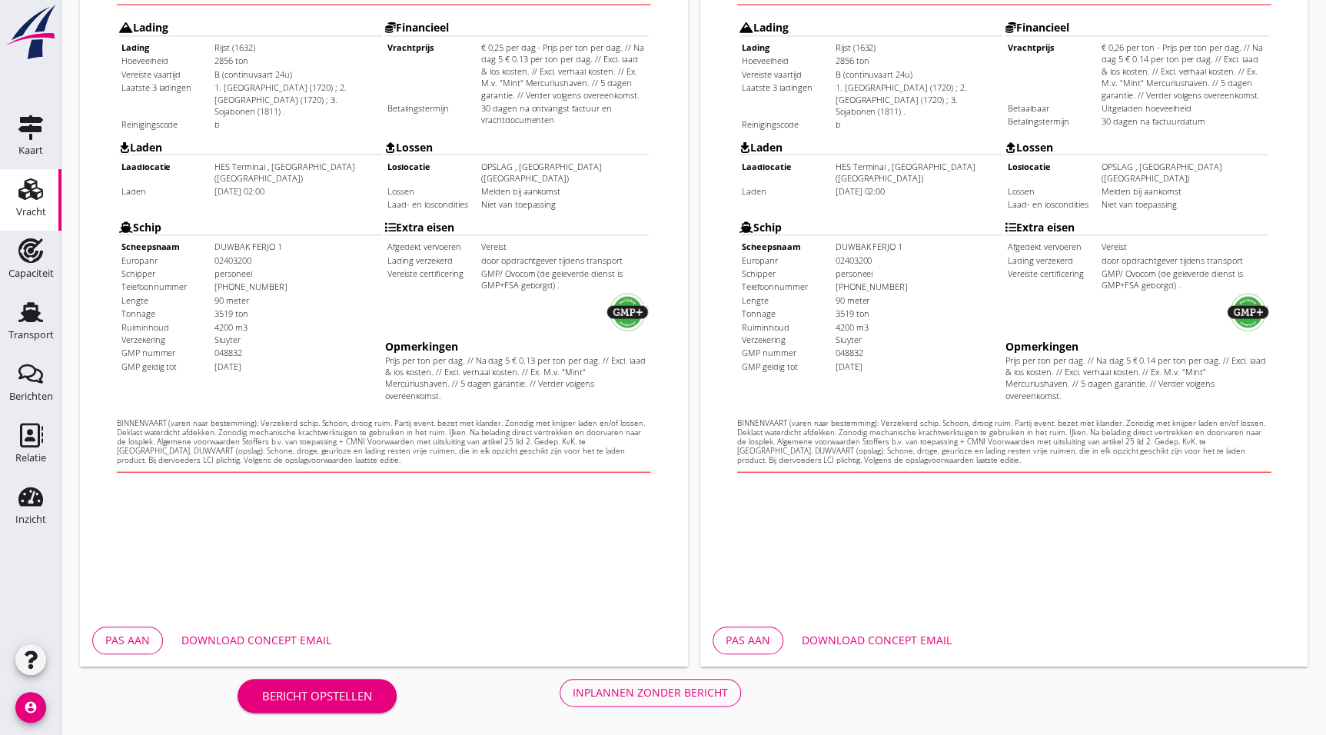
click at [649, 690] on div "Inplannen zonder bericht" at bounding box center [650, 692] width 155 height 16
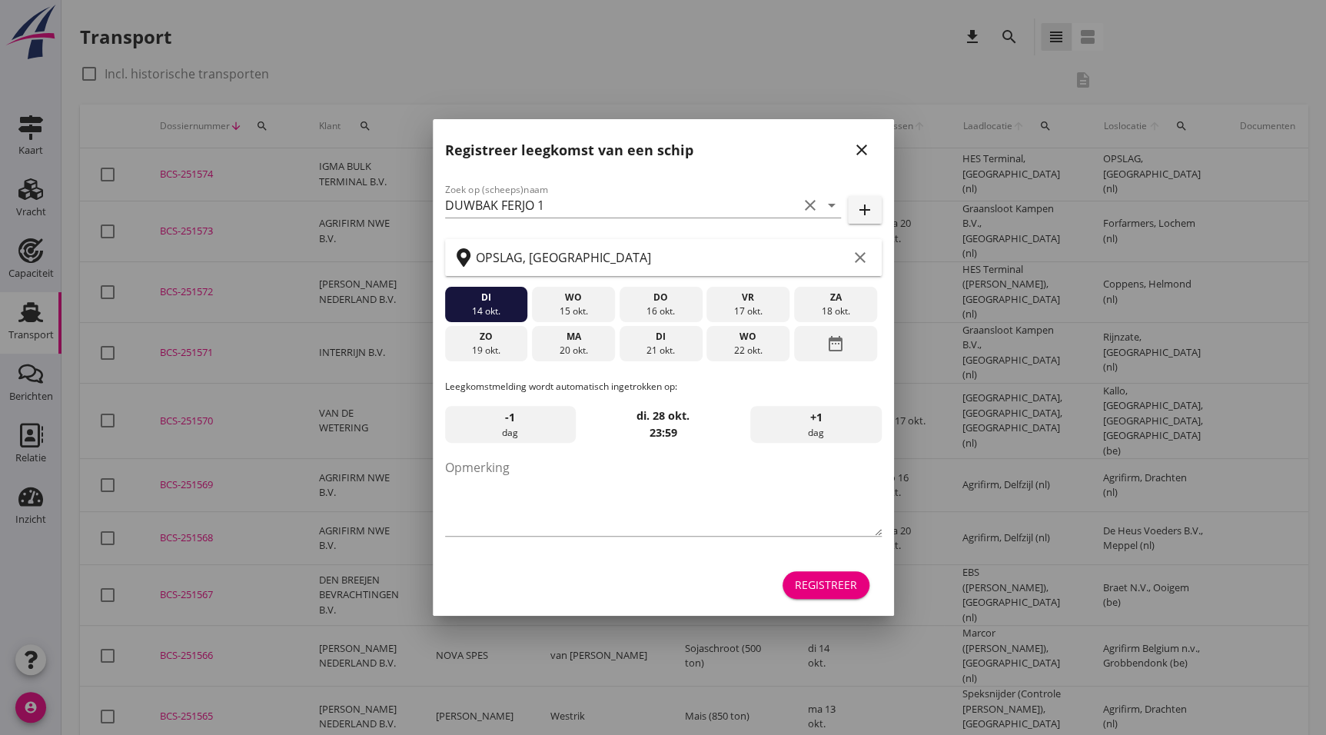
click at [865, 148] on icon "close" at bounding box center [862, 150] width 18 height 18
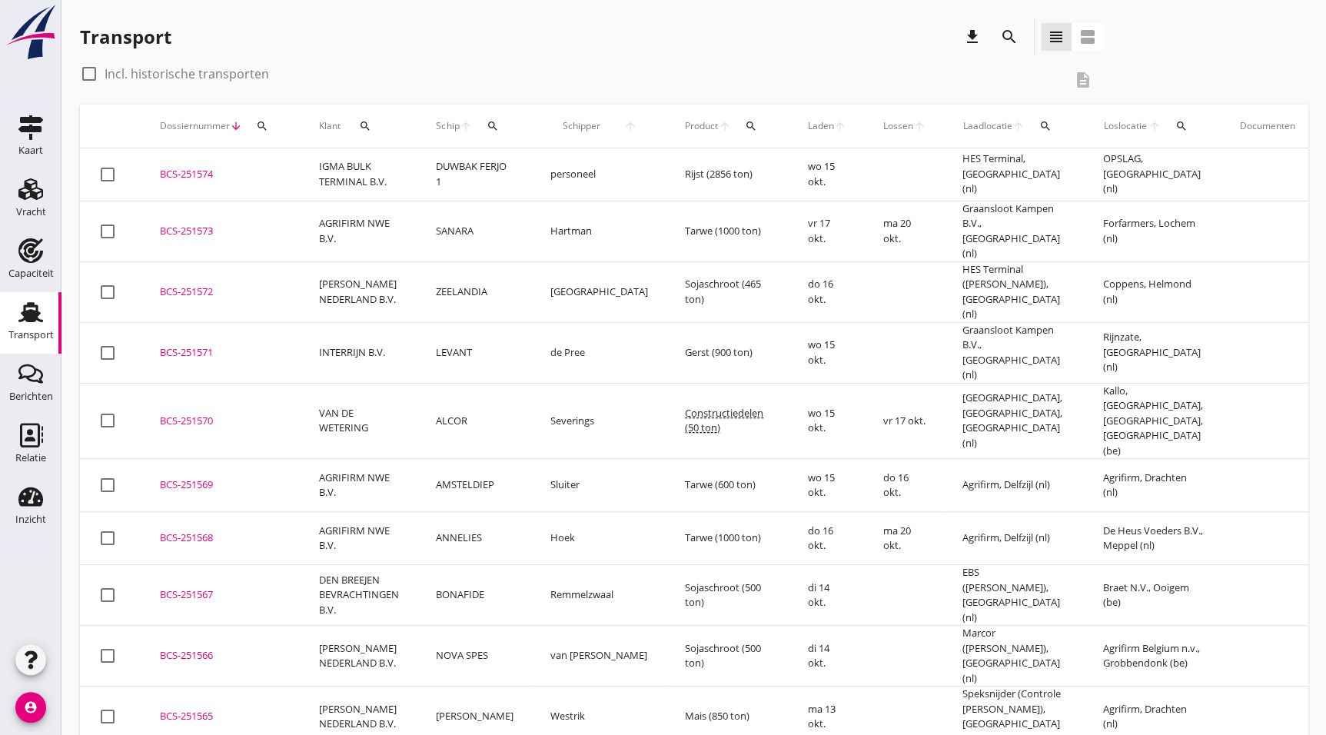
click at [217, 170] on div "BCS-251574" at bounding box center [221, 174] width 122 height 15
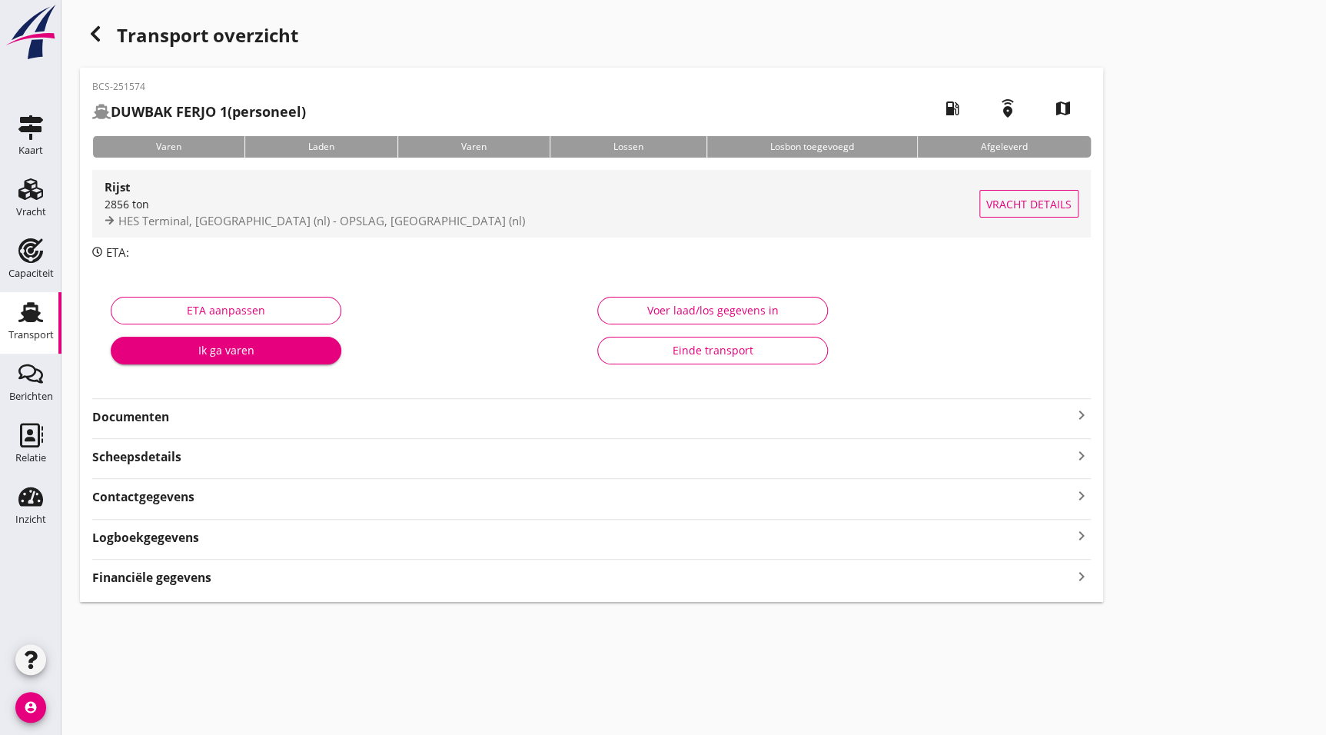
click at [260, 216] on span "HES Terminal, Amsterdam (nl) - OPSLAG, Amsterdam (nl)" at bounding box center [321, 220] width 407 height 15
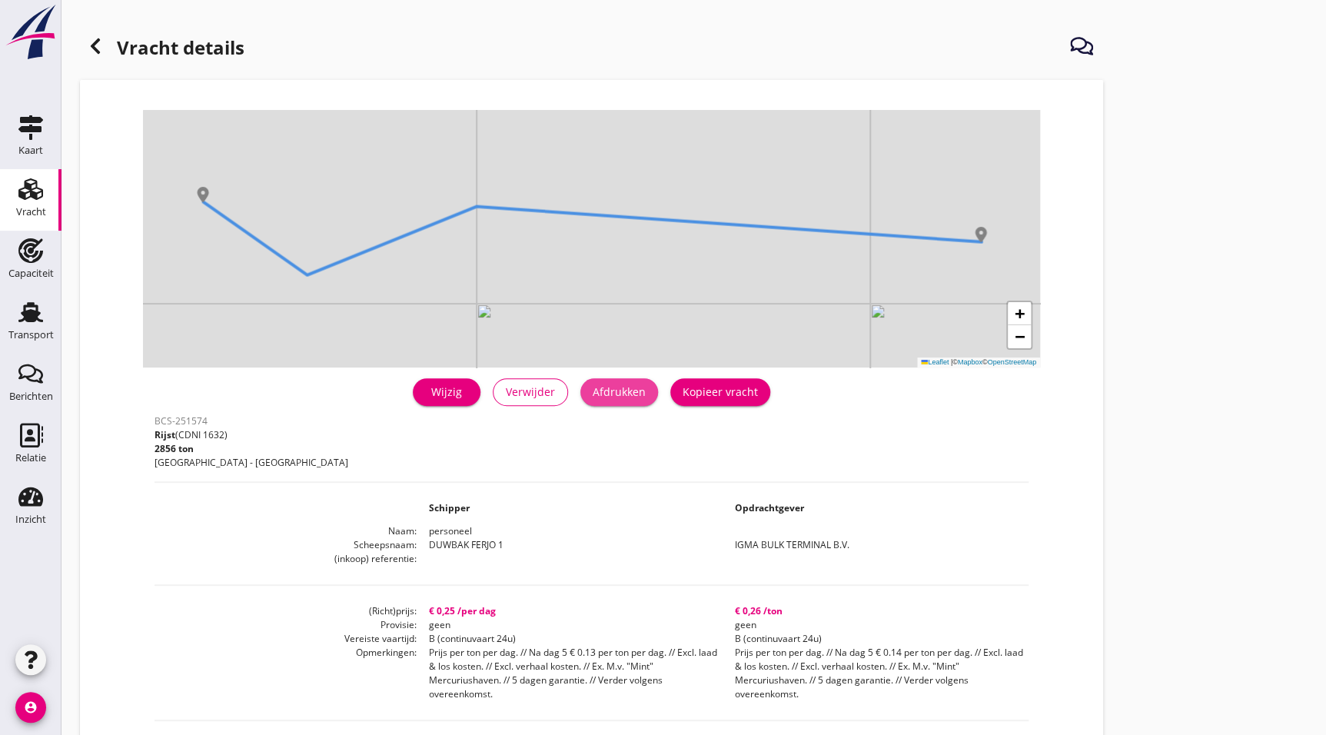
click at [621, 396] on div "Afdrukken" at bounding box center [619, 392] width 53 height 16
click at [94, 41] on icon at bounding box center [95, 46] width 18 height 18
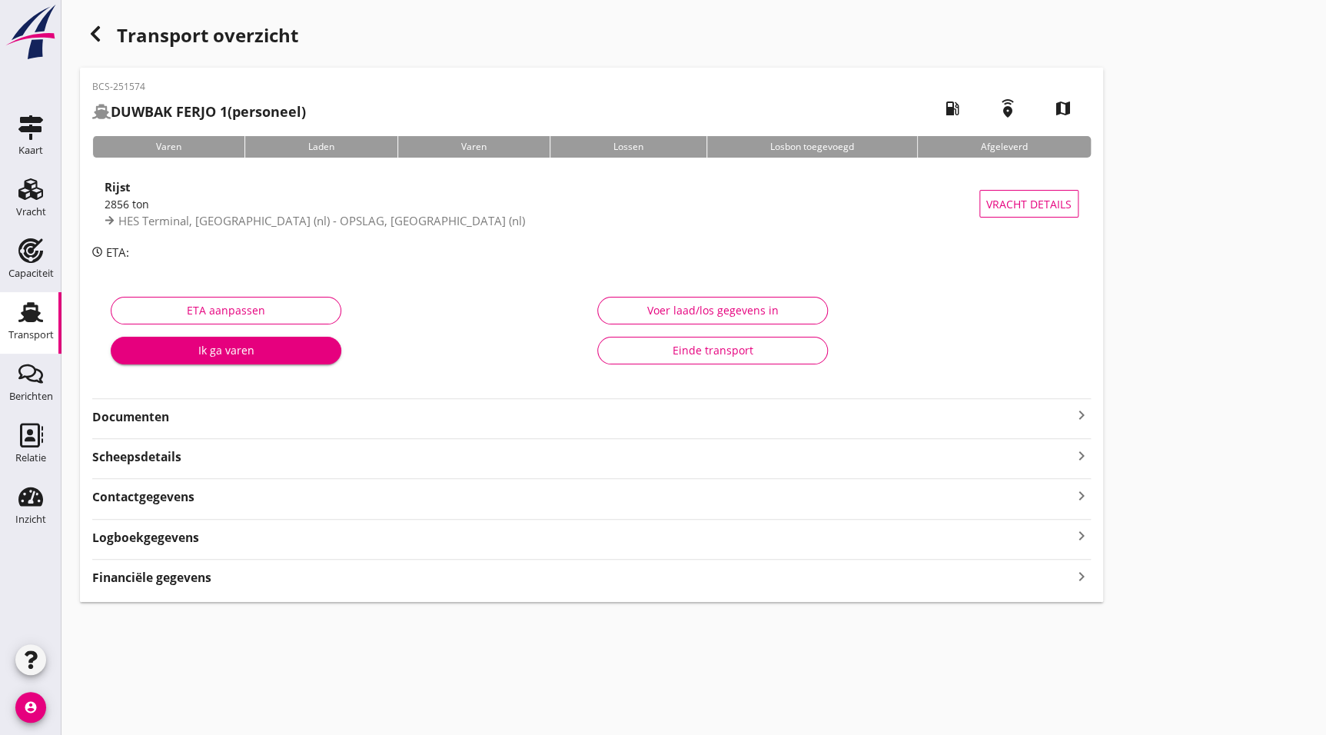
click at [1010, 415] on strong "Documenten" at bounding box center [582, 417] width 980 height 18
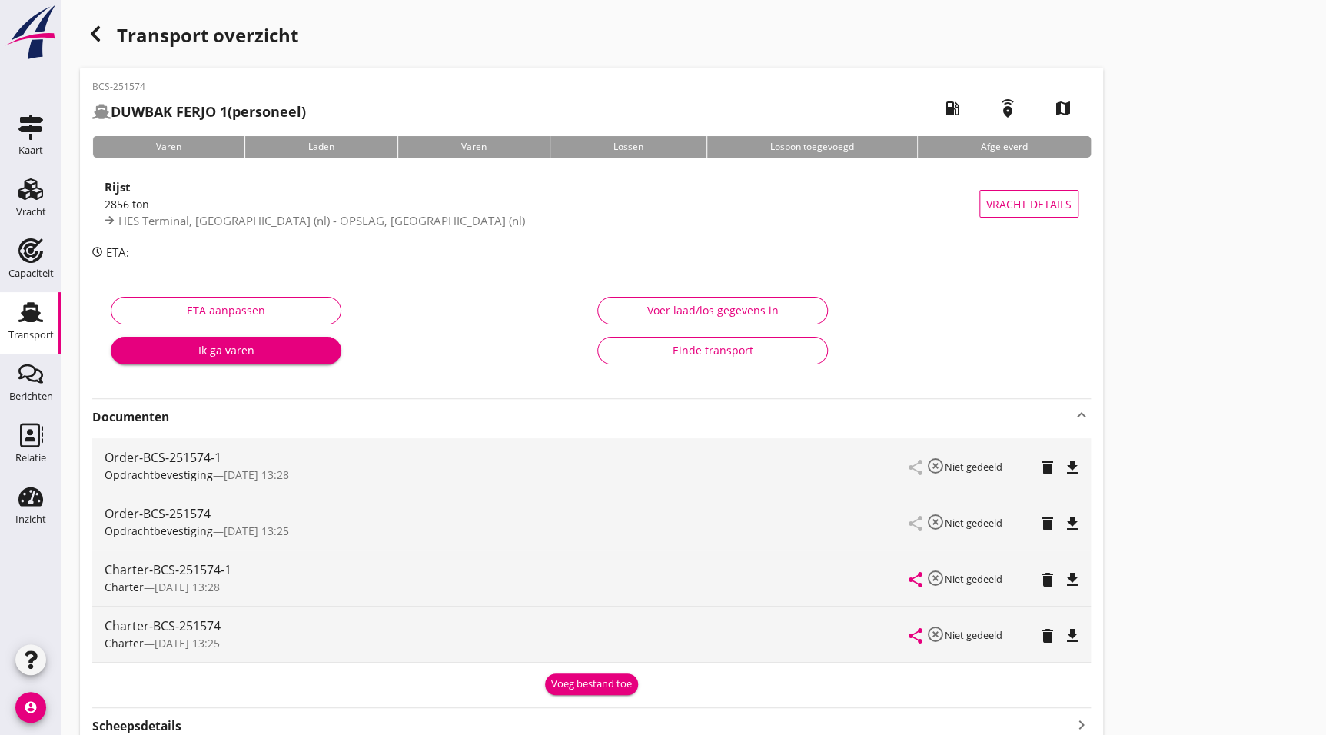
click at [1081, 460] on icon "file_download" at bounding box center [1072, 467] width 18 height 18
drag, startPoint x: 1069, startPoint y: 578, endPoint x: 1069, endPoint y: 597, distance: 18.5
click at [1069, 578] on icon "file_download" at bounding box center [1072, 579] width 18 height 18
click at [1072, 577] on icon "open_in_browser" at bounding box center [1072, 579] width 18 height 18
click at [31, 308] on icon "Transport" at bounding box center [30, 312] width 25 height 25
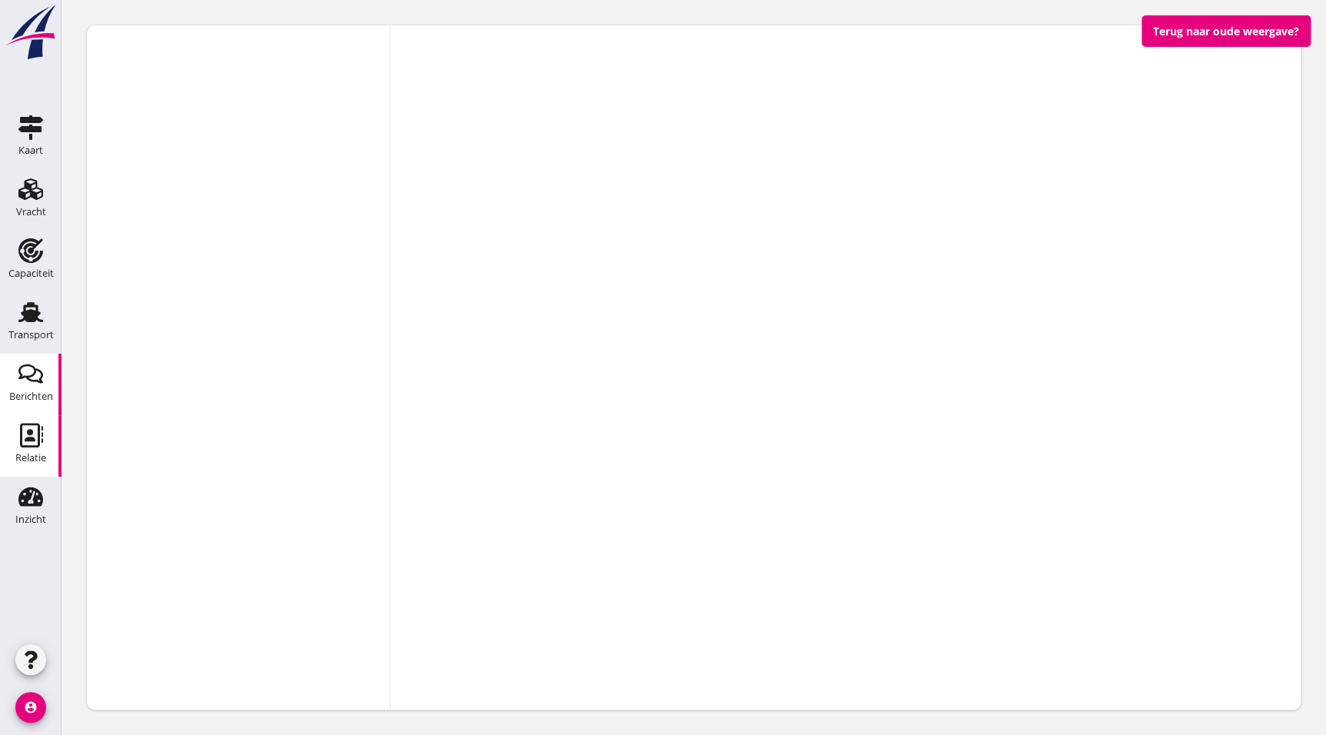
drag, startPoint x: 25, startPoint y: 437, endPoint x: 49, endPoint y: 435, distance: 24.7
click at [25, 437] on icon "Relatie" at bounding box center [30, 435] width 25 height 25
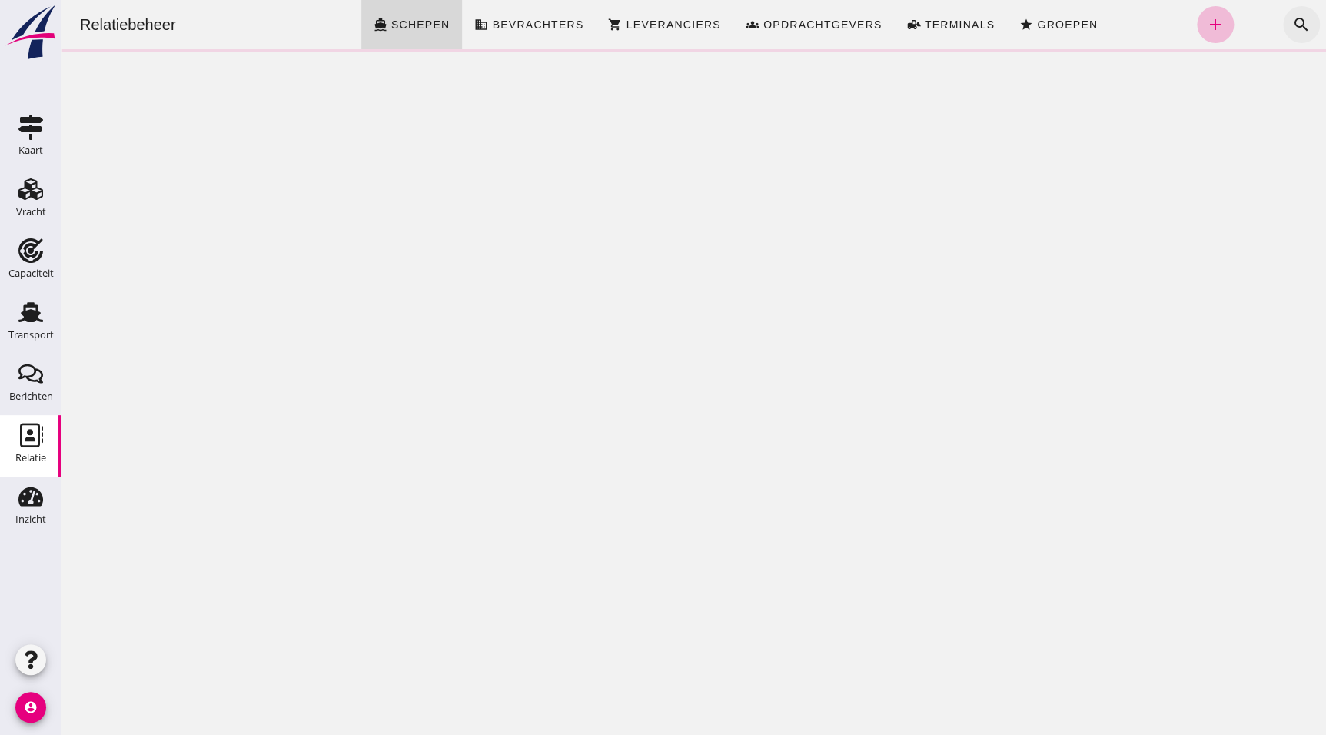
click at [1286, 14] on button "search" at bounding box center [1301, 24] width 37 height 37
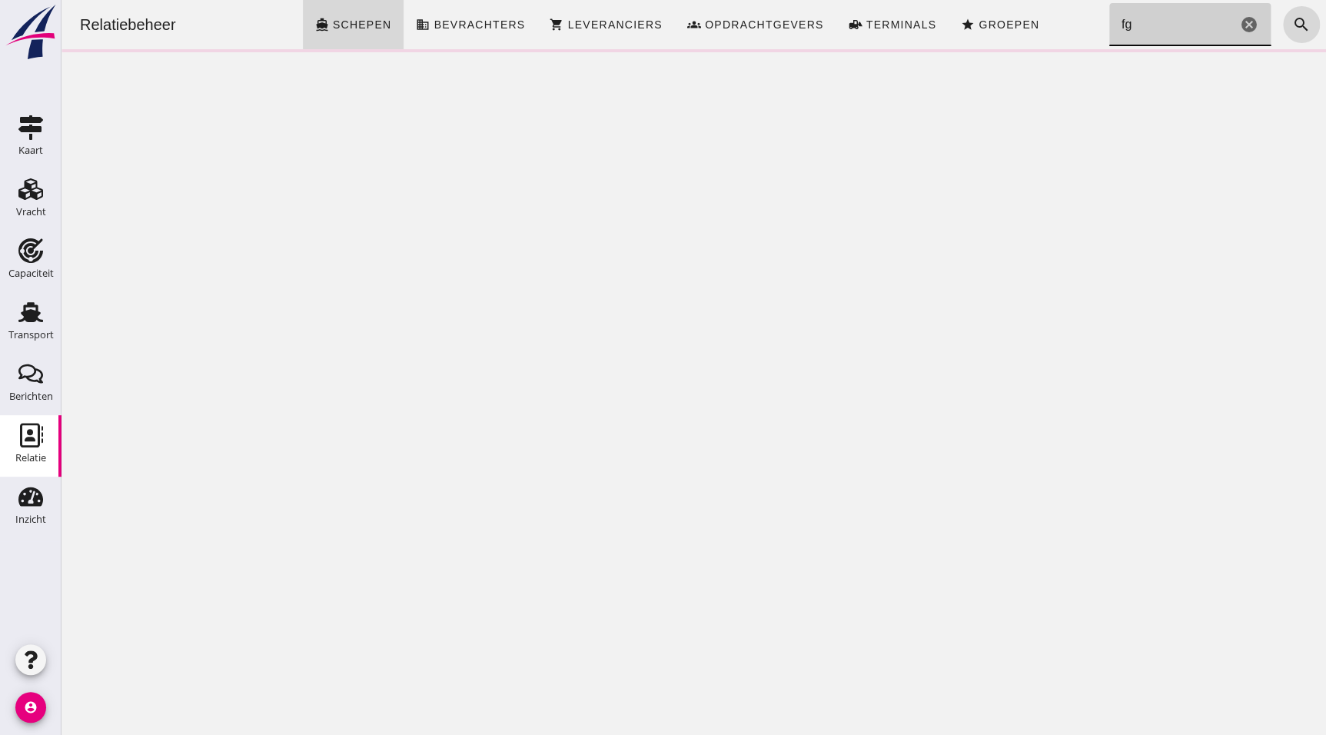
type input "f"
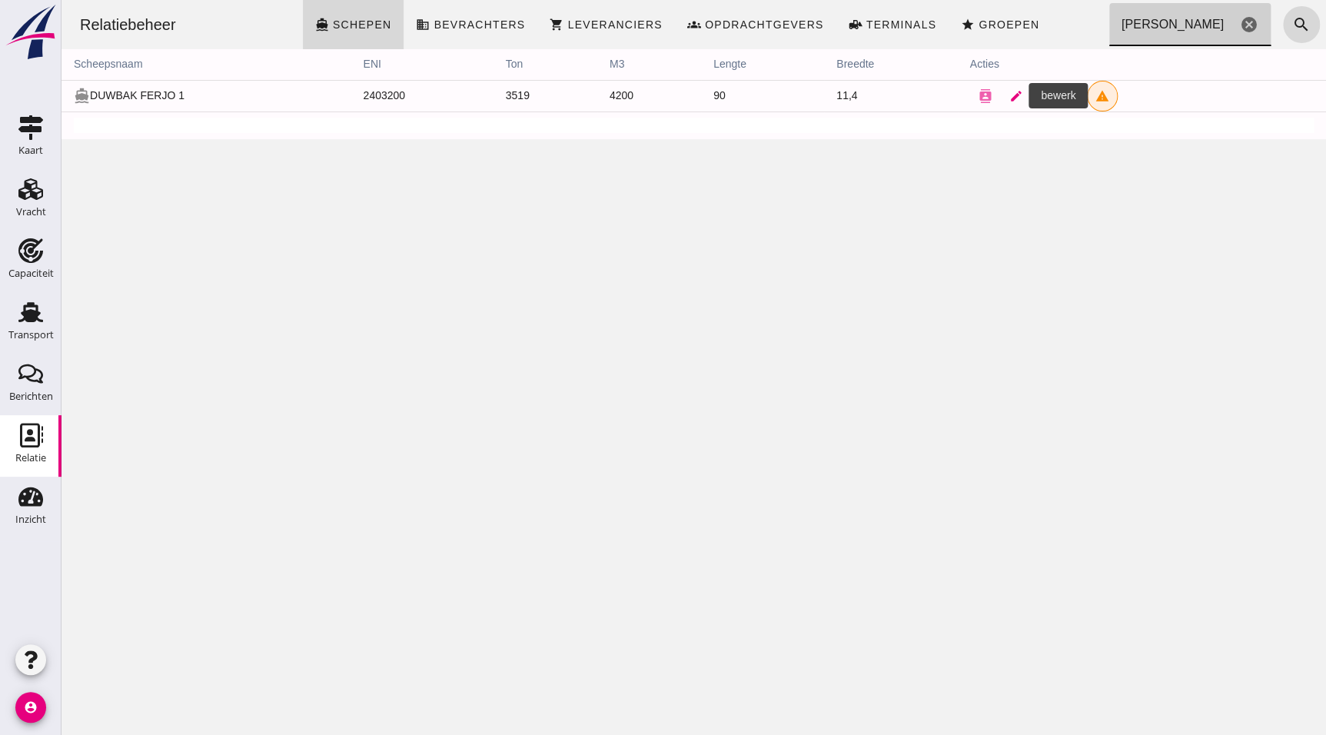
type input "ferjo"
click at [1009, 93] on icon "edit" at bounding box center [1016, 96] width 14 height 14
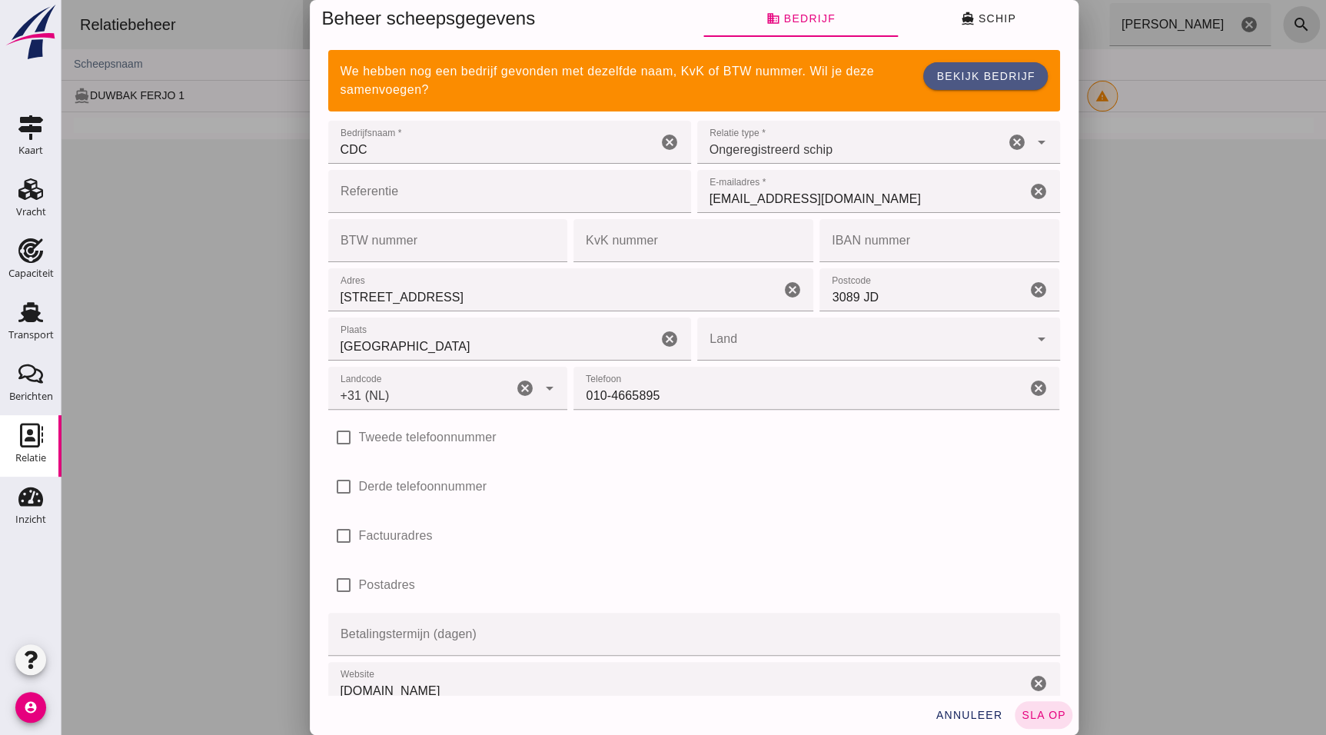
type input "+31 (NL)"
click at [976, 9] on button "directions_boat Schip" at bounding box center [988, 18] width 181 height 37
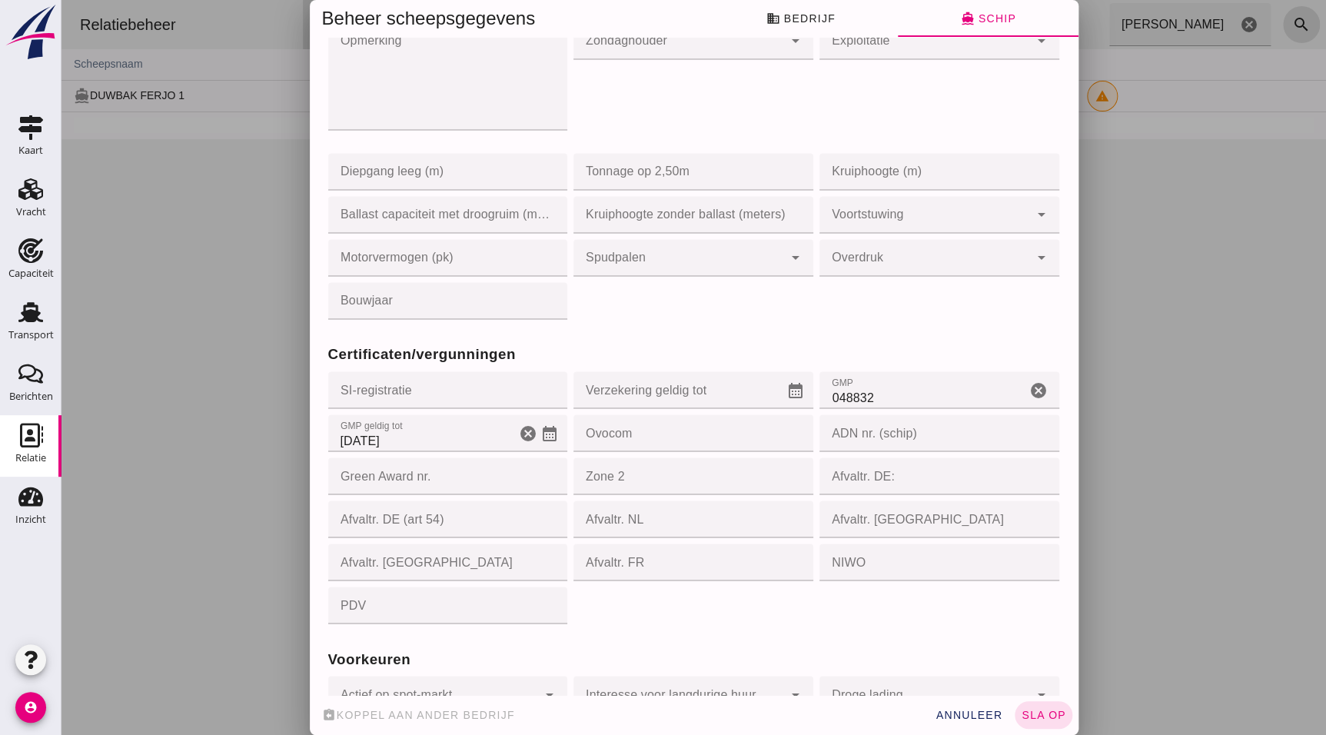
scroll to position [1119, 0]
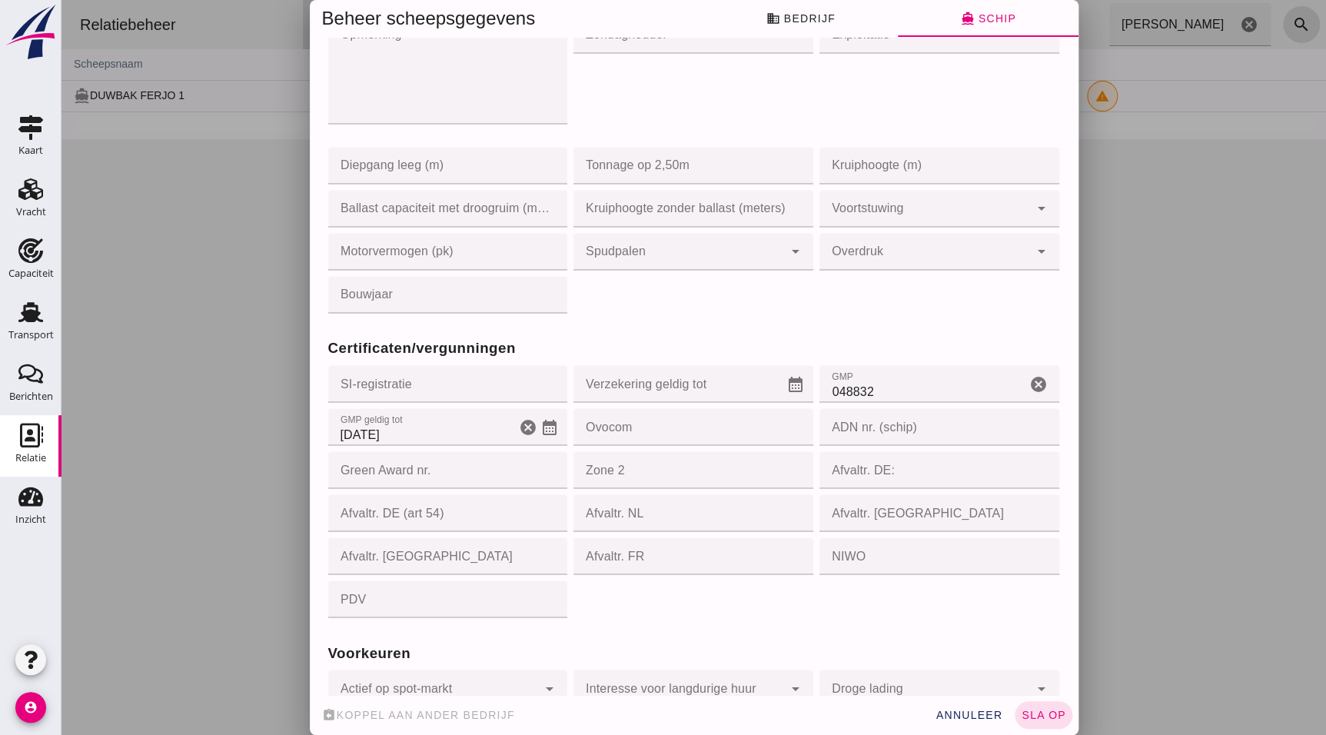
click at [407, 433] on input "29-7-2025" at bounding box center [422, 426] width 188 height 37
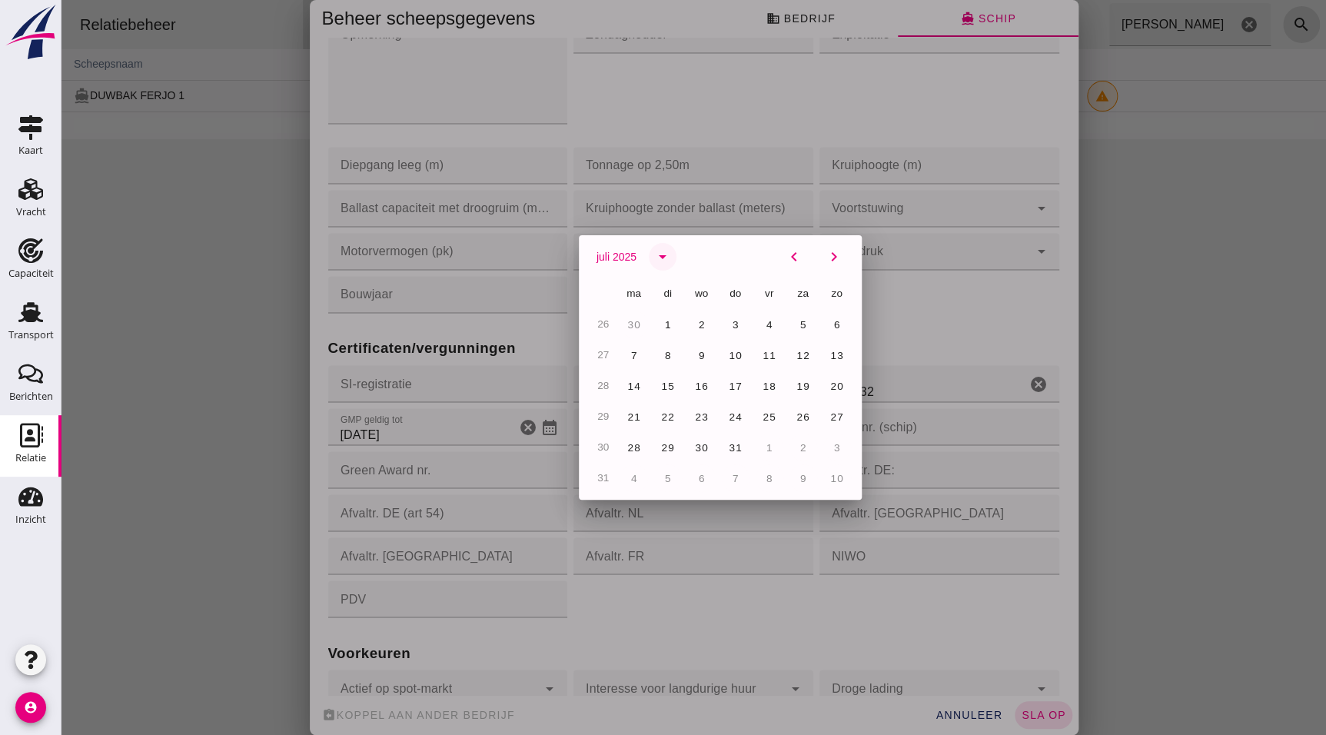
click at [658, 258] on icon "arrow_drop_down" at bounding box center [662, 257] width 18 height 18
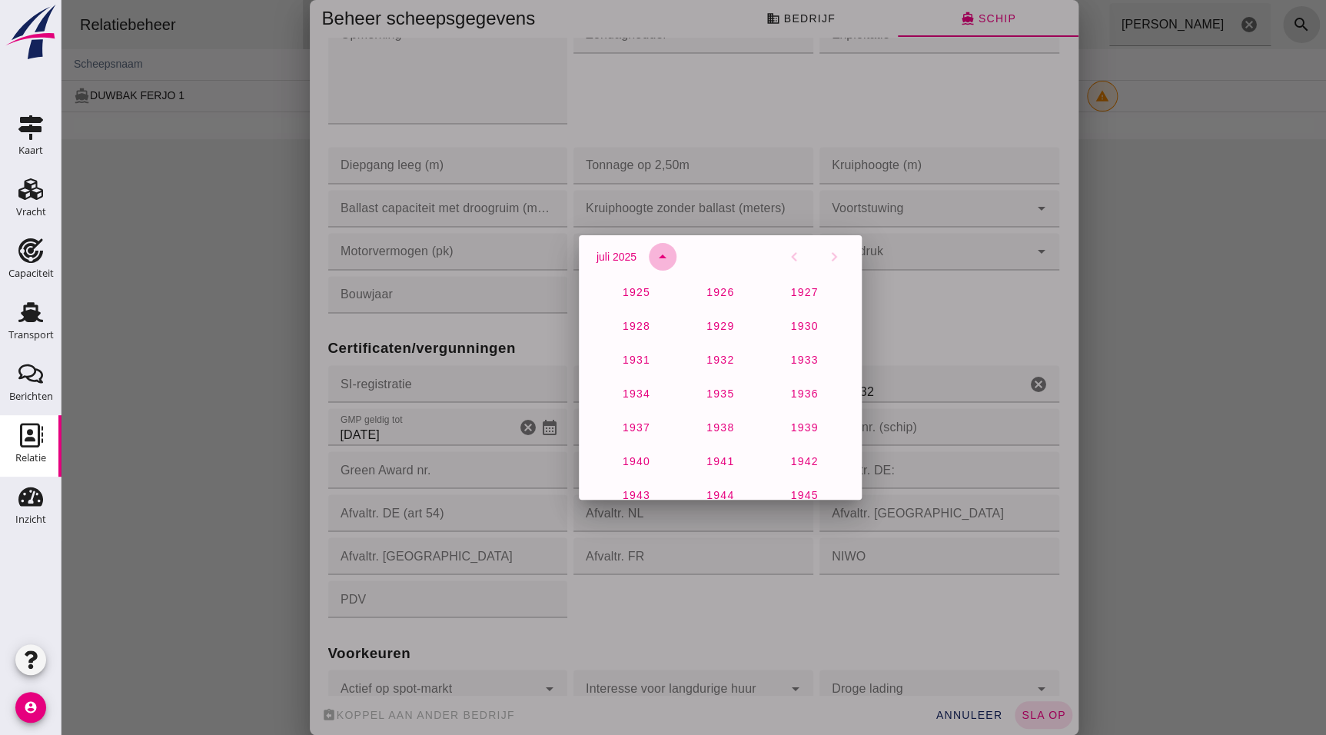
scroll to position [1019, 0]
click at [640, 419] on span "2027" at bounding box center [635, 423] width 28 height 12
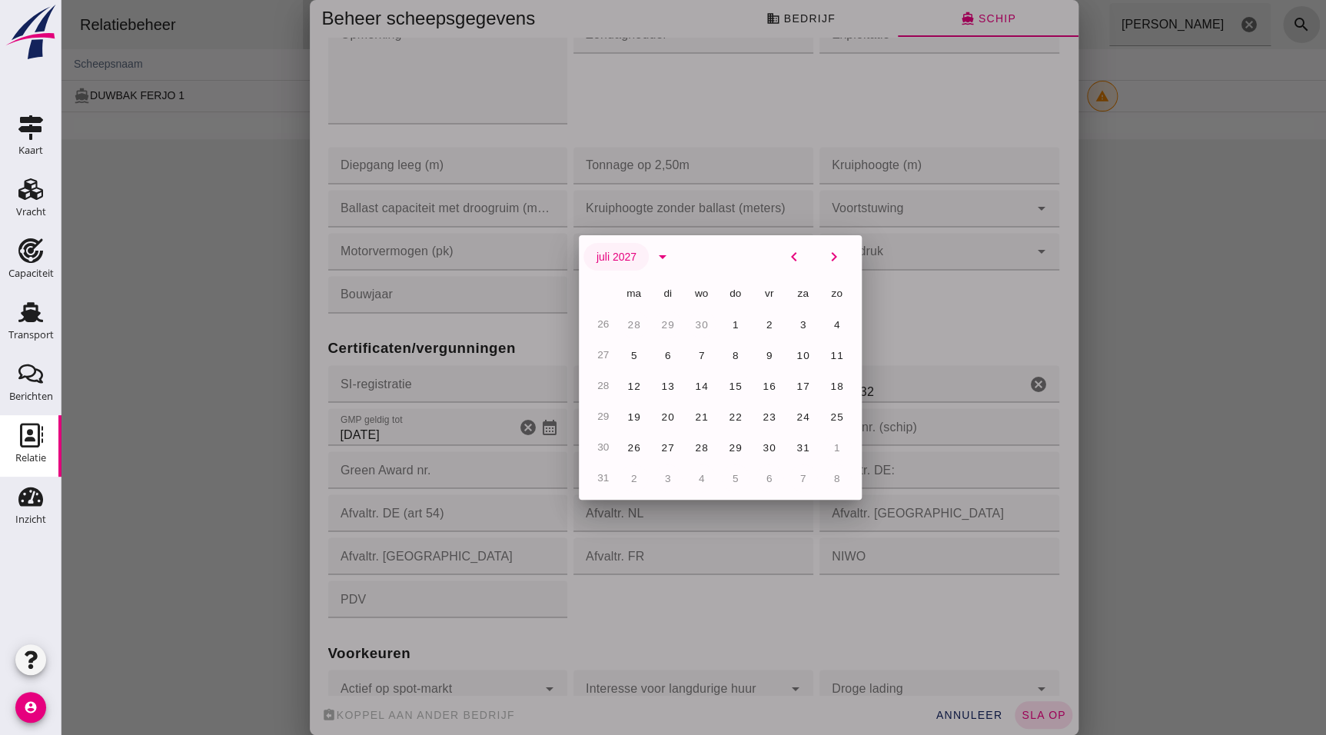
click at [615, 258] on span "juli 2027" at bounding box center [616, 257] width 41 height 12
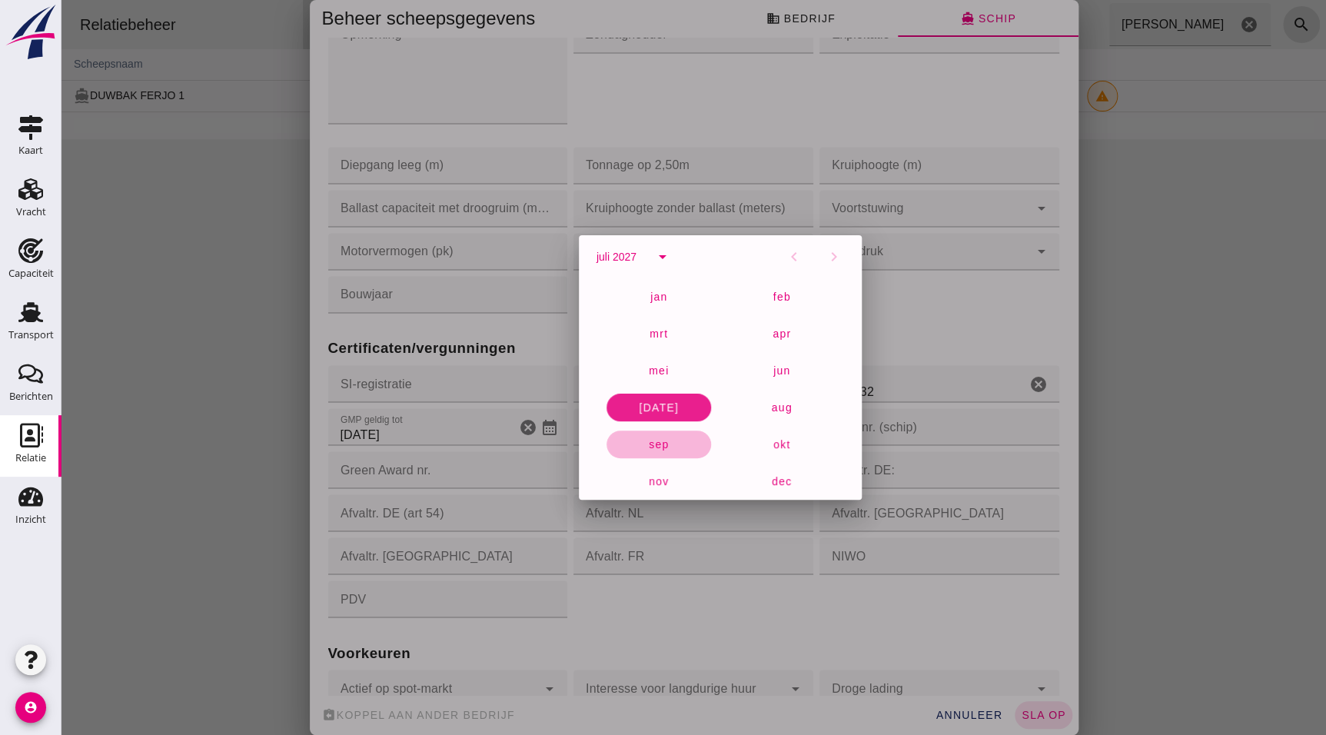
click at [653, 444] on span "sep" at bounding box center [659, 444] width 22 height 12
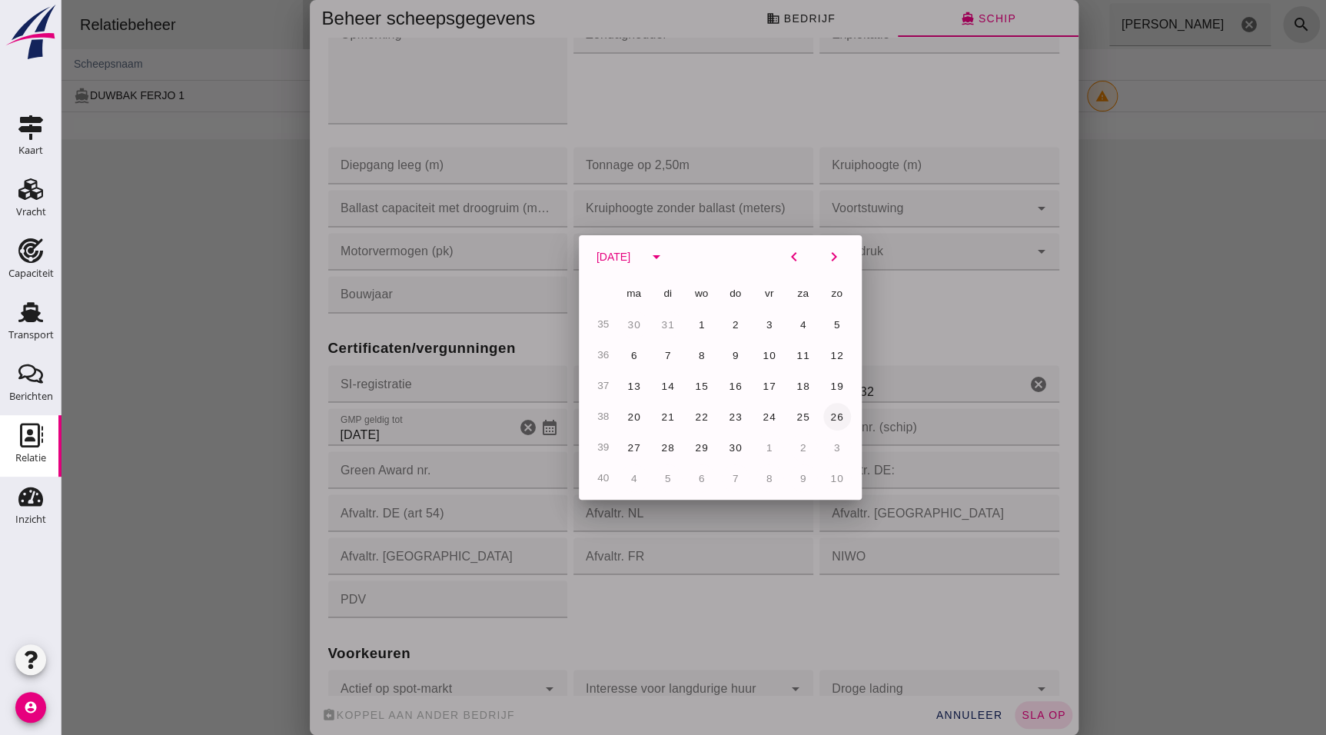
click at [829, 414] on span "26" at bounding box center [836, 417] width 15 height 12
type input "26-9-2027"
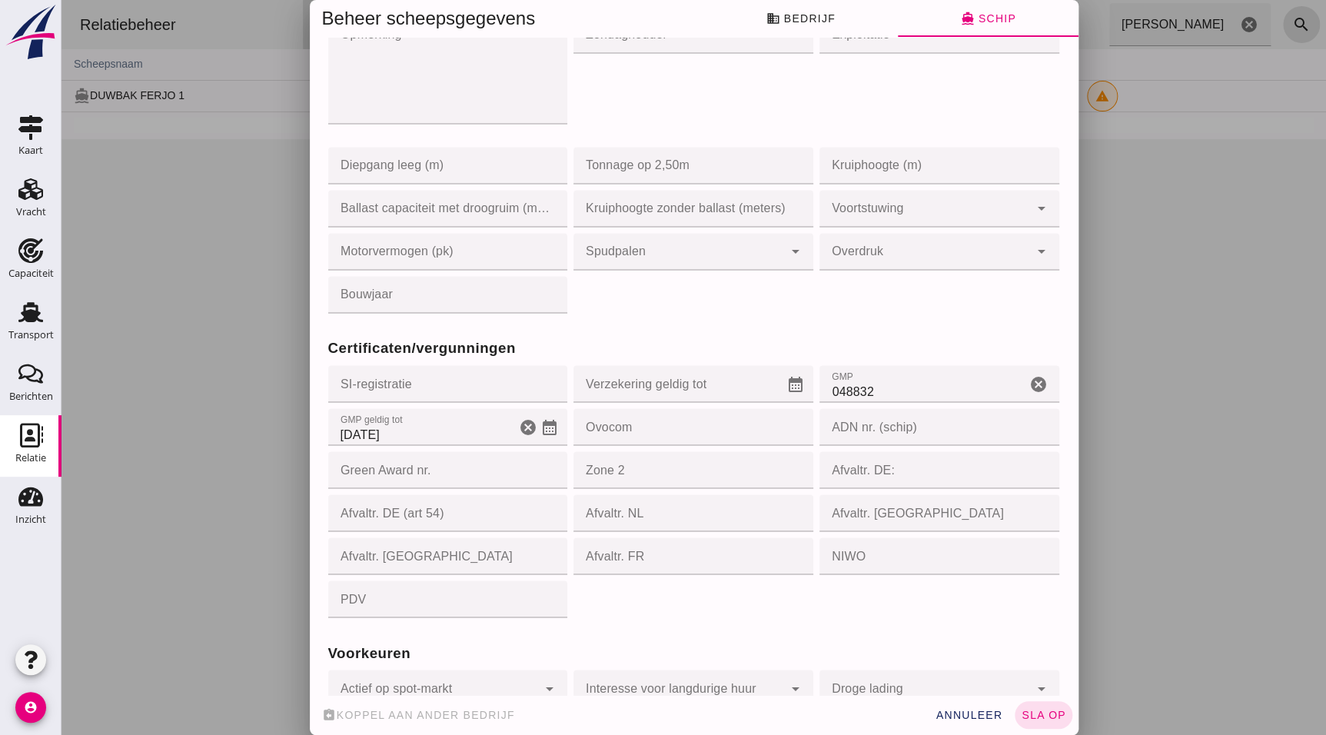
click at [1029, 717] on span "sla op" at bounding box center [1043, 715] width 45 height 12
type input "02403200"
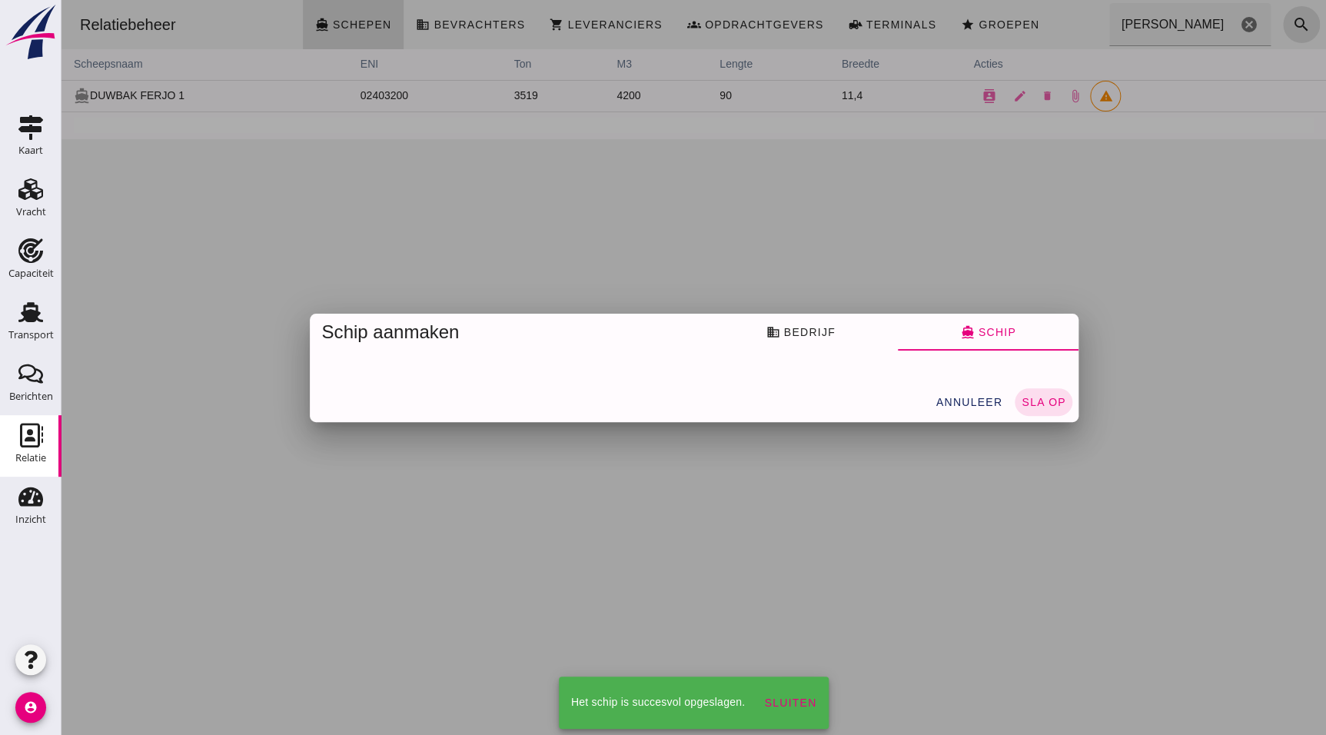
scroll to position [0, 0]
